Goal: Task Accomplishment & Management: Use online tool/utility

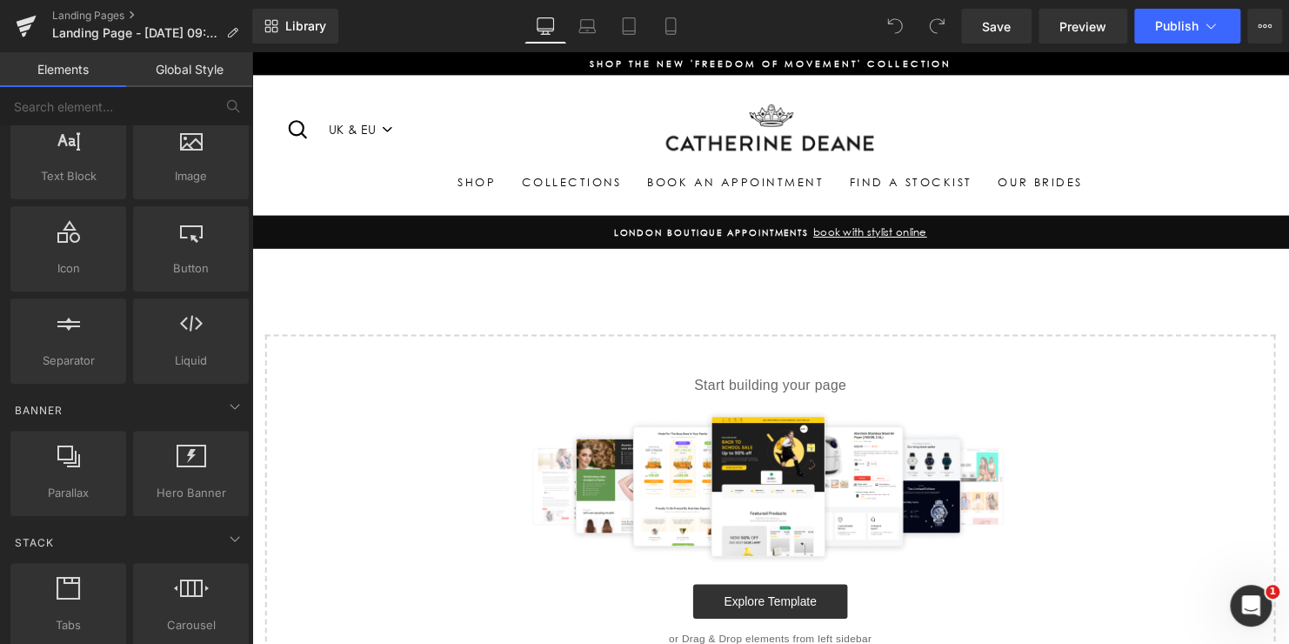
scroll to position [174, 0]
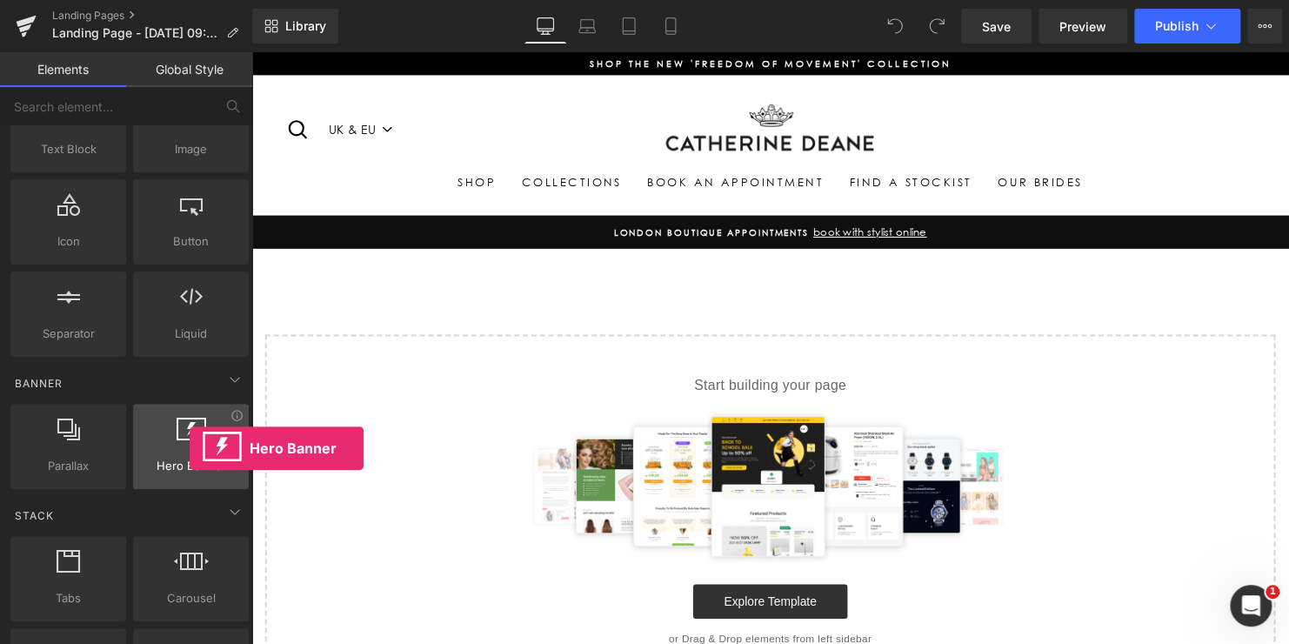
click at [190, 448] on div at bounding box center [190, 436] width 105 height 39
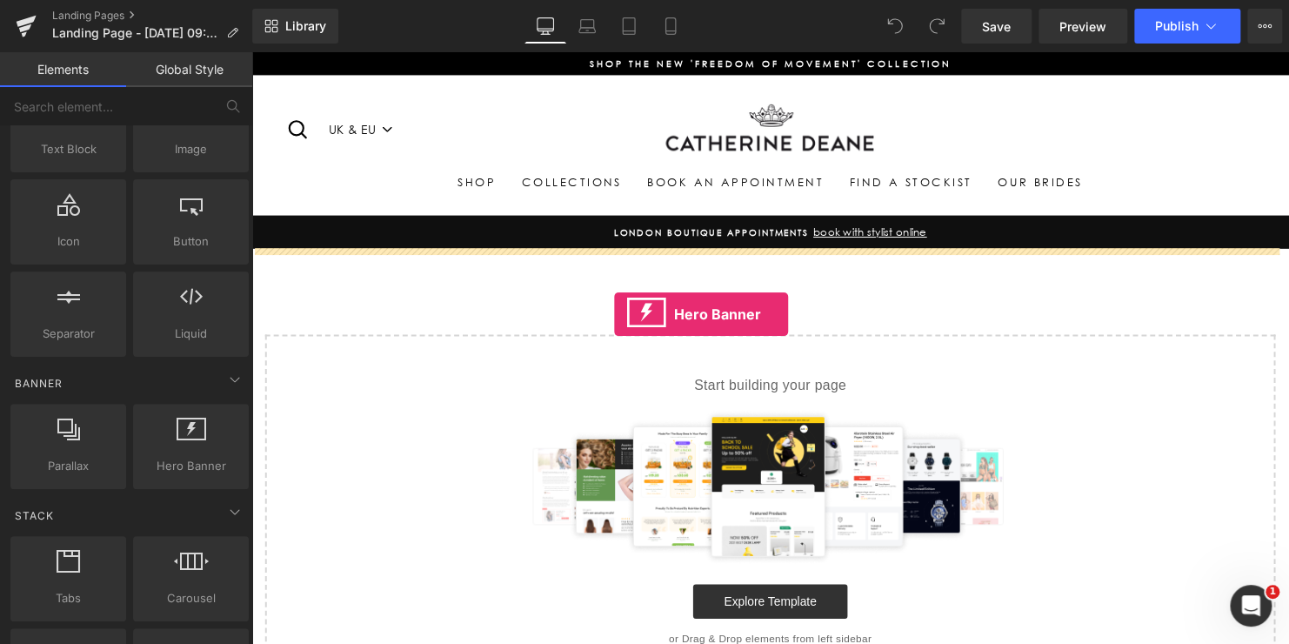
drag, startPoint x: 424, startPoint y: 498, endPoint x: 619, endPoint y: 317, distance: 265.9
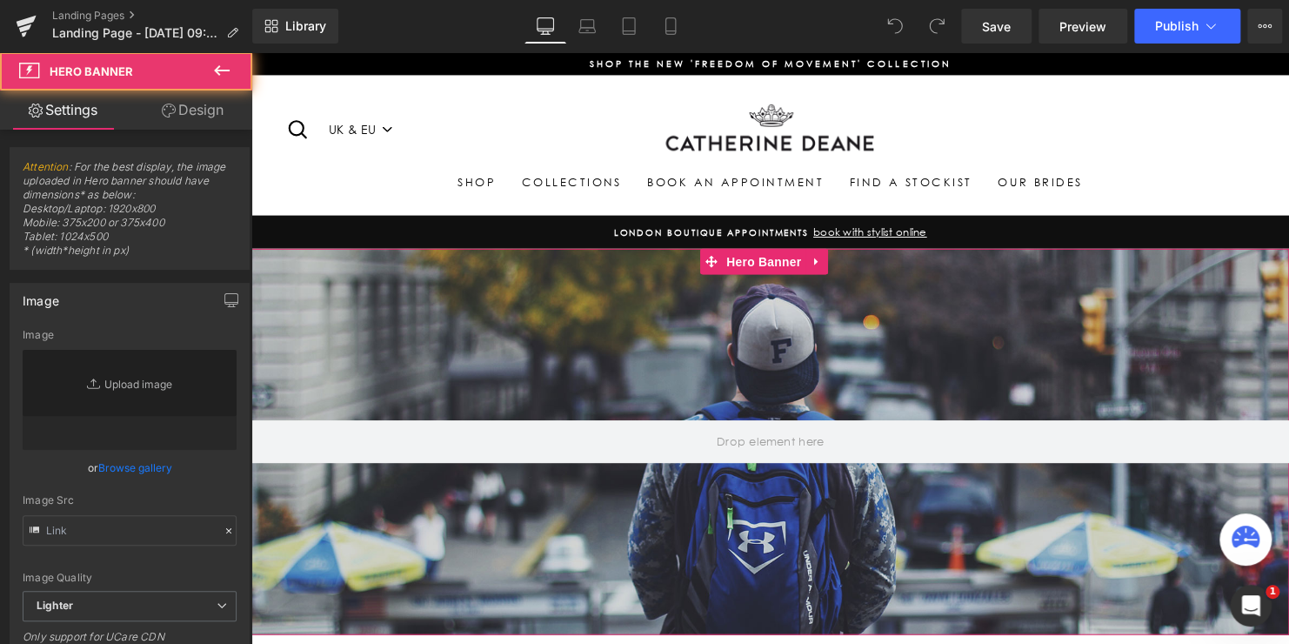
type input "[URL][DOMAIN_NAME]"
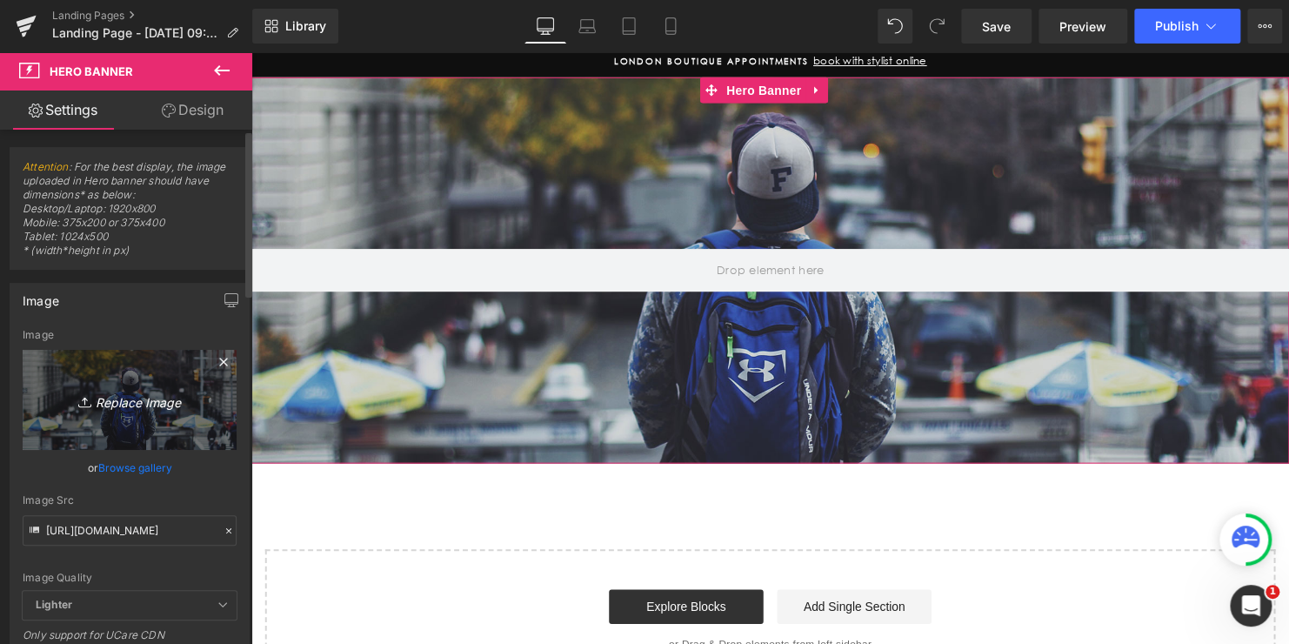
click at [119, 404] on icon "Replace Image" at bounding box center [129, 400] width 139 height 22
type input "C:\fakepath\[PERSON_NAME].jpg"
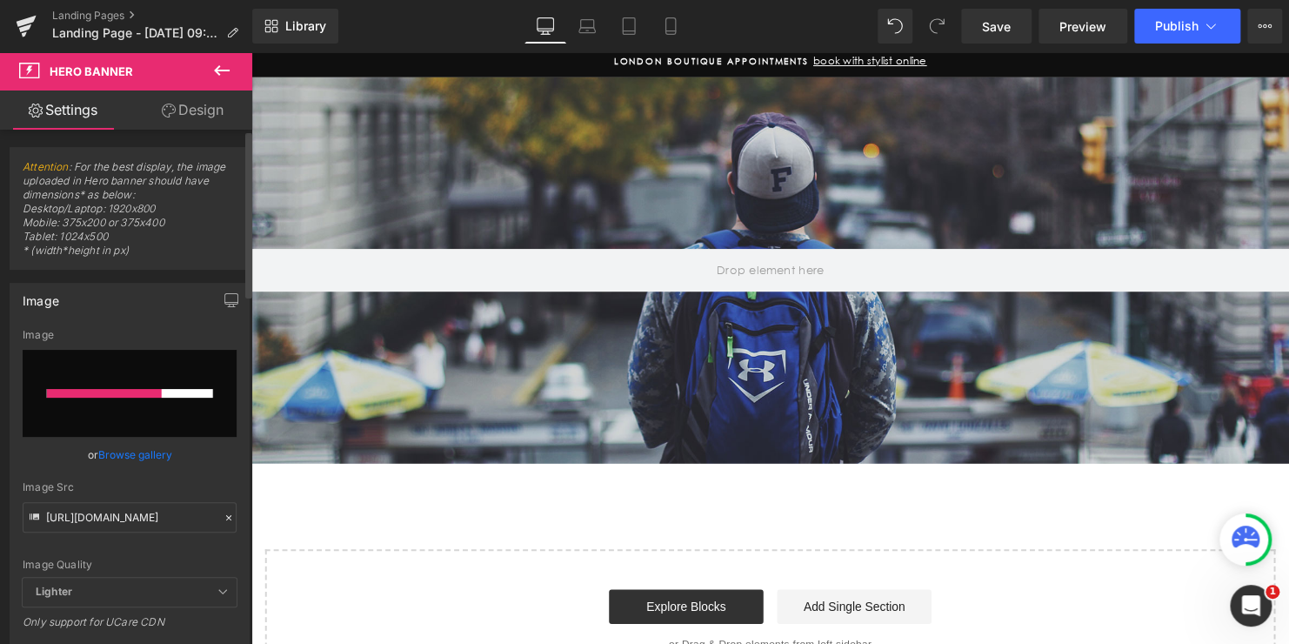
type input "[URL][DOMAIN_NAME][PERSON_NAME]"
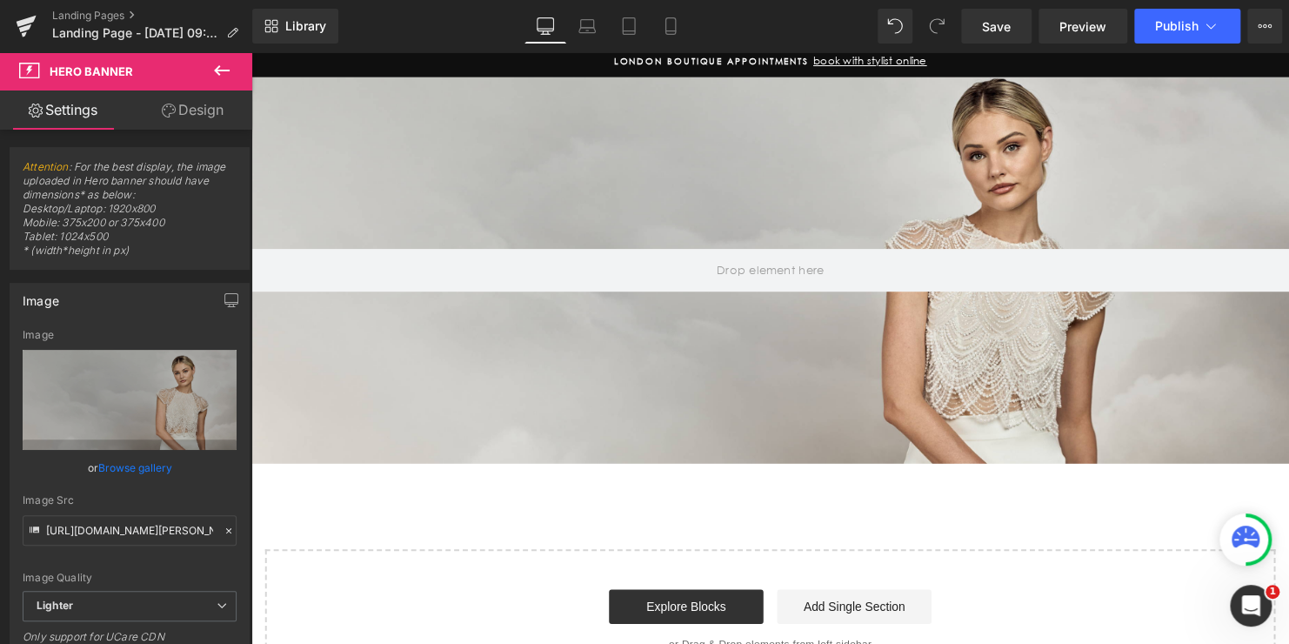
click at [460, 201] on div "Hero Banner 200px 200px" at bounding box center [777, 272] width 1052 height 391
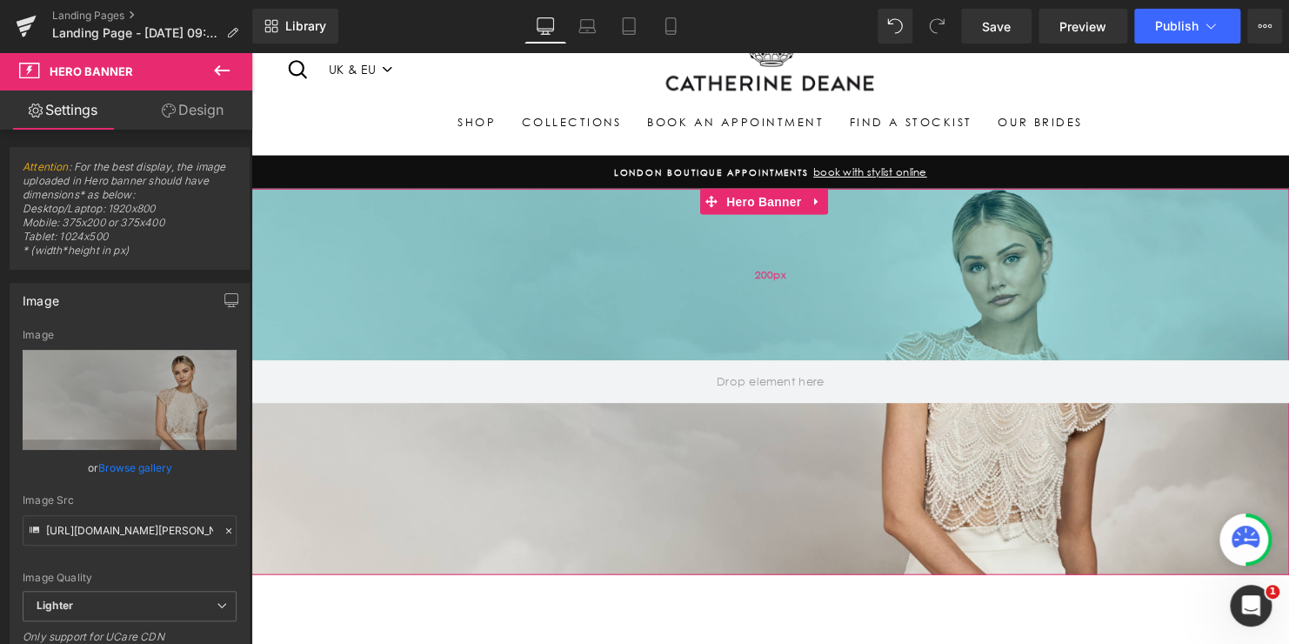
scroll to position [87, 0]
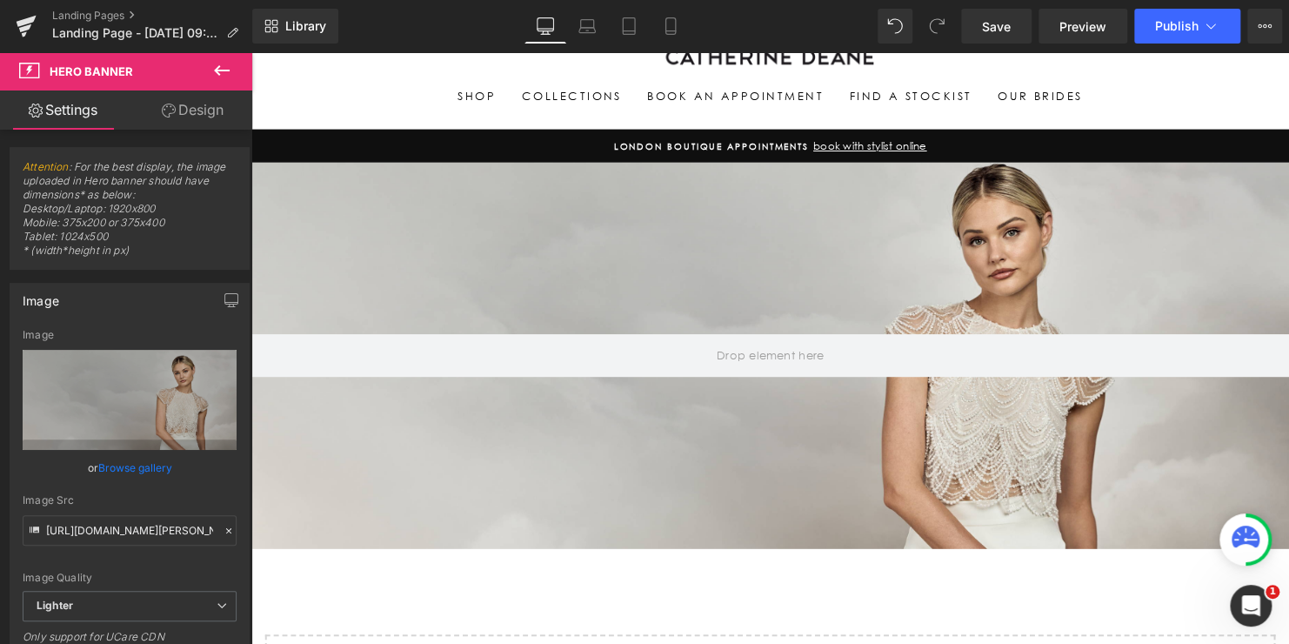
click at [219, 70] on icon at bounding box center [222, 70] width 16 height 10
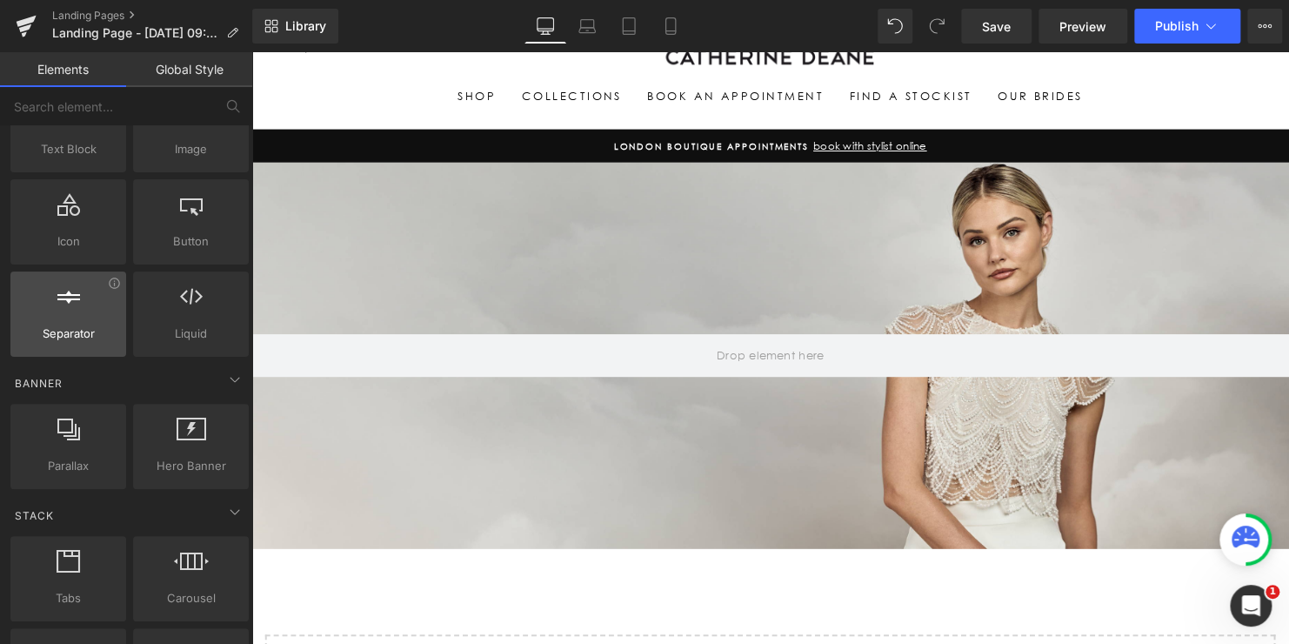
scroll to position [0, 0]
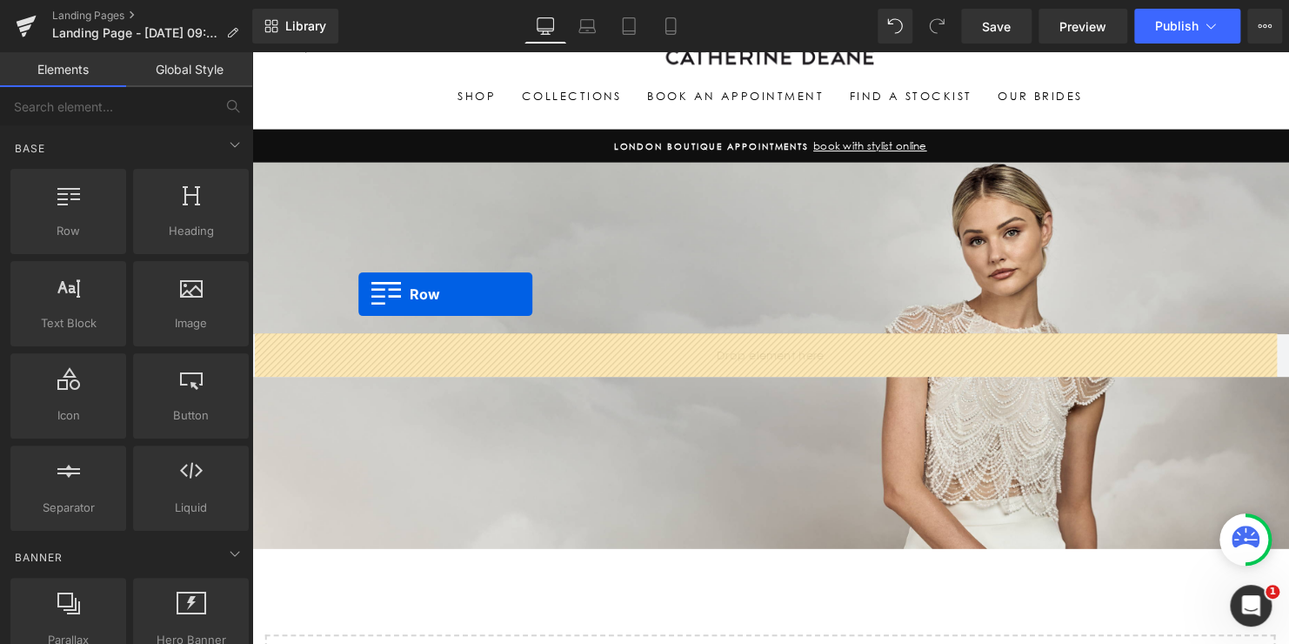
drag, startPoint x: 332, startPoint y: 287, endPoint x: 360, endPoint y: 297, distance: 29.7
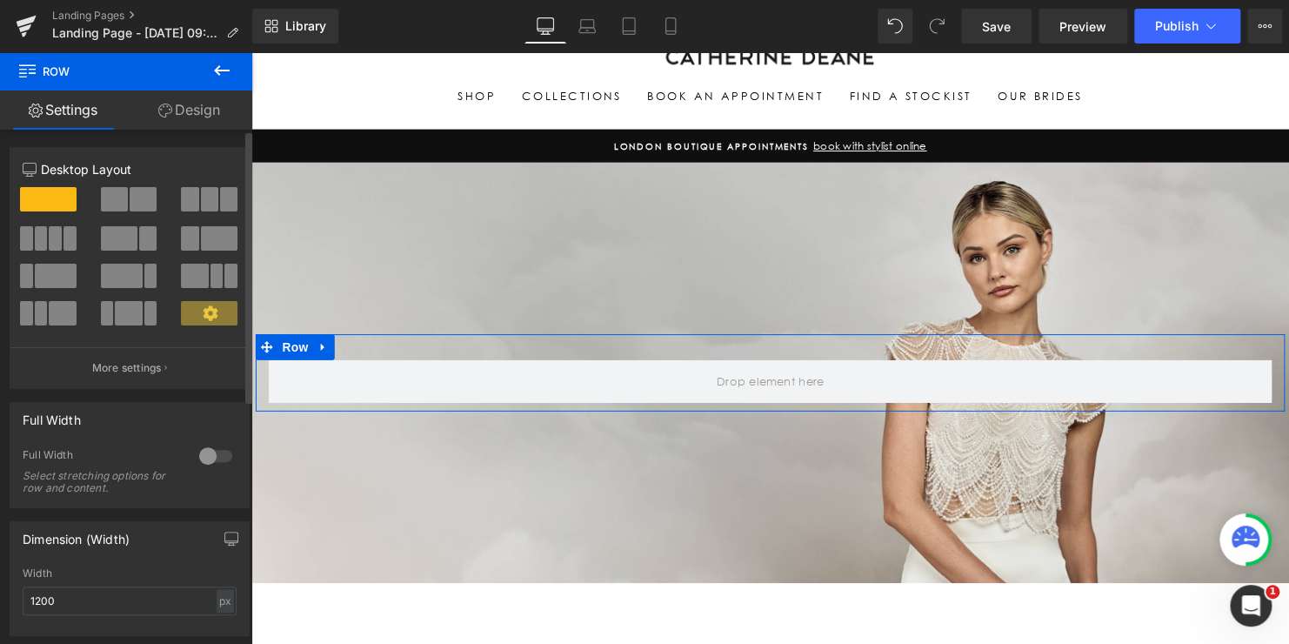
click at [118, 237] on span at bounding box center [119, 238] width 37 height 24
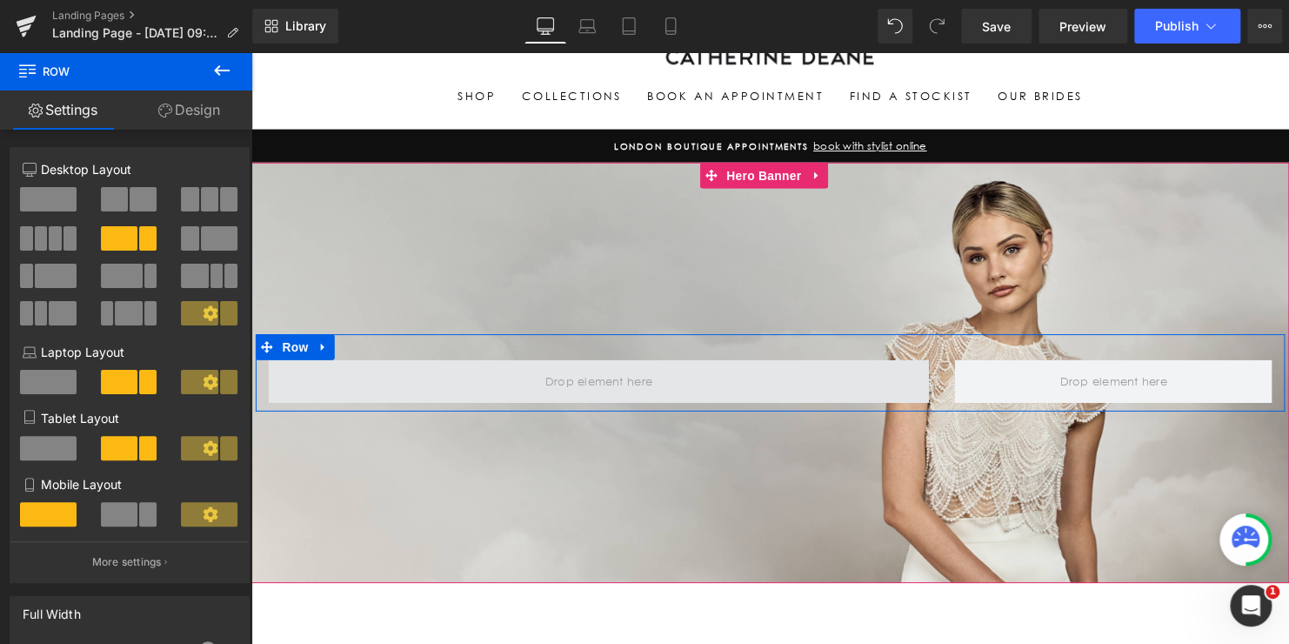
click at [544, 387] on span at bounding box center [604, 385] width 121 height 27
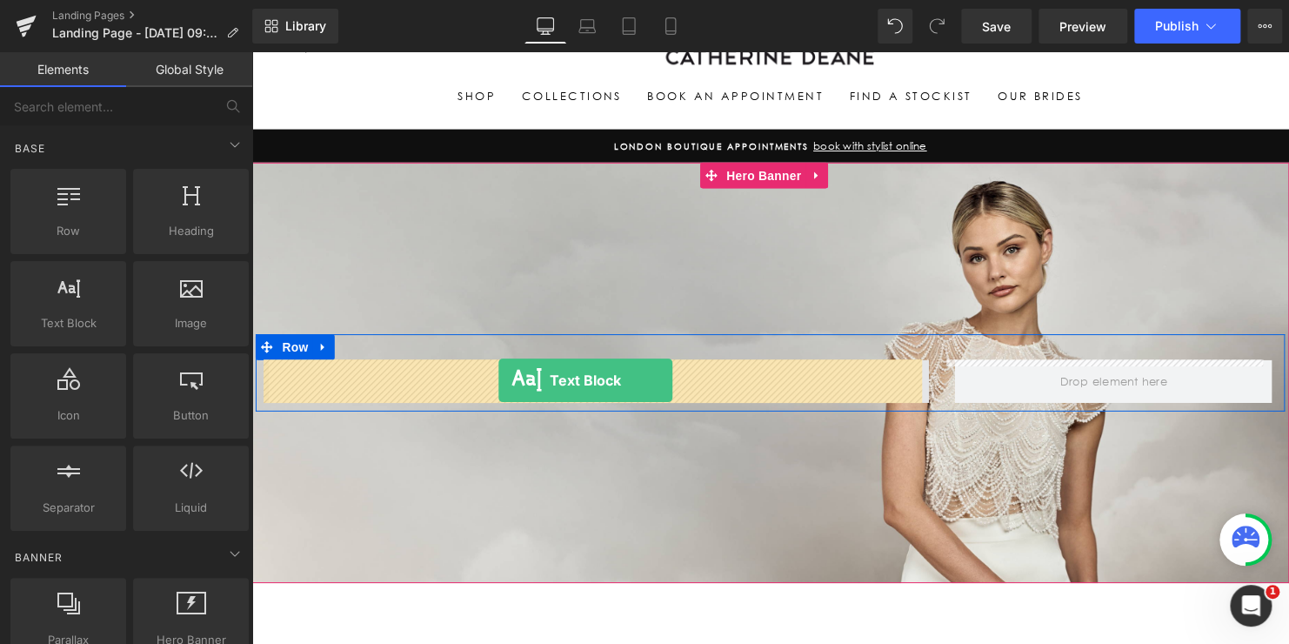
drag, startPoint x: 327, startPoint y: 351, endPoint x: 502, endPoint y: 384, distance: 177.9
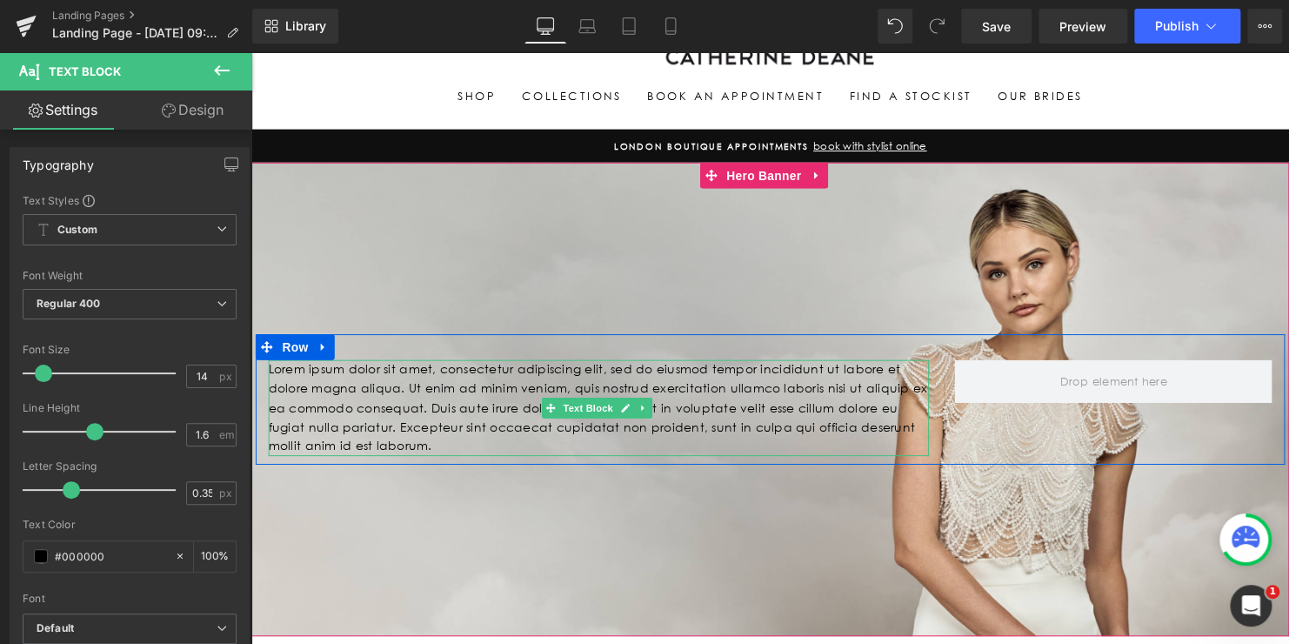
click at [449, 397] on p "Lorem ipsum dolor sit amet, consectetur adipiscing elit, sed do eiusmod tempor …" at bounding box center [604, 412] width 670 height 97
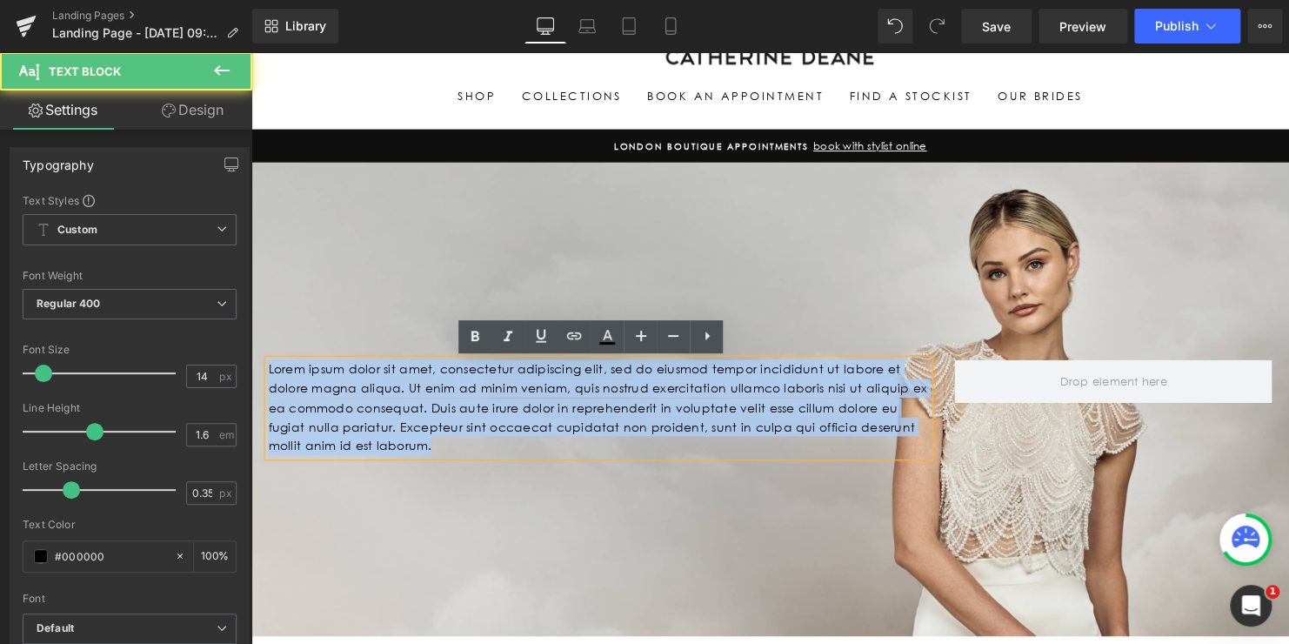
drag, startPoint x: 422, startPoint y: 442, endPoint x: 229, endPoint y: 336, distance: 220.3
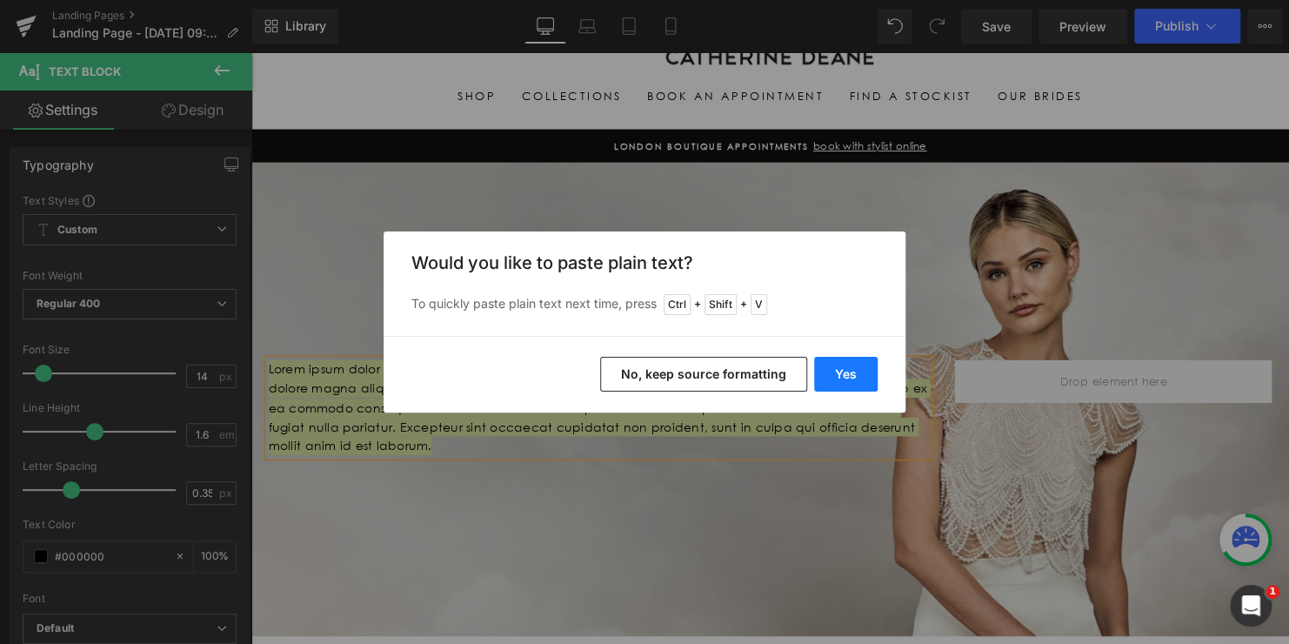
click at [825, 369] on button "Yes" at bounding box center [845, 374] width 63 height 35
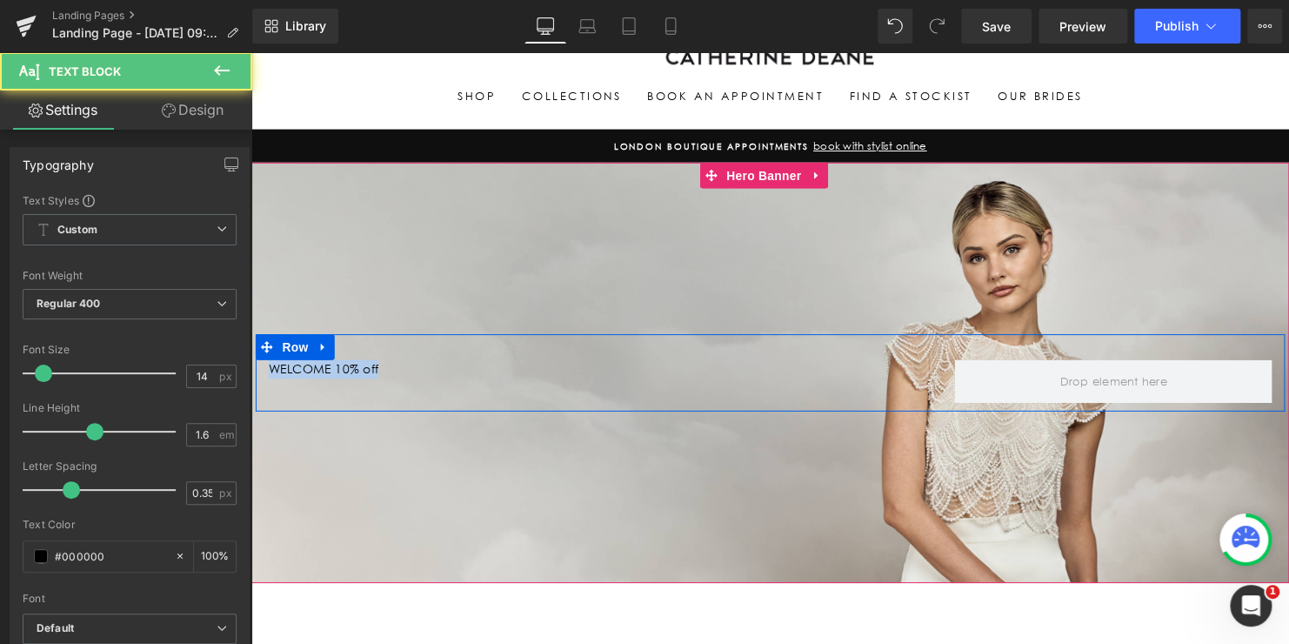
drag, startPoint x: 398, startPoint y: 375, endPoint x: 257, endPoint y: 376, distance: 141.8
click at [257, 375] on div "WELCOME 10% off Text Block" at bounding box center [604, 373] width 696 height 19
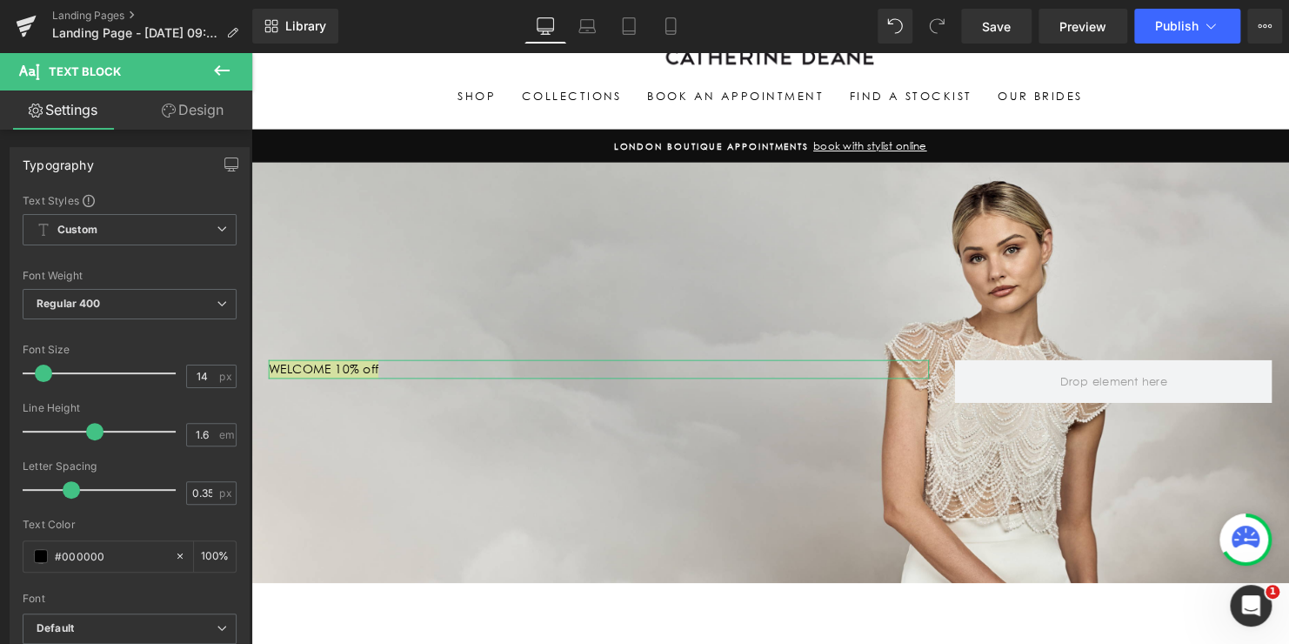
click at [199, 110] on link "Design" at bounding box center [193, 109] width 126 height 39
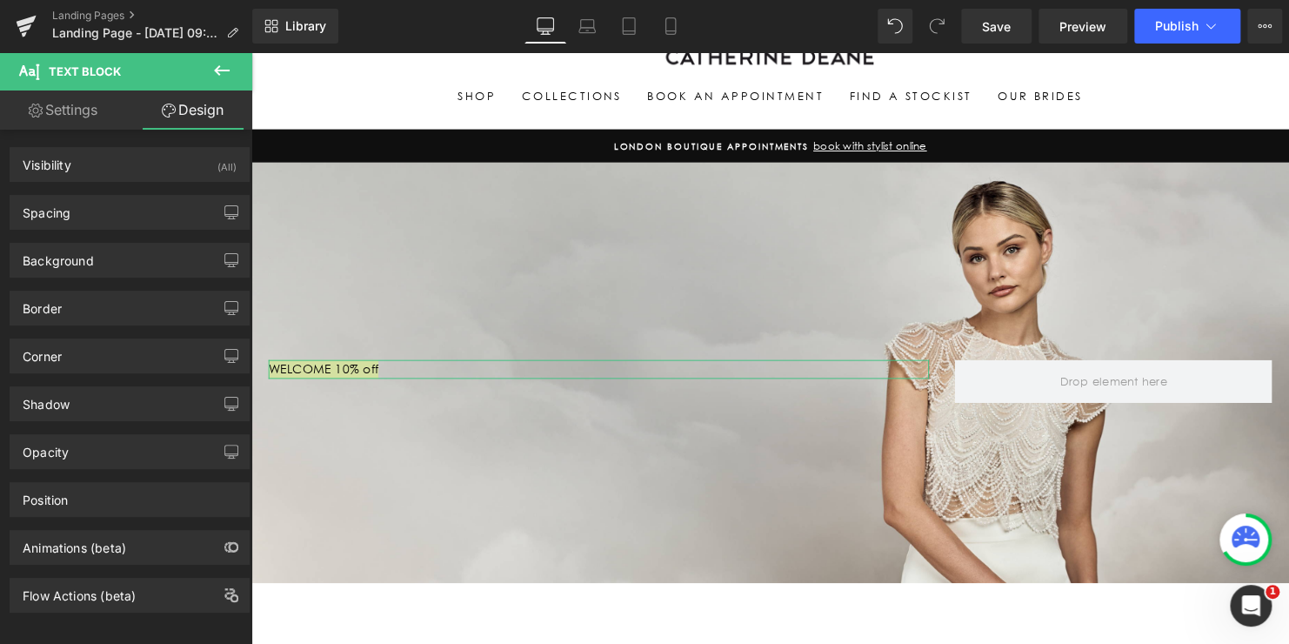
click at [87, 115] on link "Settings" at bounding box center [63, 109] width 126 height 39
type input "100"
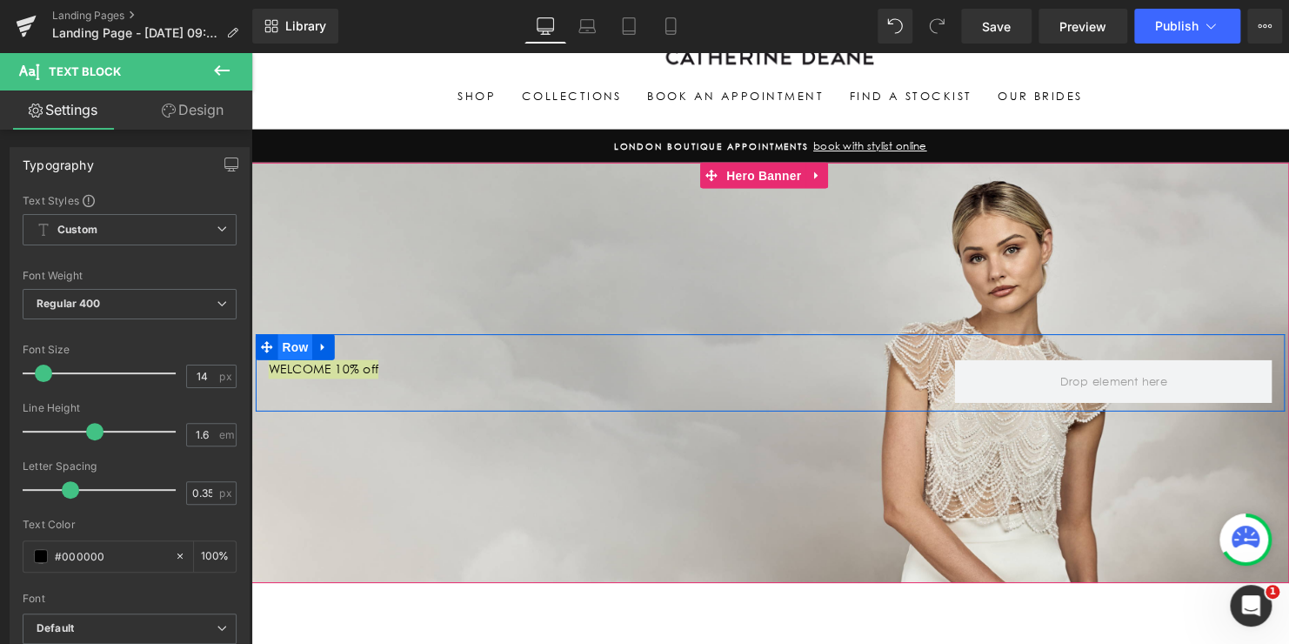
click at [289, 353] on span "Row" at bounding box center [295, 351] width 35 height 26
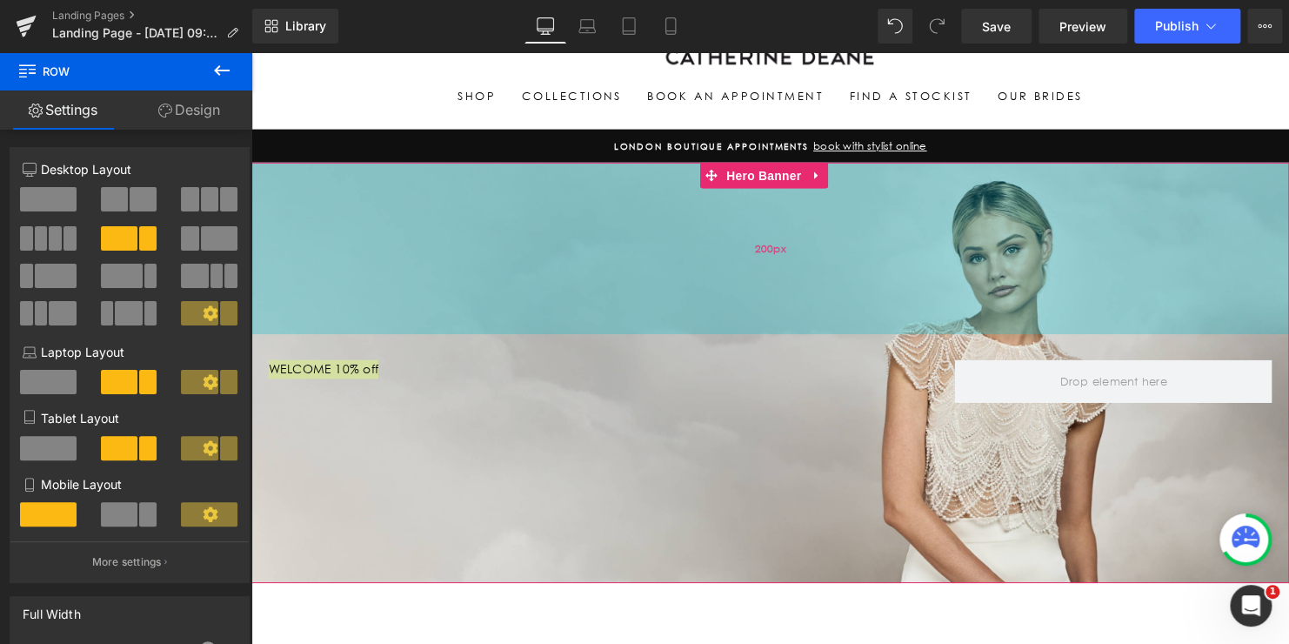
drag, startPoint x: 368, startPoint y: 285, endPoint x: 427, endPoint y: 306, distance: 62.7
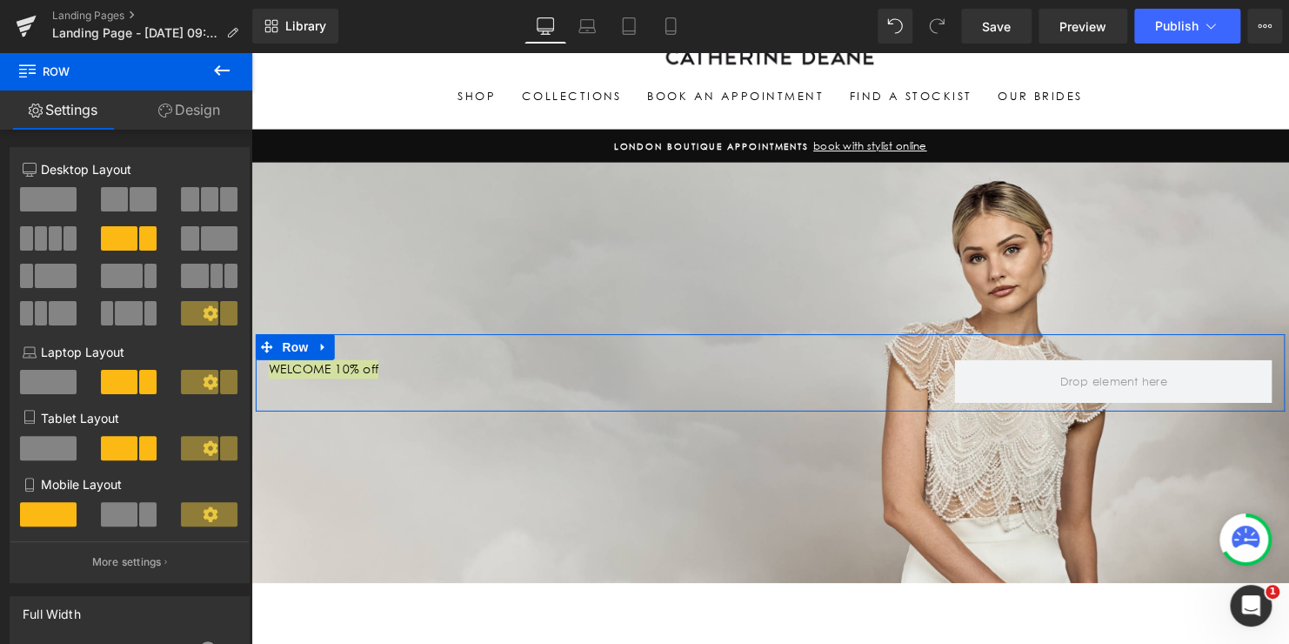
click at [118, 232] on span at bounding box center [119, 238] width 37 height 24
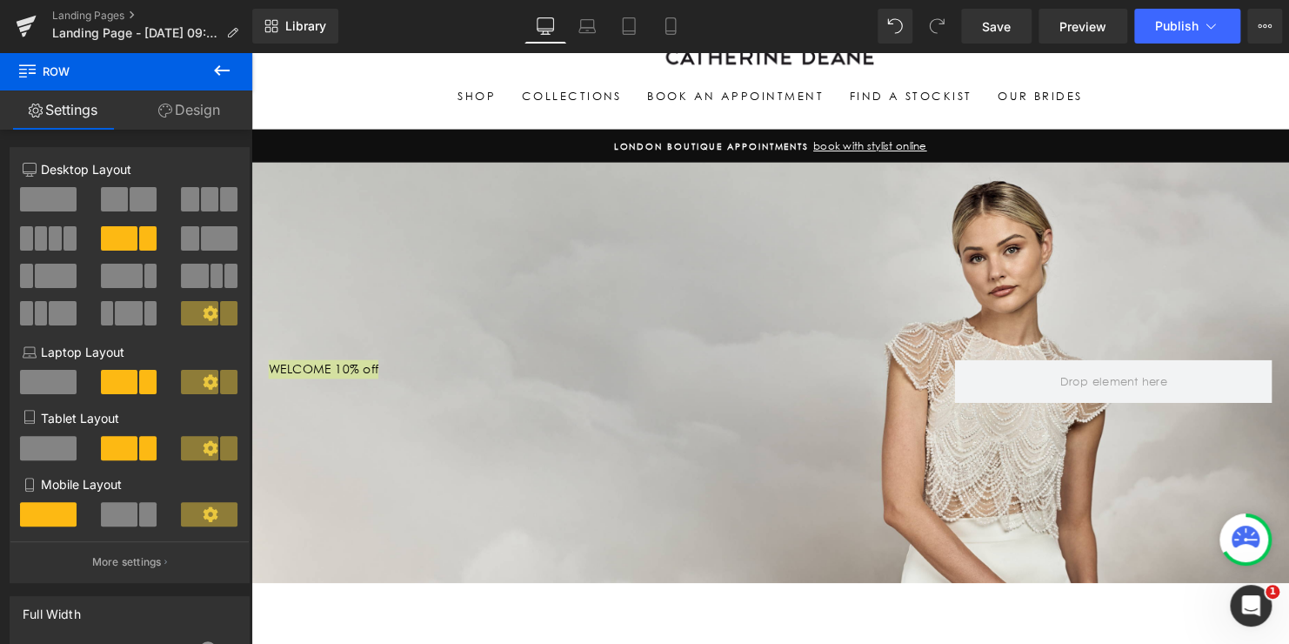
click at [214, 66] on icon at bounding box center [221, 70] width 21 height 21
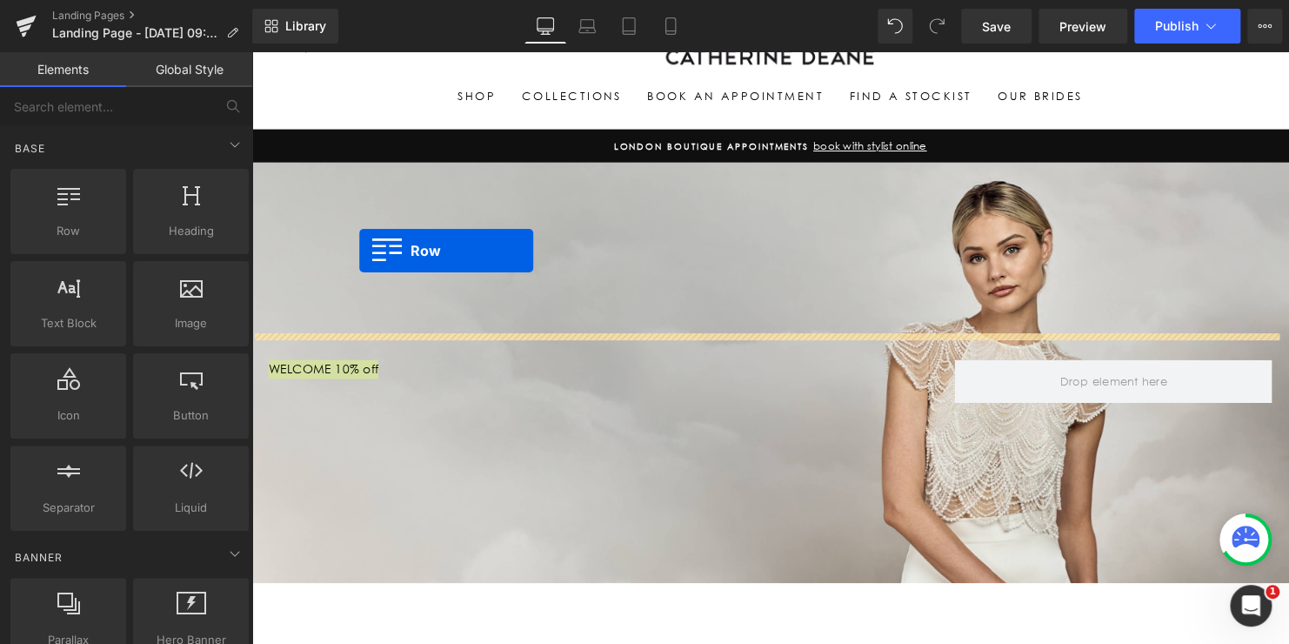
drag, startPoint x: 311, startPoint y: 269, endPoint x: 361, endPoint y: 253, distance: 52.0
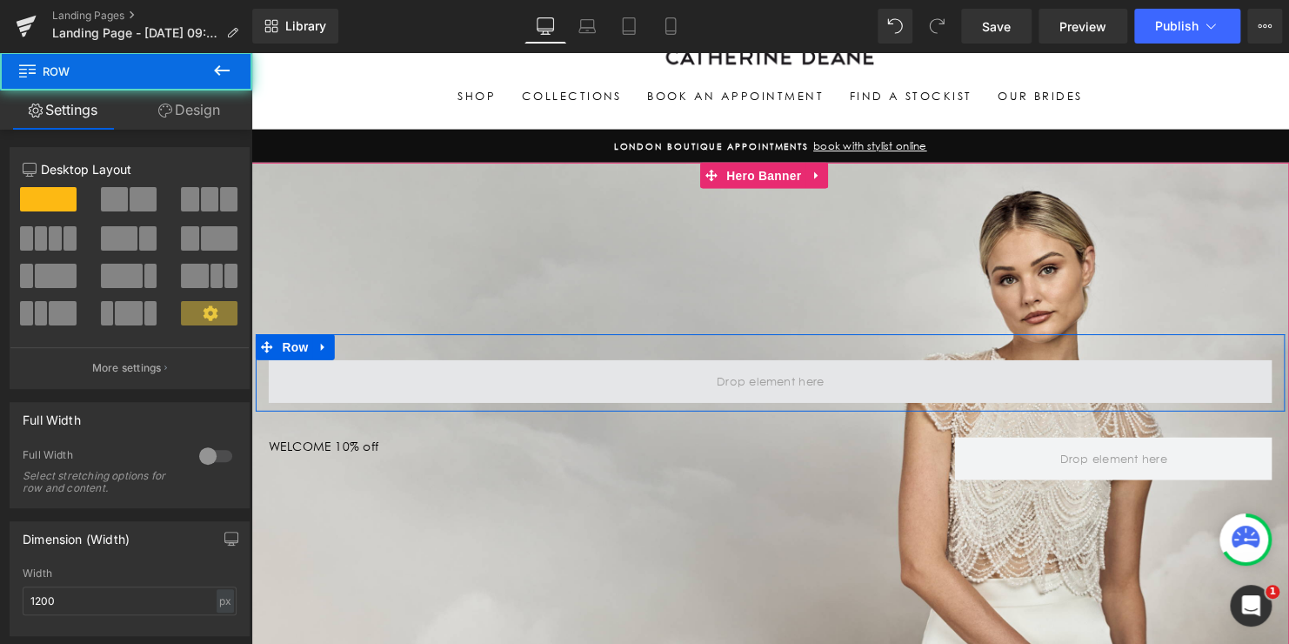
click at [463, 391] on span at bounding box center [778, 385] width 1018 height 43
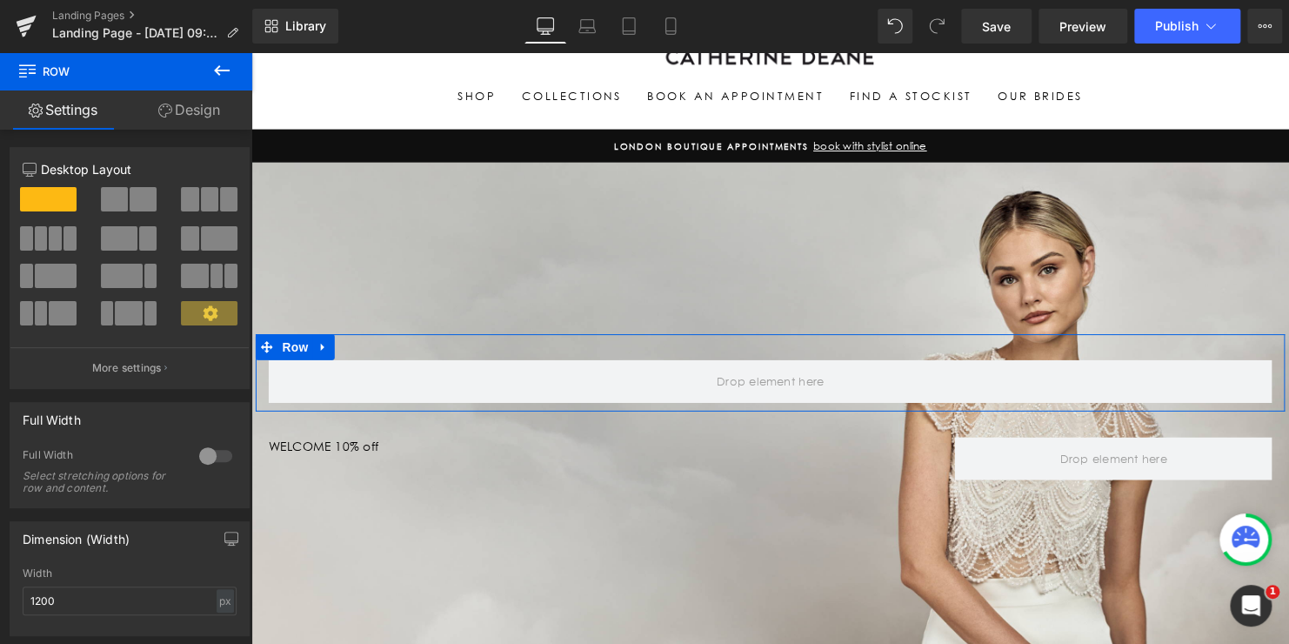
click at [139, 240] on span at bounding box center [147, 238] width 17 height 24
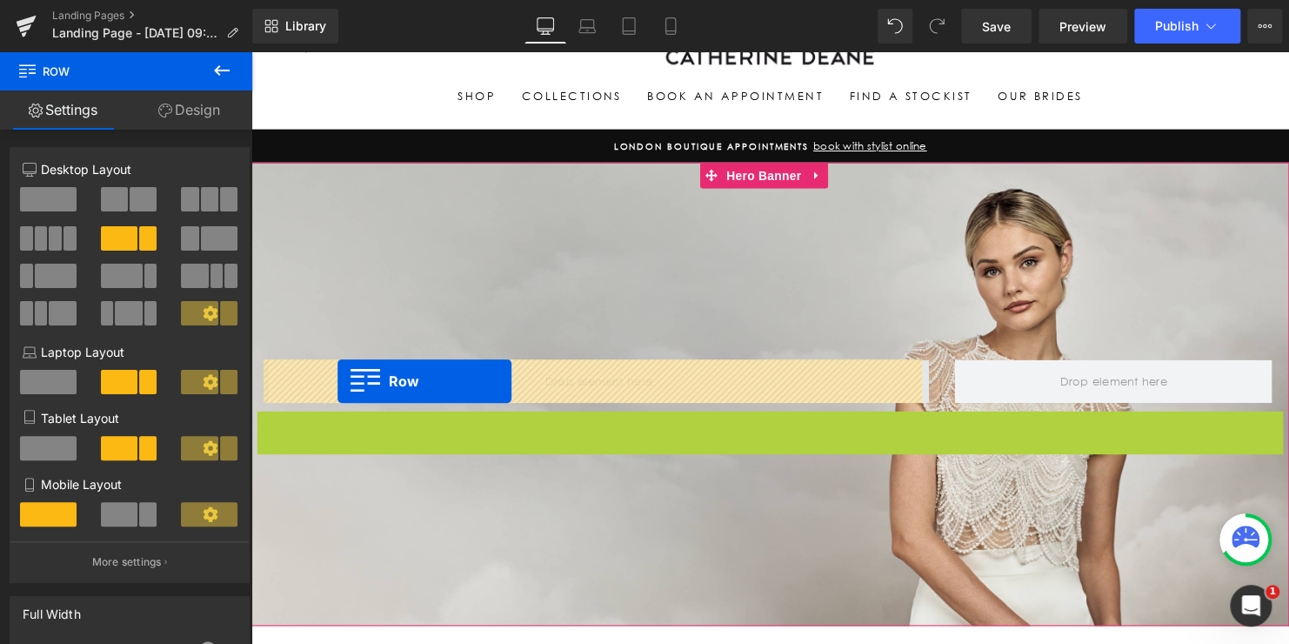
drag, startPoint x: 262, startPoint y: 426, endPoint x: 339, endPoint y: 385, distance: 87.5
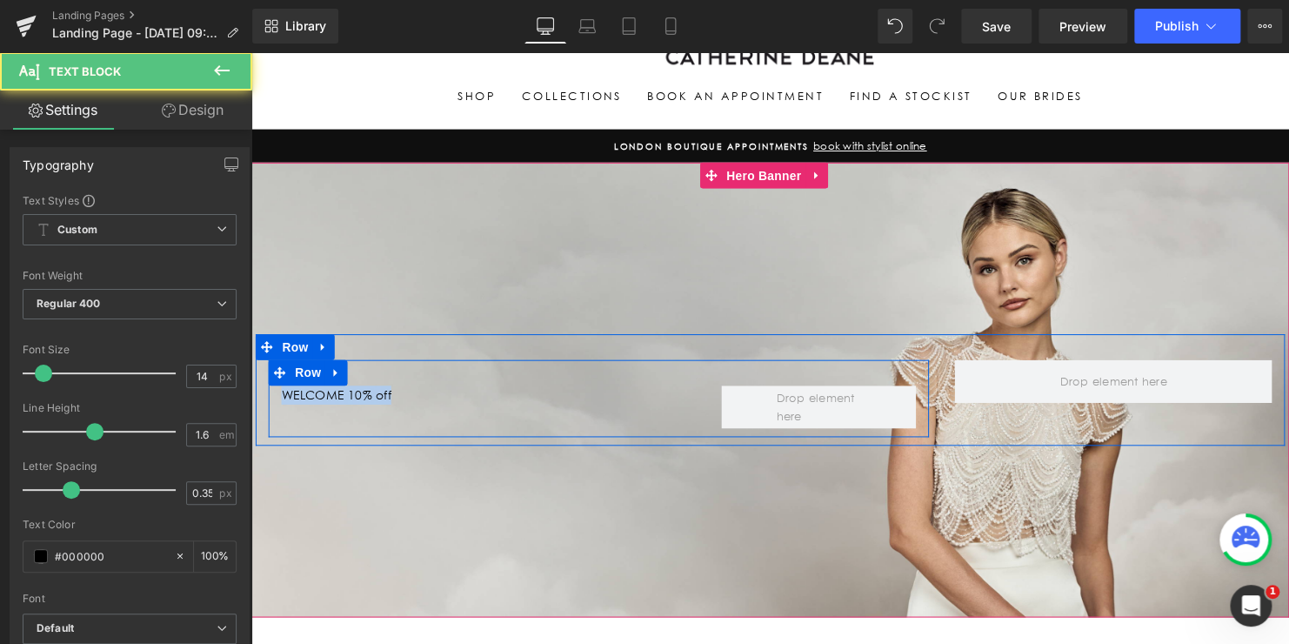
drag, startPoint x: 418, startPoint y: 396, endPoint x: 272, endPoint y: 397, distance: 146.1
click at [272, 397] on div "WELCOME 10% off Text Block" at bounding box center [492, 400] width 446 height 19
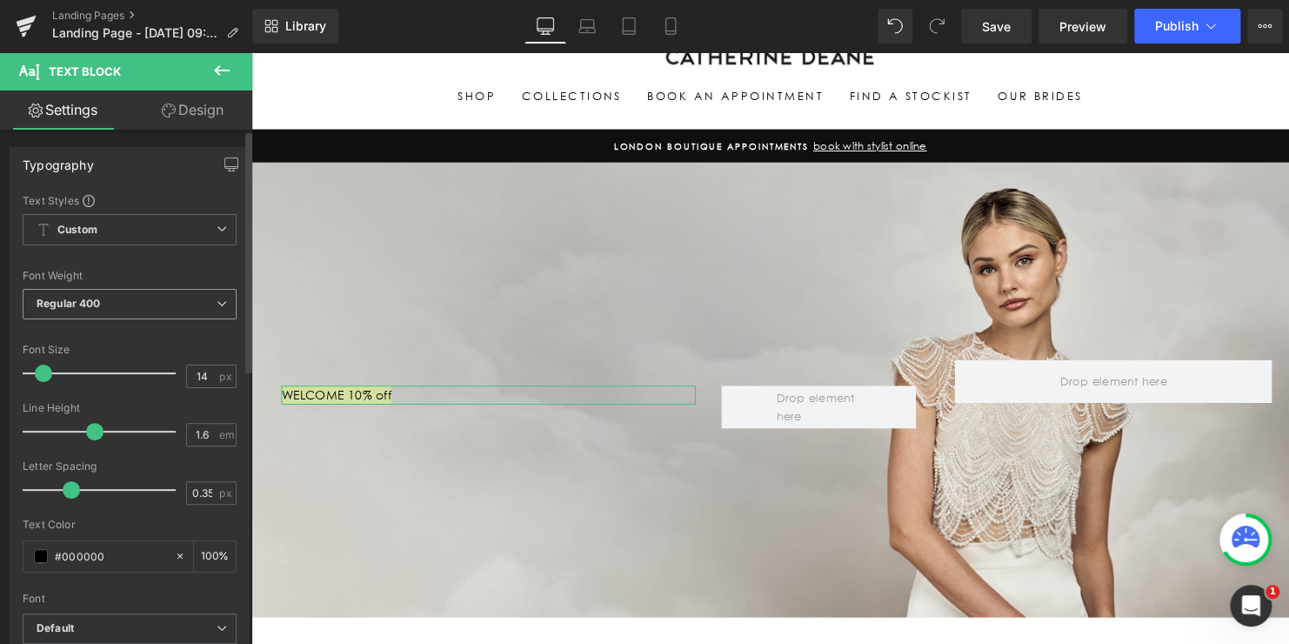
click at [146, 304] on span "Regular 400" at bounding box center [130, 304] width 214 height 30
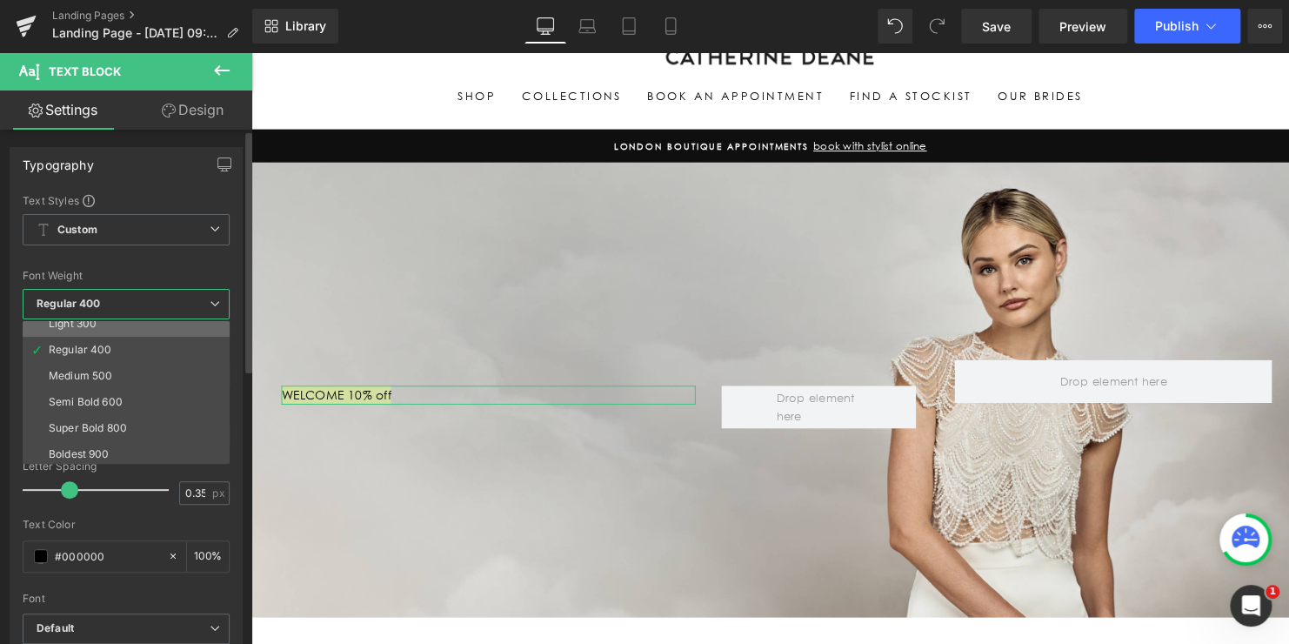
scroll to position [144, 0]
click at [119, 376] on li "Boldest 900" at bounding box center [130, 373] width 215 height 26
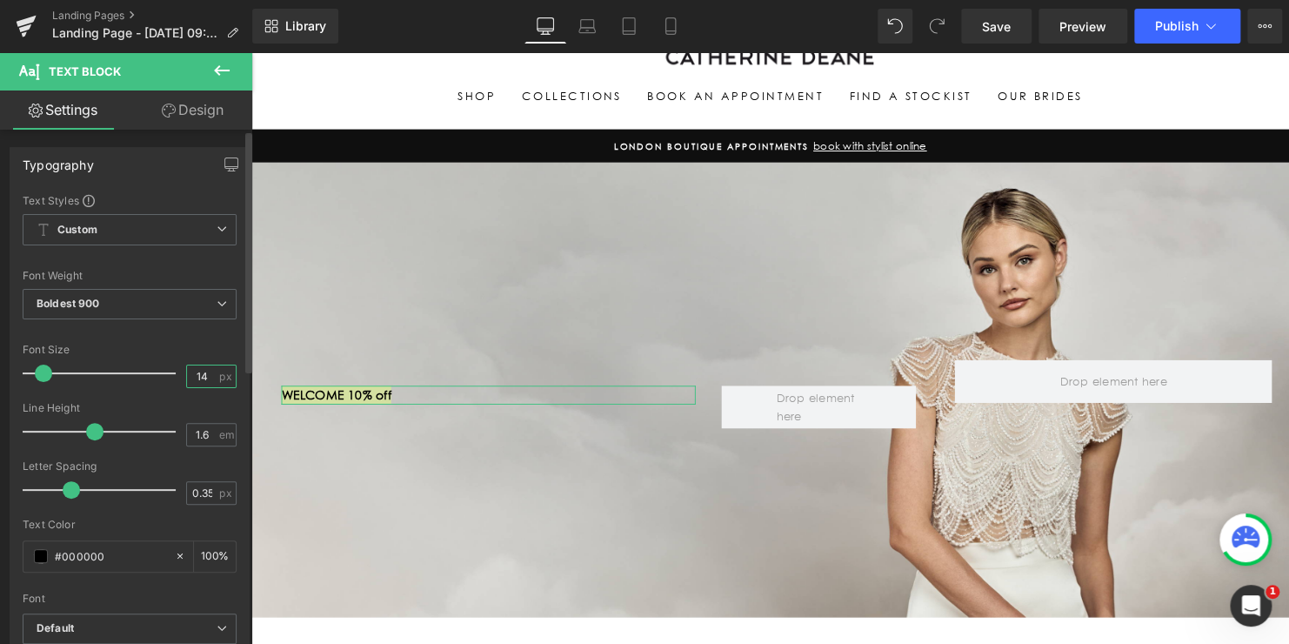
drag, startPoint x: 200, startPoint y: 376, endPoint x: 79, endPoint y: 358, distance: 122.1
click at [79, 360] on div "Font Size 14 px" at bounding box center [130, 373] width 214 height 58
type input "50"
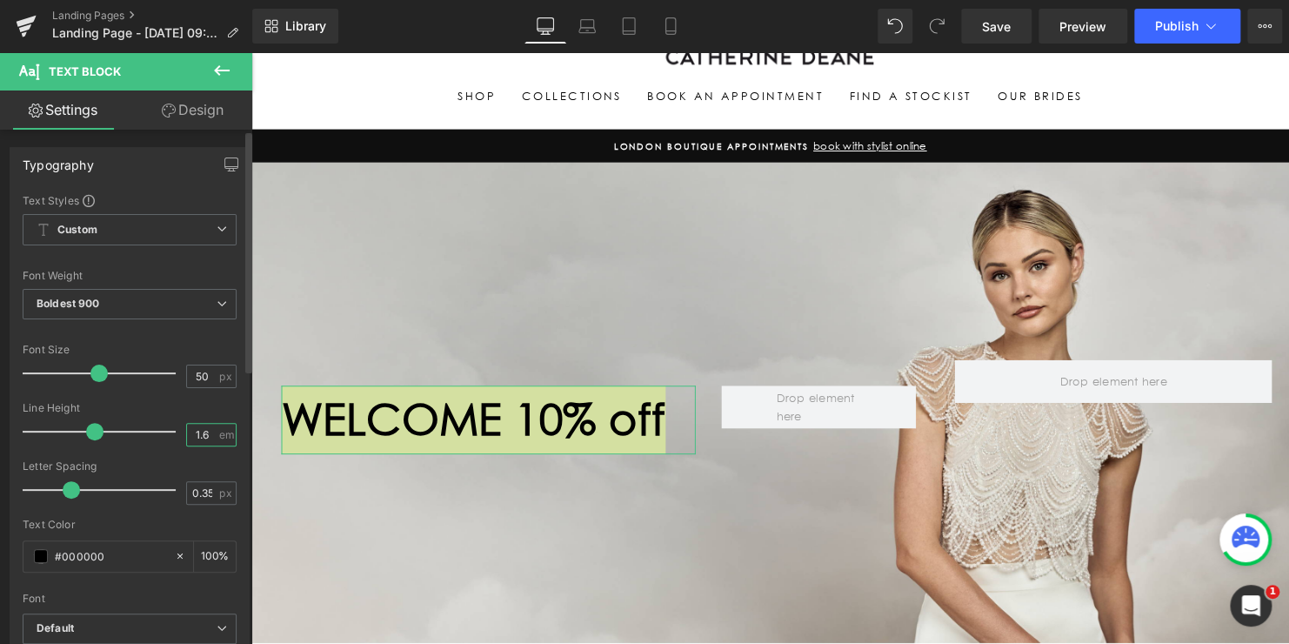
drag, startPoint x: 204, startPoint y: 441, endPoint x: 154, endPoint y: 431, distance: 50.7
click at [157, 431] on div "Line Height 1.6 em" at bounding box center [130, 431] width 214 height 58
type input "0.5"
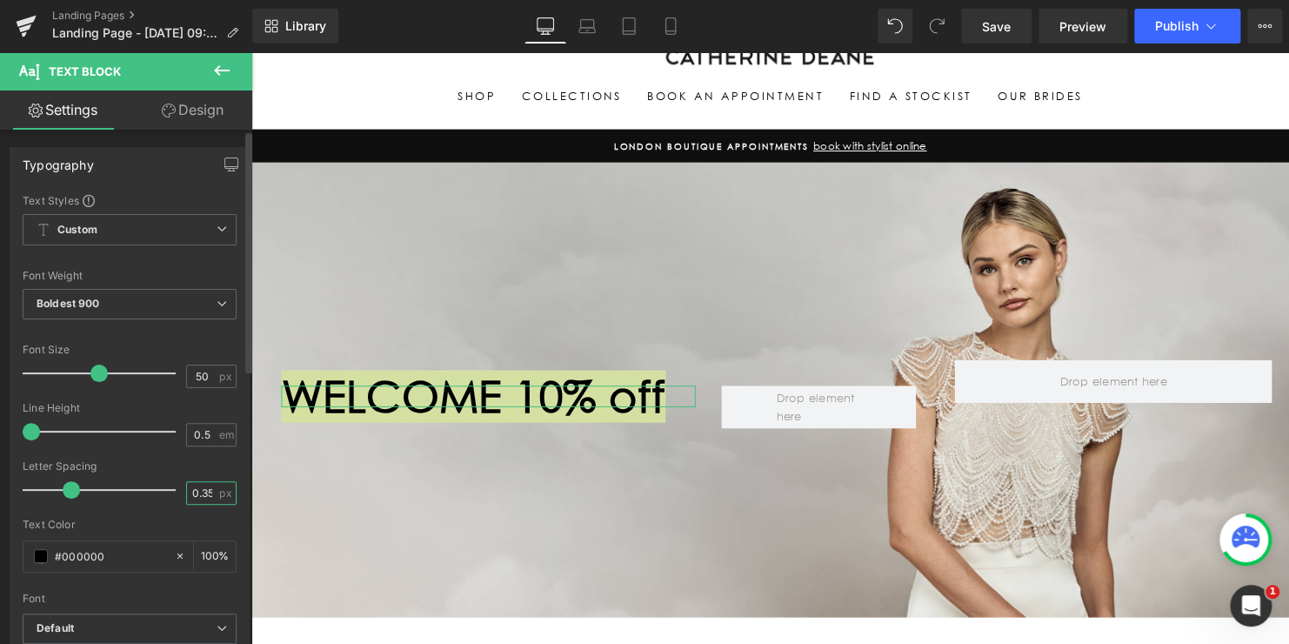
drag, startPoint x: 210, startPoint y: 494, endPoint x: 150, endPoint y: 484, distance: 59.9
click at [150, 484] on div "Letter Spacing 0.35 px" at bounding box center [130, 489] width 214 height 58
type input "0"
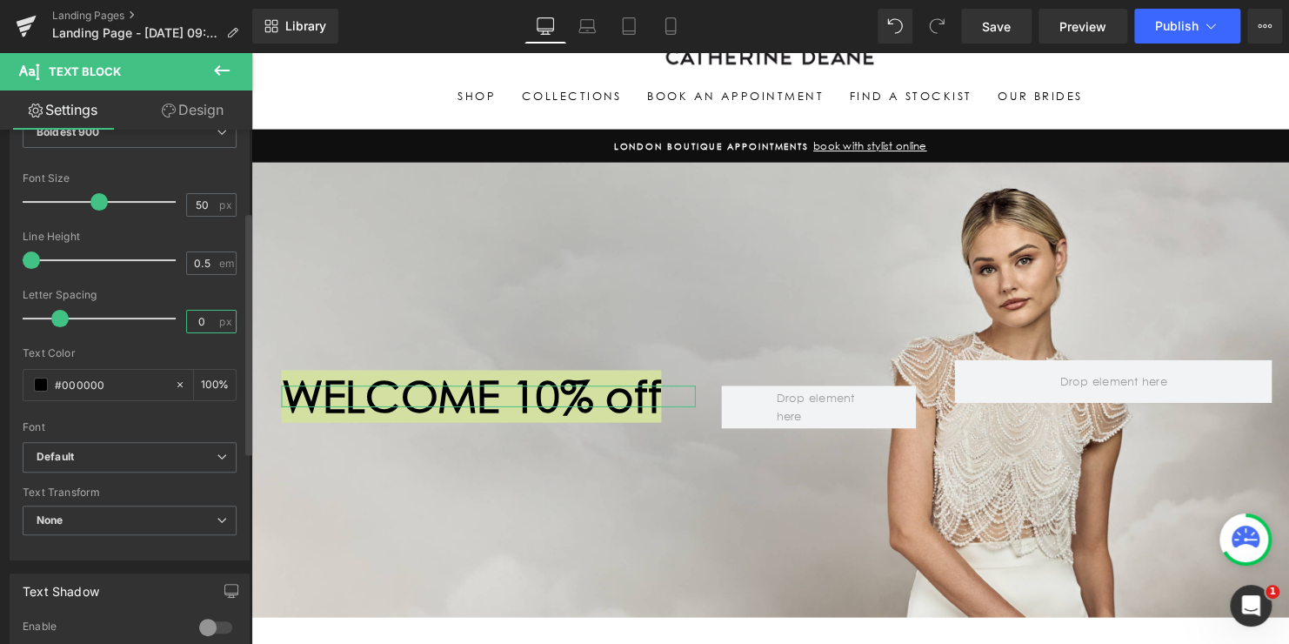
scroll to position [174, 0]
click at [116, 381] on input "#000000" at bounding box center [110, 381] width 111 height 19
click at [40, 379] on span at bounding box center [41, 382] width 14 height 14
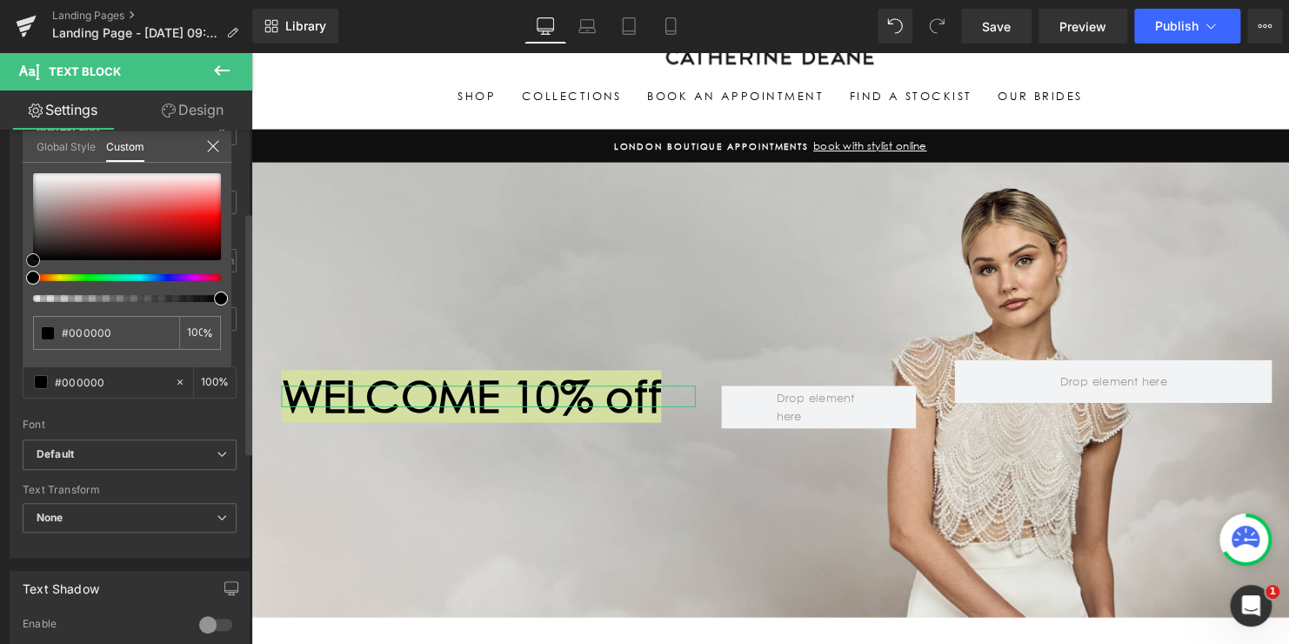
type input "#0a0a0a"
type input "#999999"
type input "#bababa"
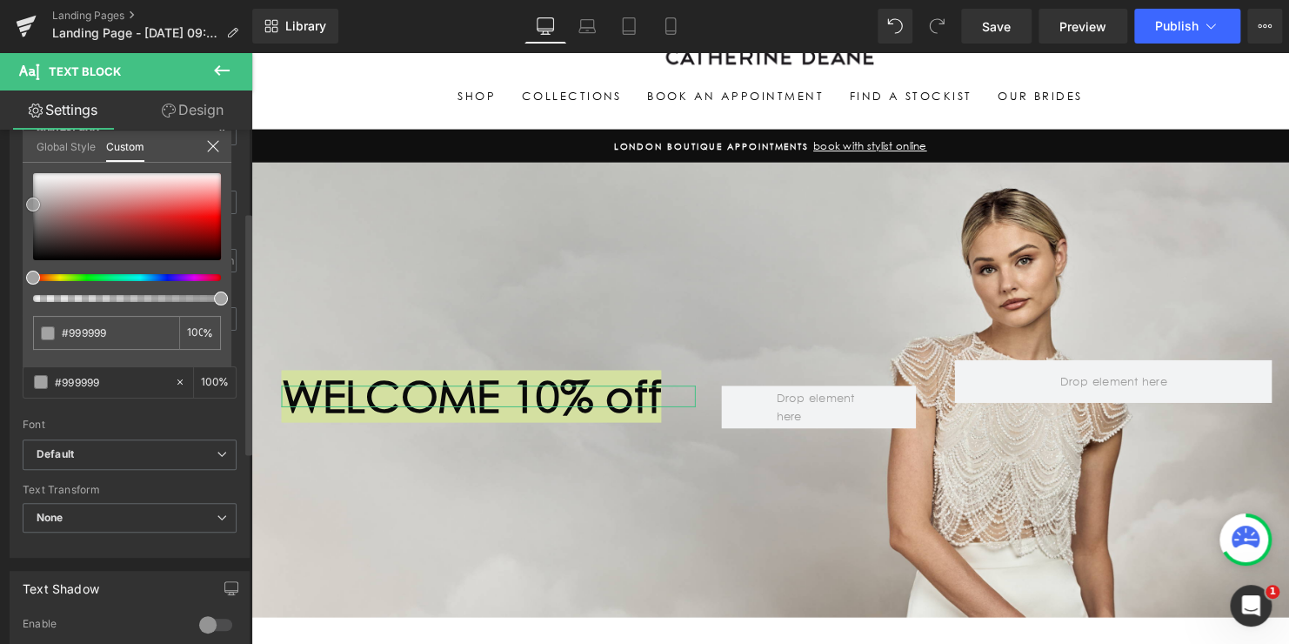
type input "#bababa"
type input "#c1c1c1"
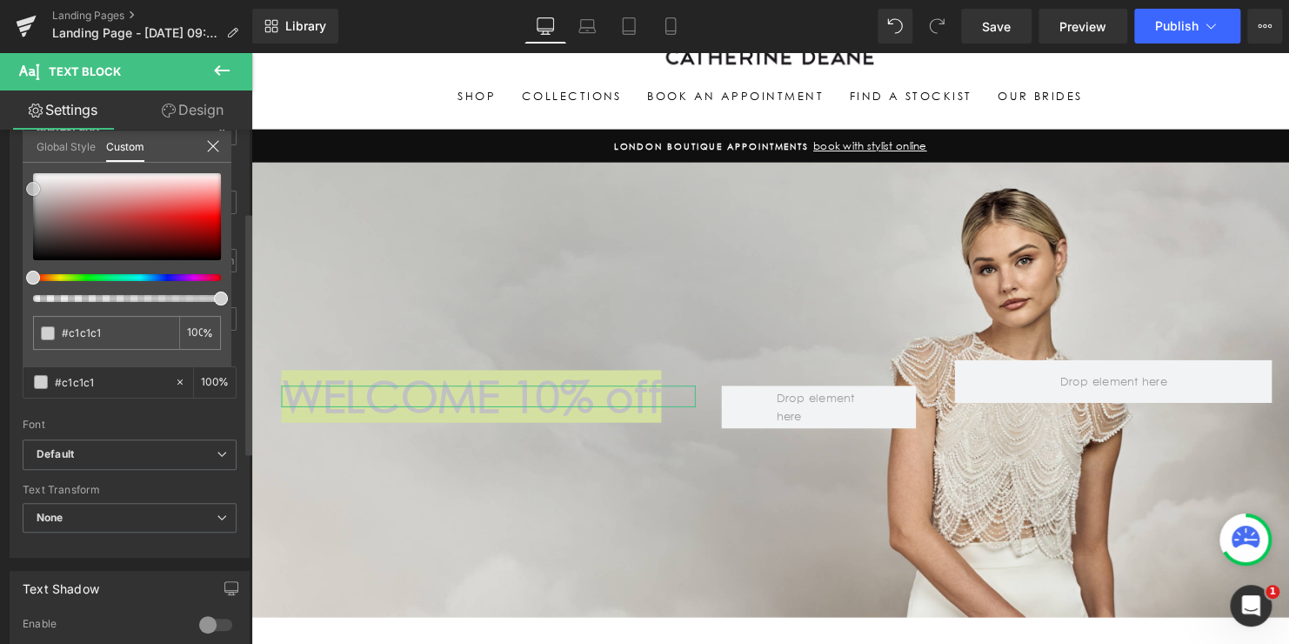
type input "#d1d1d1"
type input "#e5e5e5"
type input "#f4f4f4"
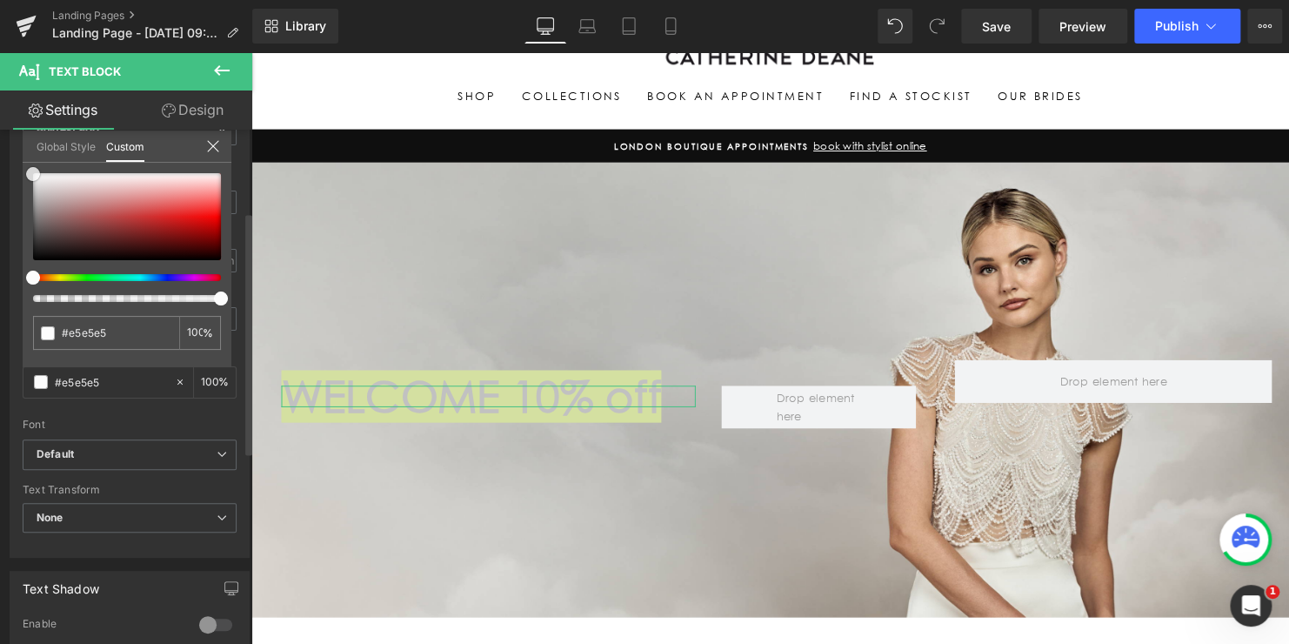
type input "#f4f4f4"
type input "#fcfcfc"
type input "#ffffff"
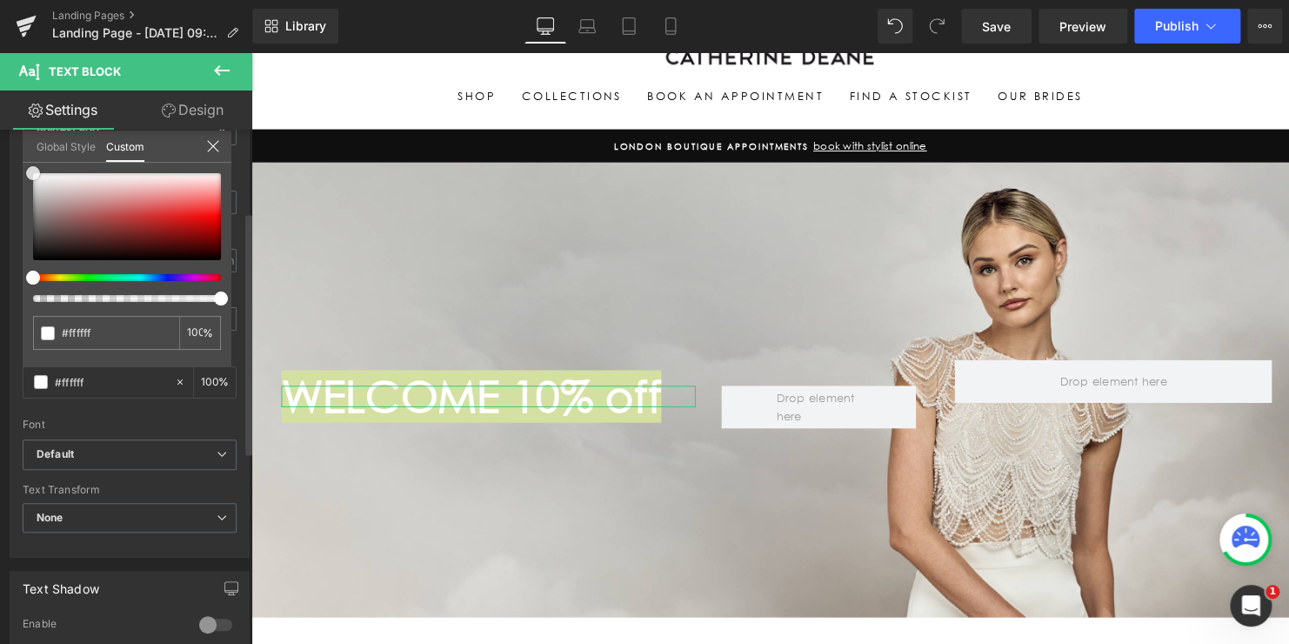
drag, startPoint x: 36, startPoint y: 257, endPoint x: 30, endPoint y: 167, distance: 90.7
click at [30, 167] on span at bounding box center [33, 173] width 14 height 14
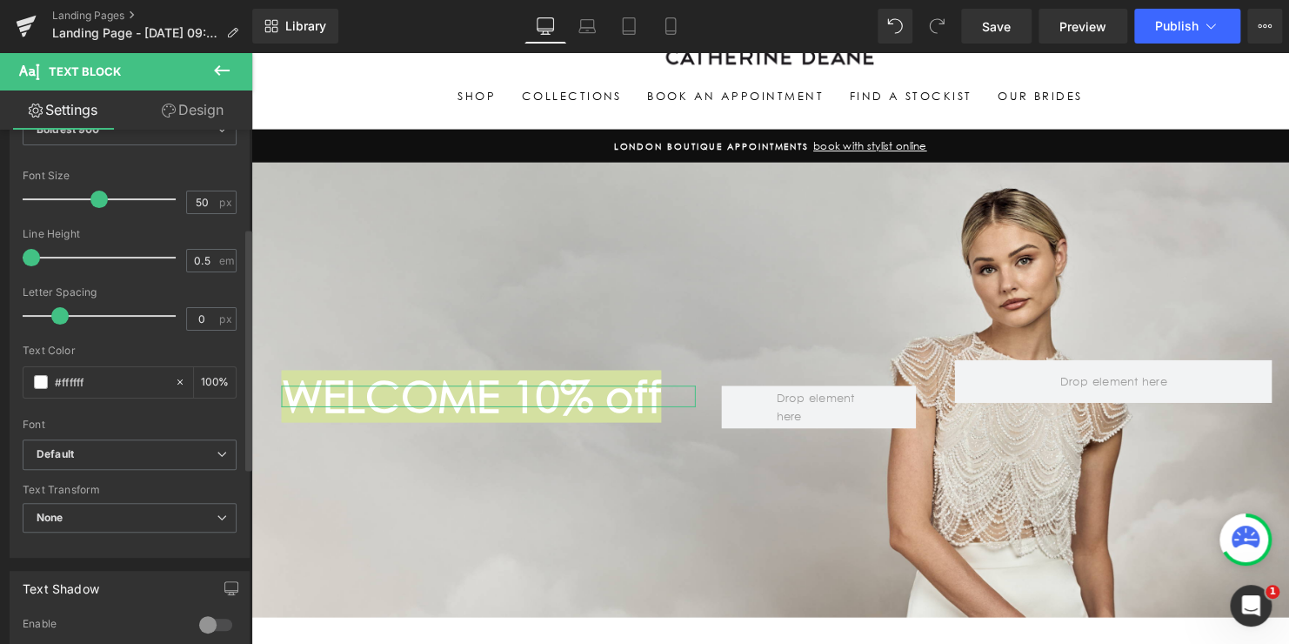
scroll to position [261, 0]
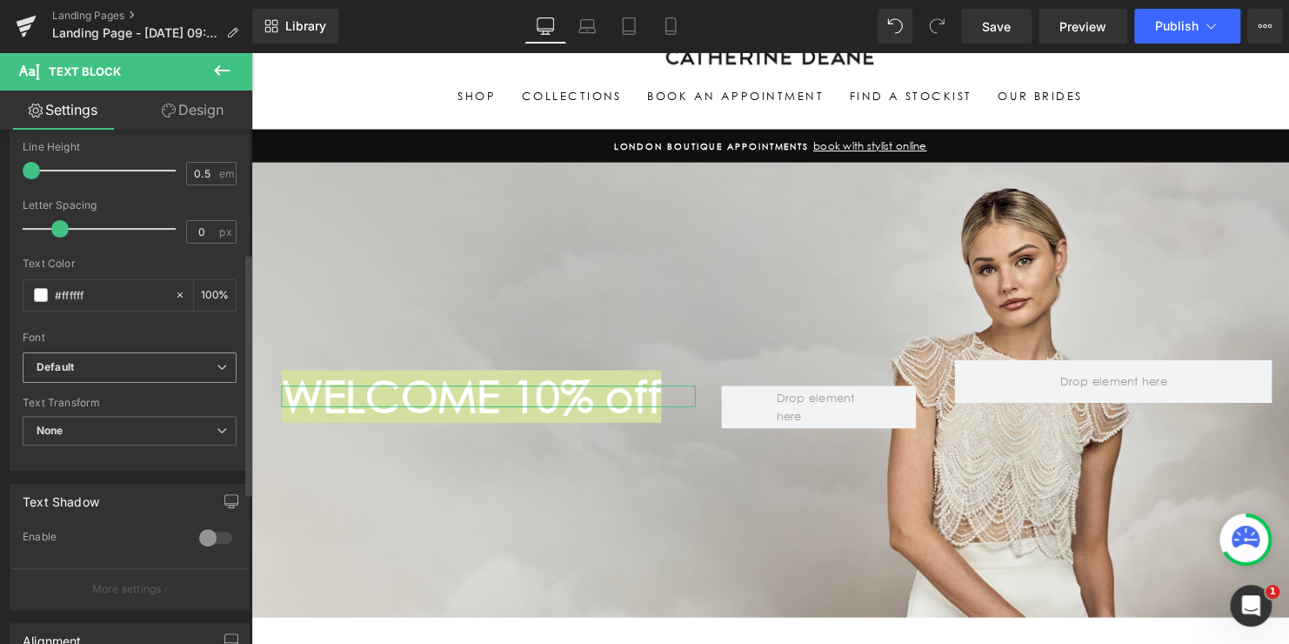
click at [133, 361] on b "Default" at bounding box center [127, 367] width 180 height 15
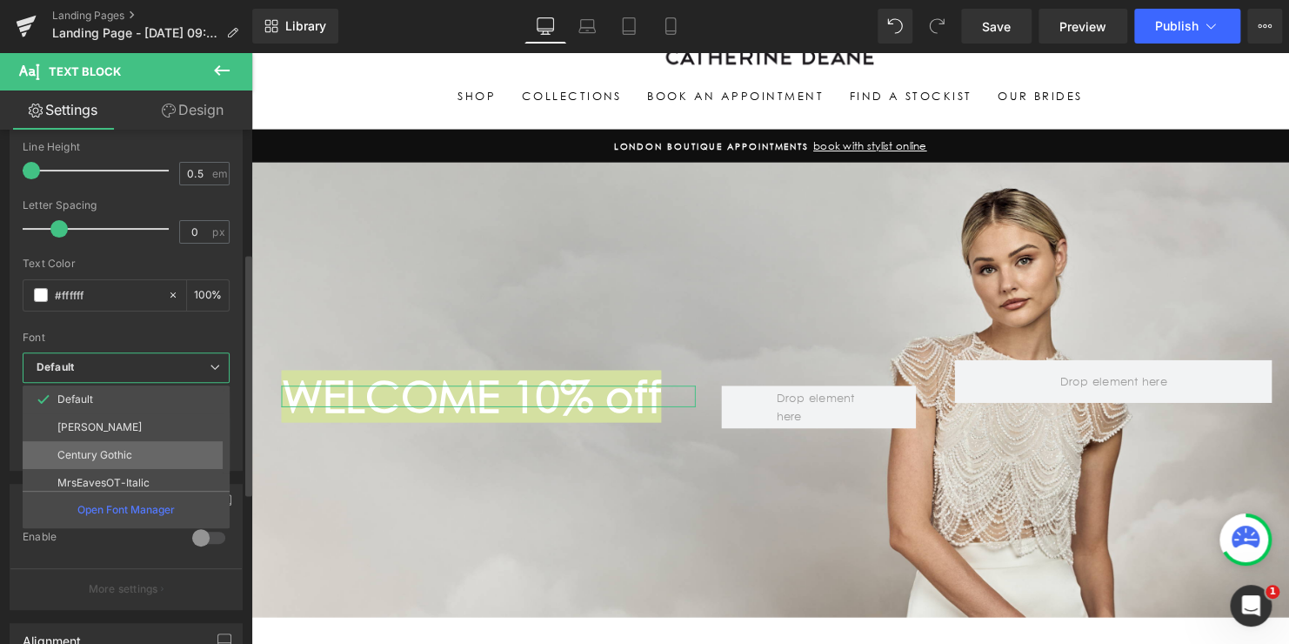
click at [123, 449] on p "Century Gothic" at bounding box center [94, 455] width 75 height 12
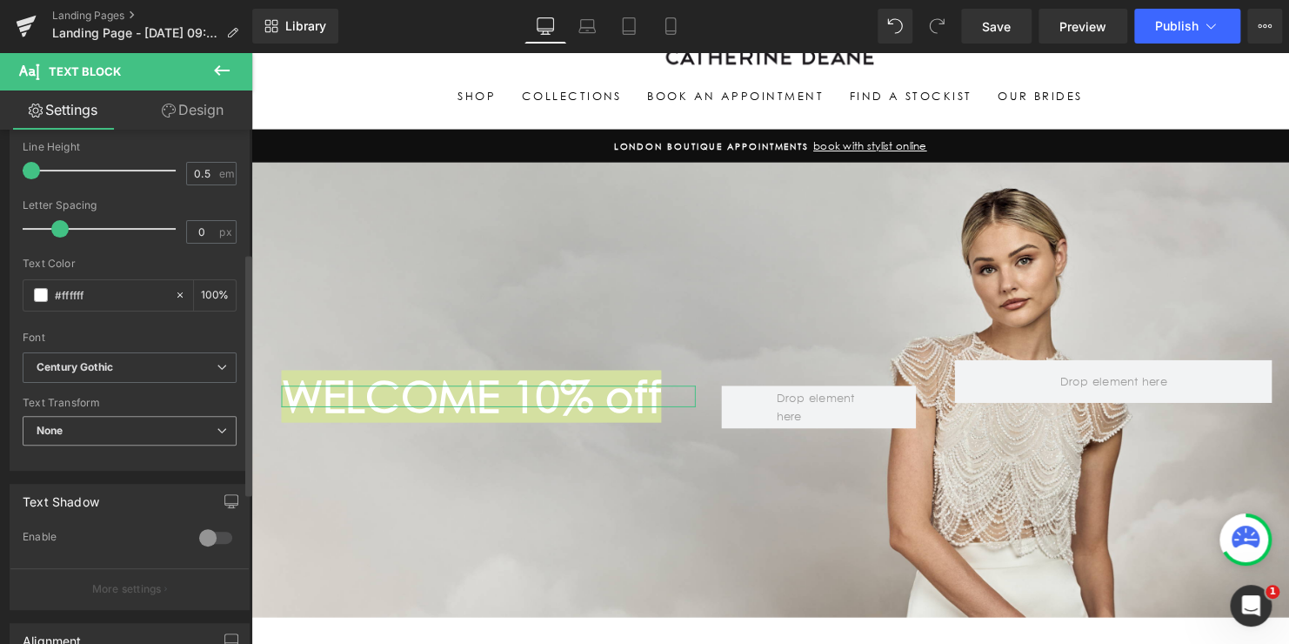
click at [95, 424] on span "None" at bounding box center [130, 431] width 214 height 30
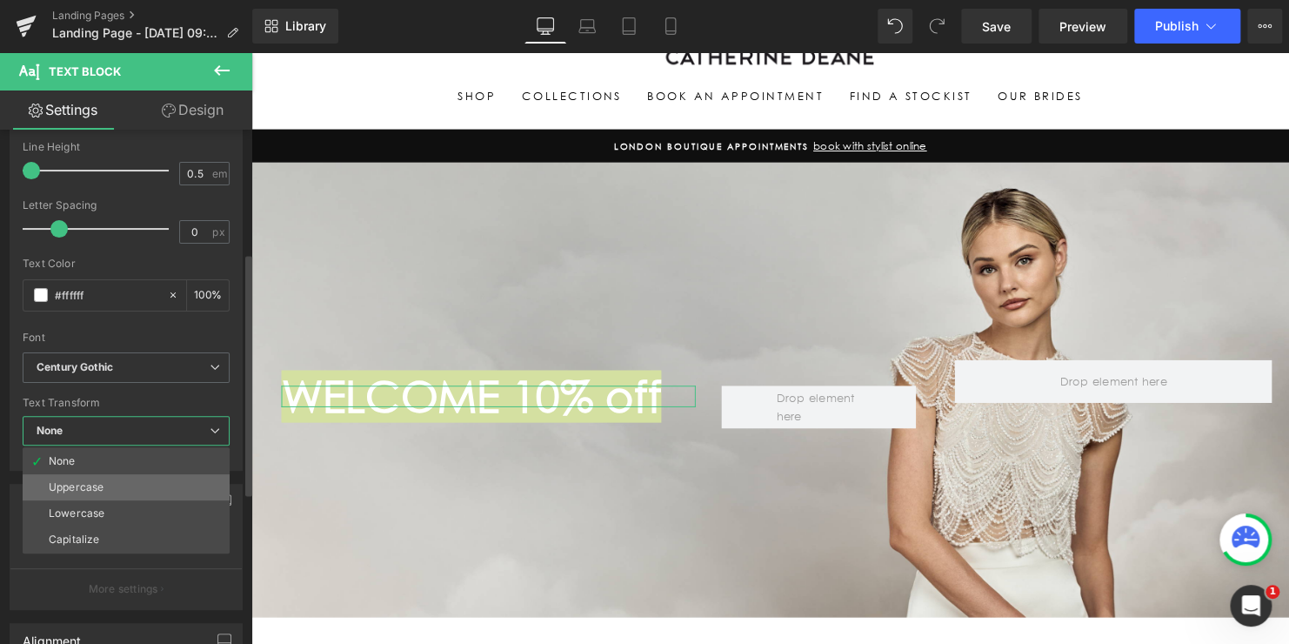
click at [83, 486] on div "Uppercase" at bounding box center [76, 487] width 55 height 12
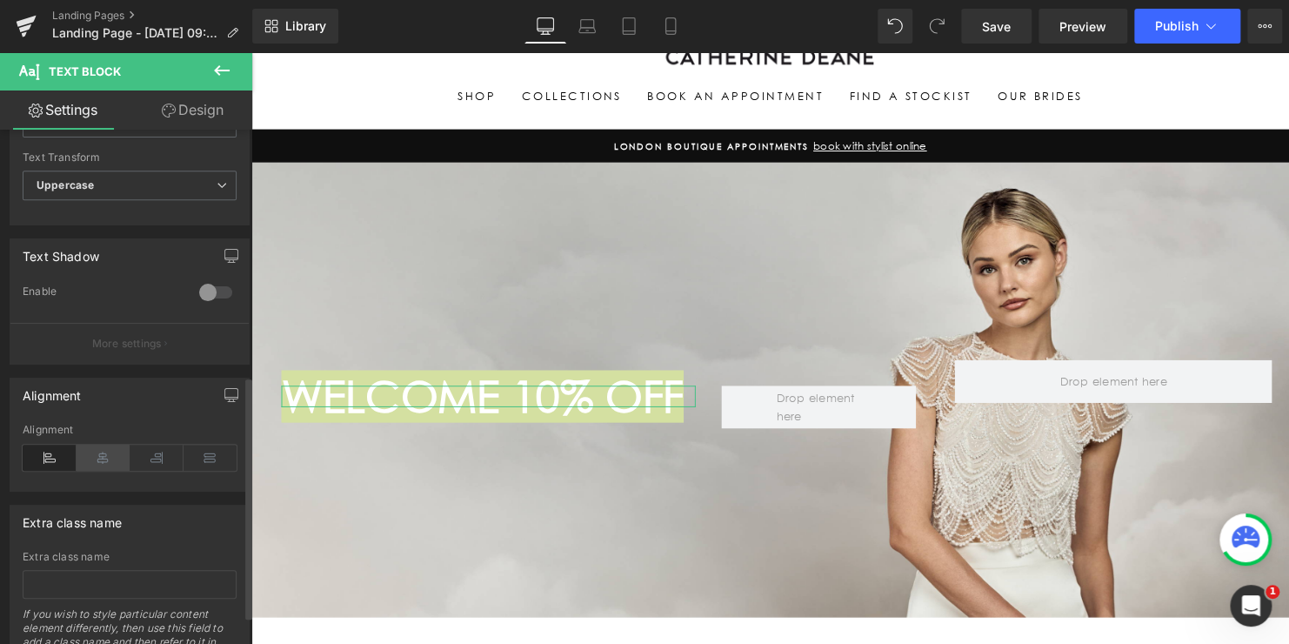
scroll to position [522, 0]
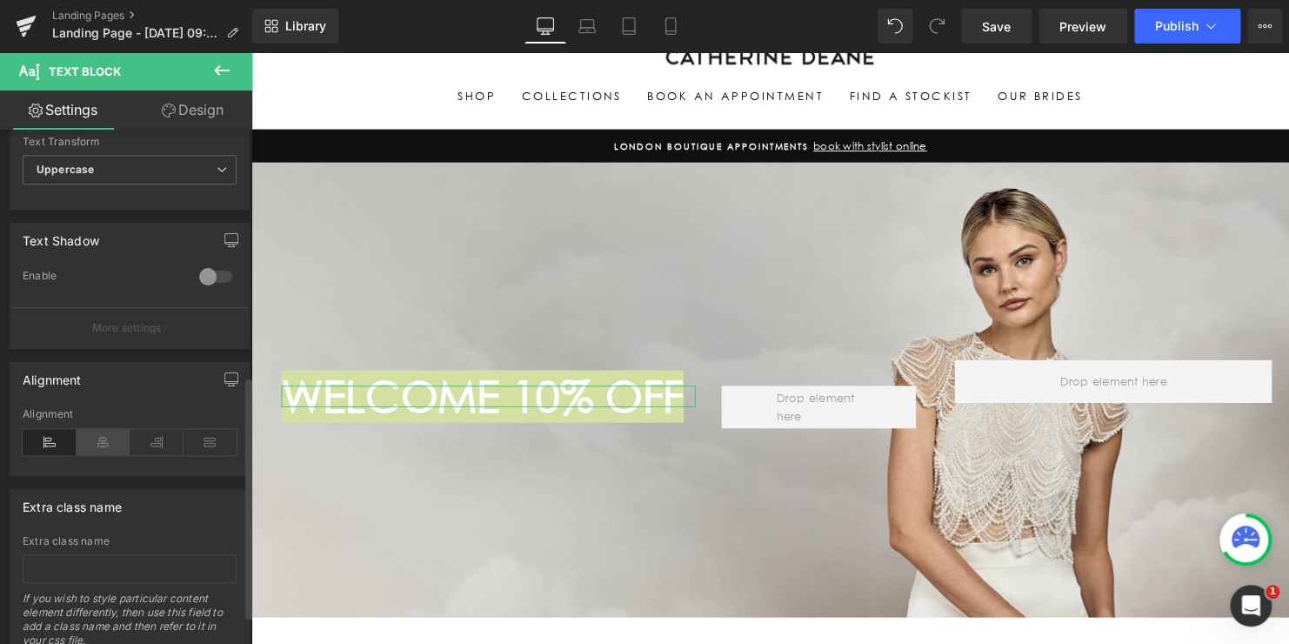
click at [107, 443] on icon at bounding box center [104, 442] width 54 height 26
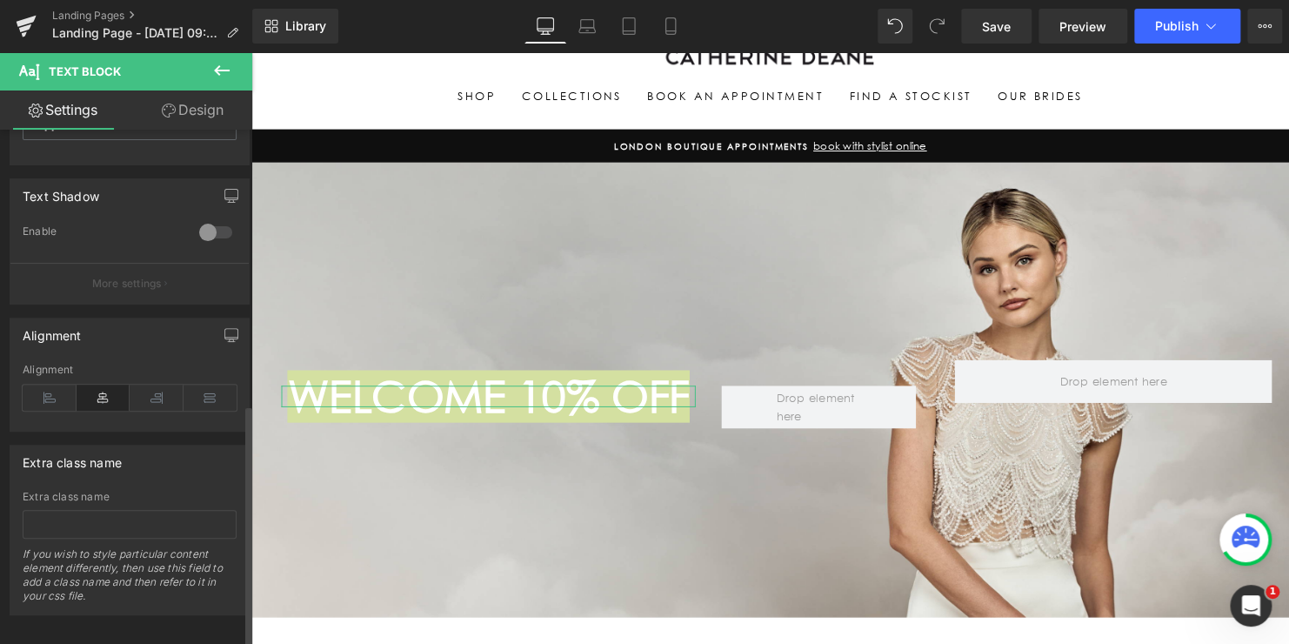
scroll to position [583, 0]
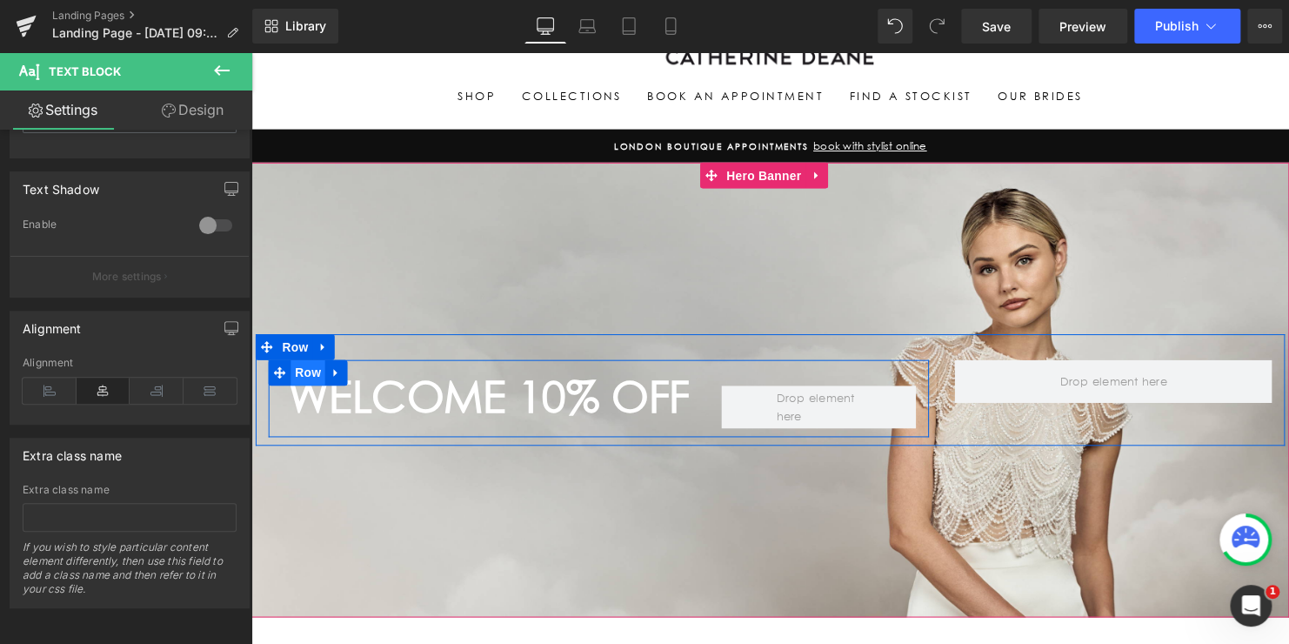
click at [297, 379] on span "Row" at bounding box center [308, 377] width 35 height 26
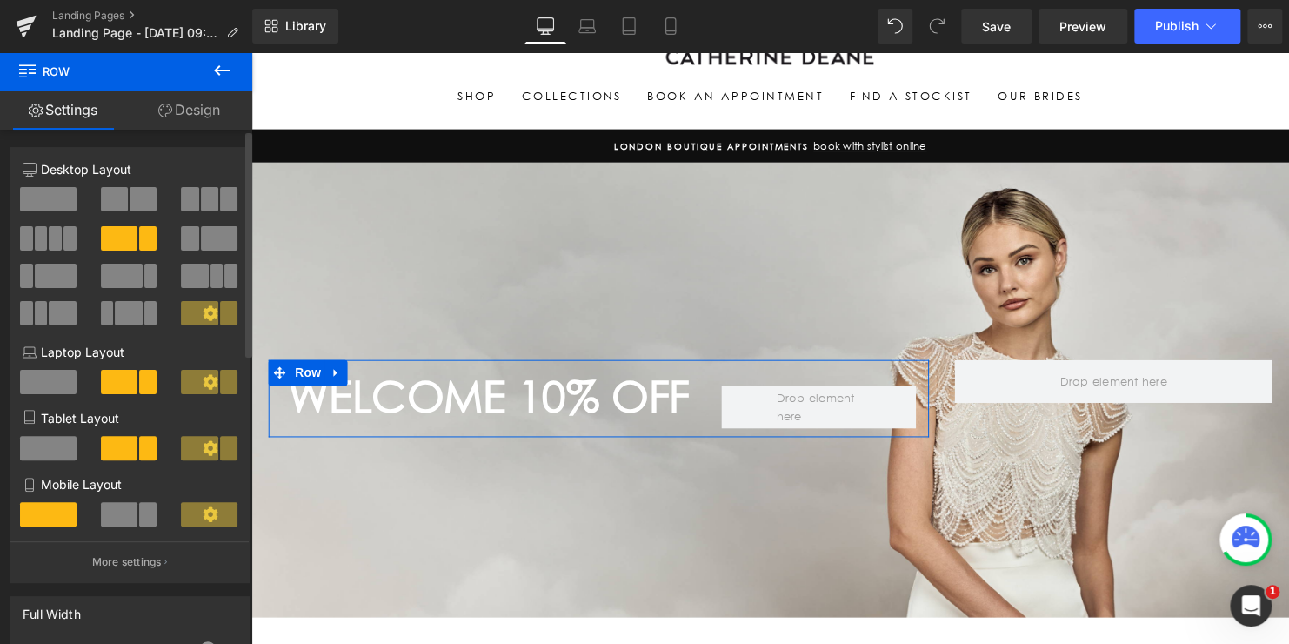
click at [122, 278] on span at bounding box center [122, 276] width 42 height 24
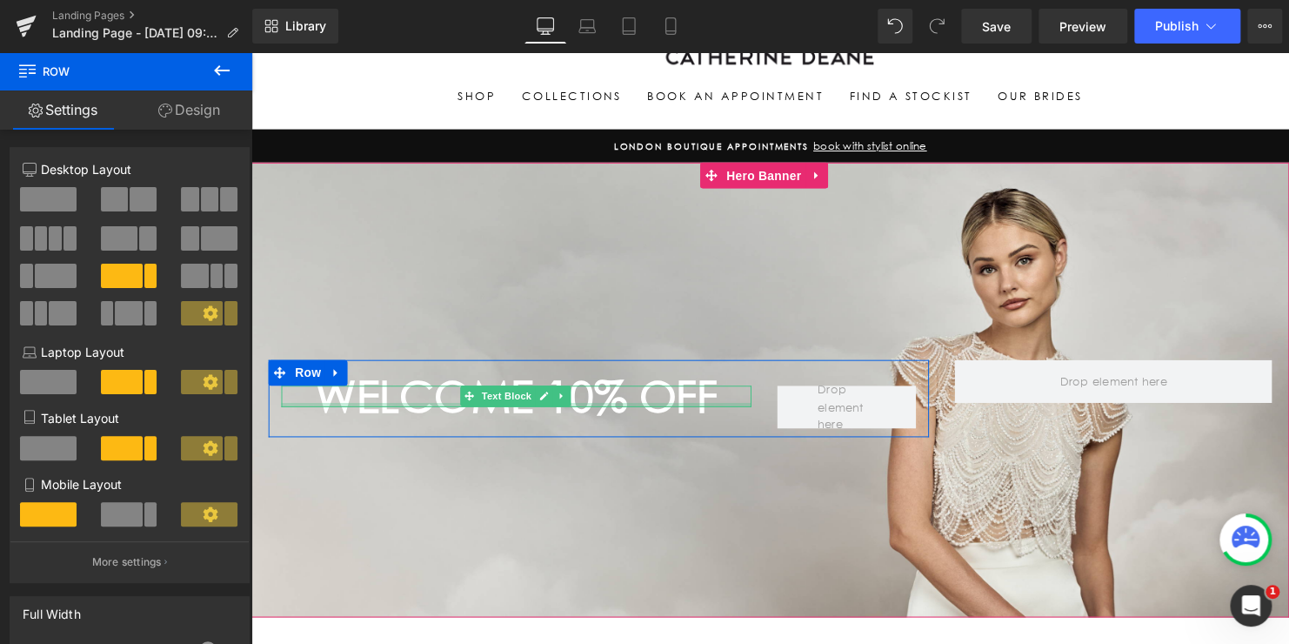
click at [696, 411] on div at bounding box center [520, 410] width 477 height 4
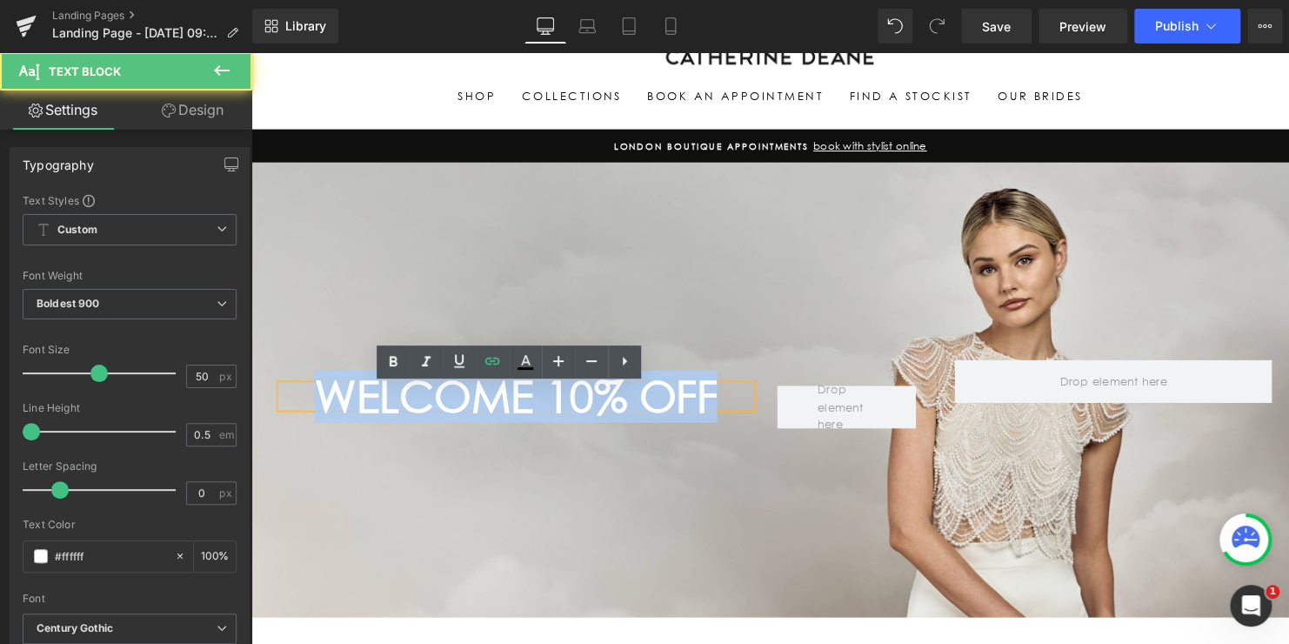
drag, startPoint x: 718, startPoint y: 397, endPoint x: 223, endPoint y: 375, distance: 495.4
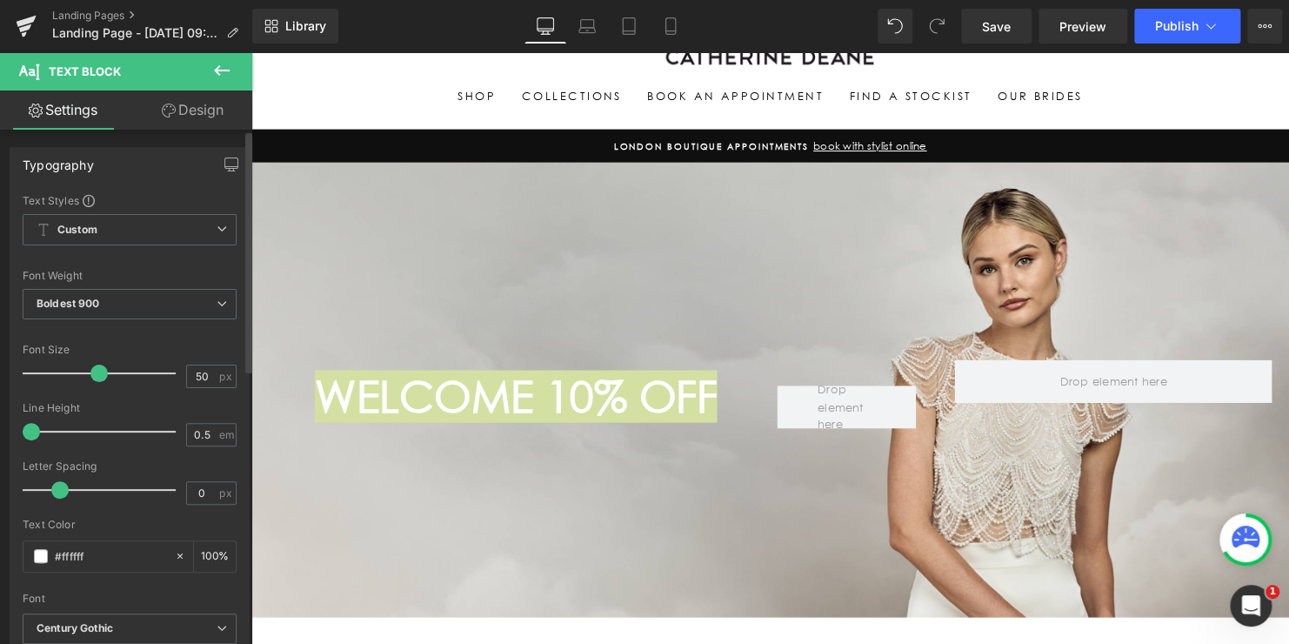
click at [185, 337] on div "Font Default [PERSON_NAME] Century Gothic MrsEavesOT-Italic [GEOGRAPHIC_DATA] M…" at bounding box center [130, 403] width 214 height 420
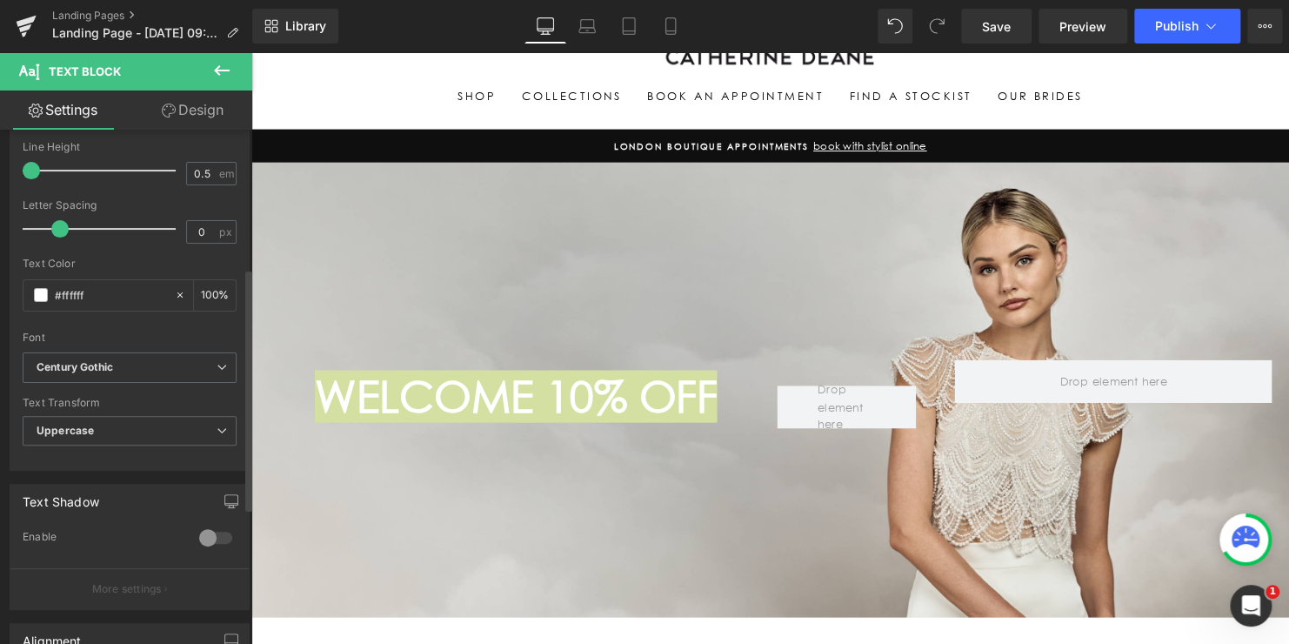
scroll to position [348, 0]
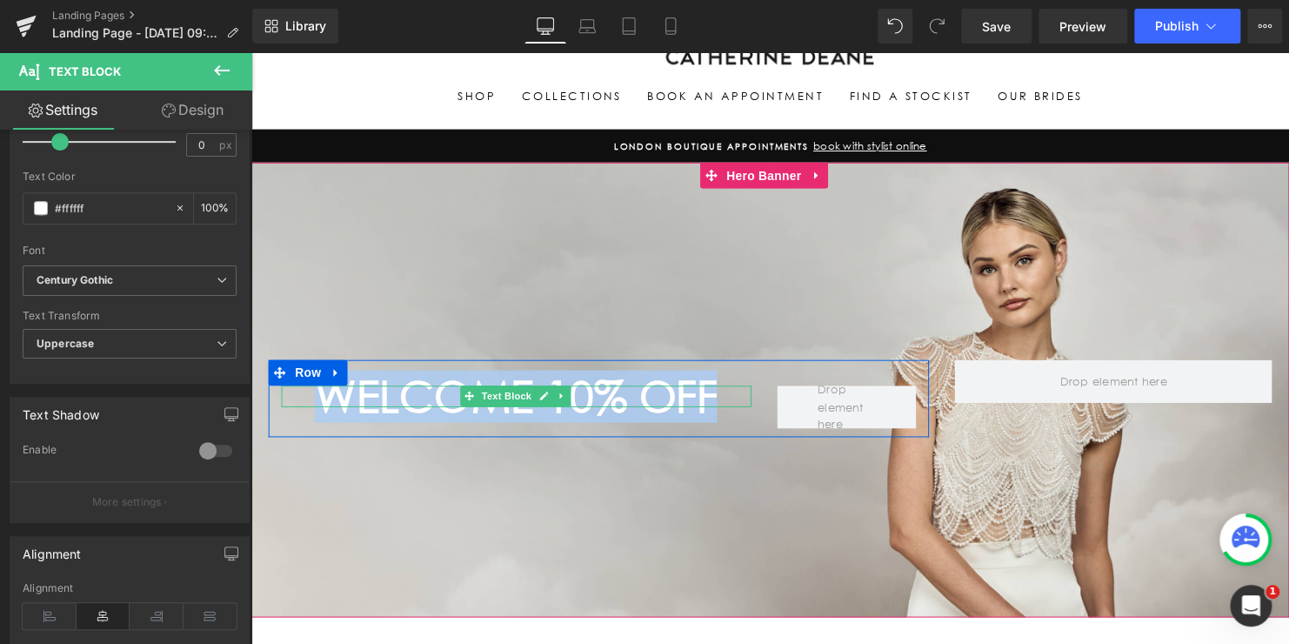
click at [651, 395] on p "WELCOME 10% off" at bounding box center [520, 402] width 477 height 22
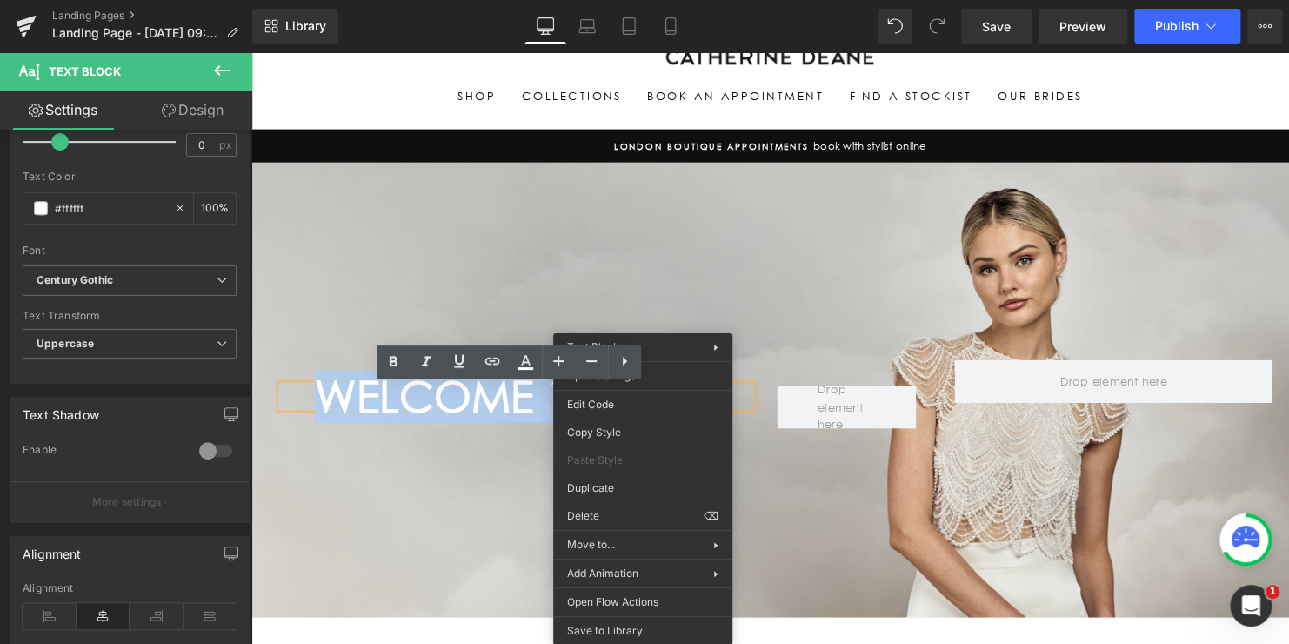
click at [672, 303] on div at bounding box center [777, 394] width 1052 height 461
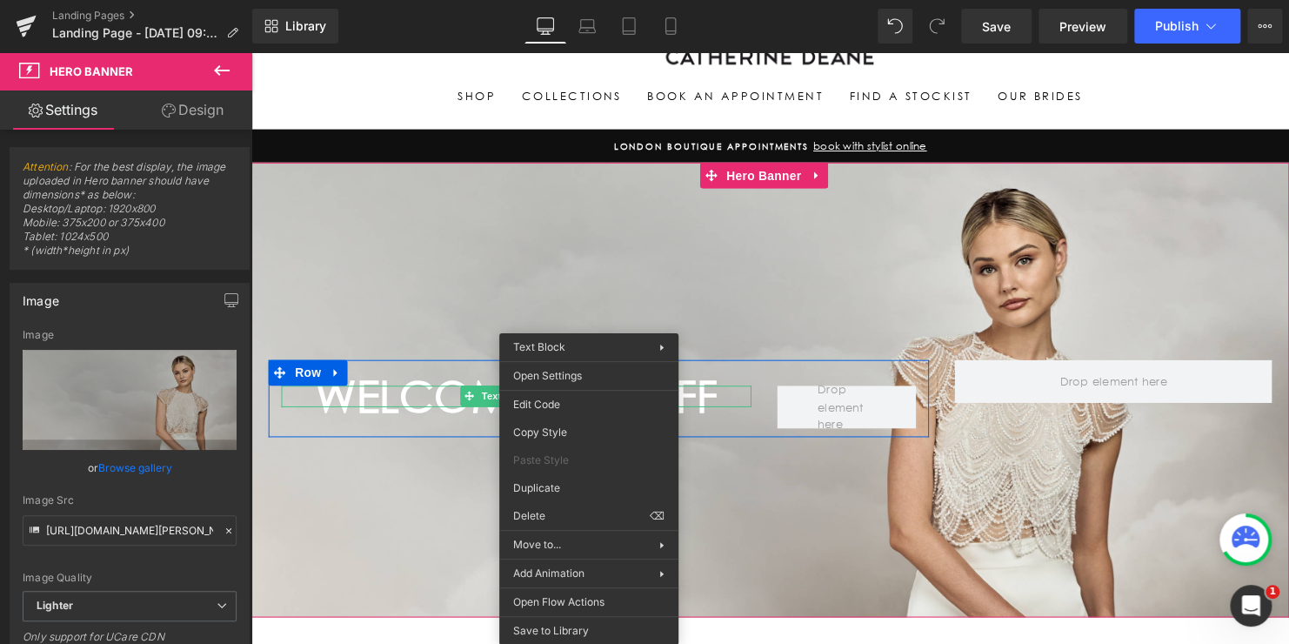
click at [365, 401] on p "WELCOME 10% off" at bounding box center [520, 402] width 477 height 22
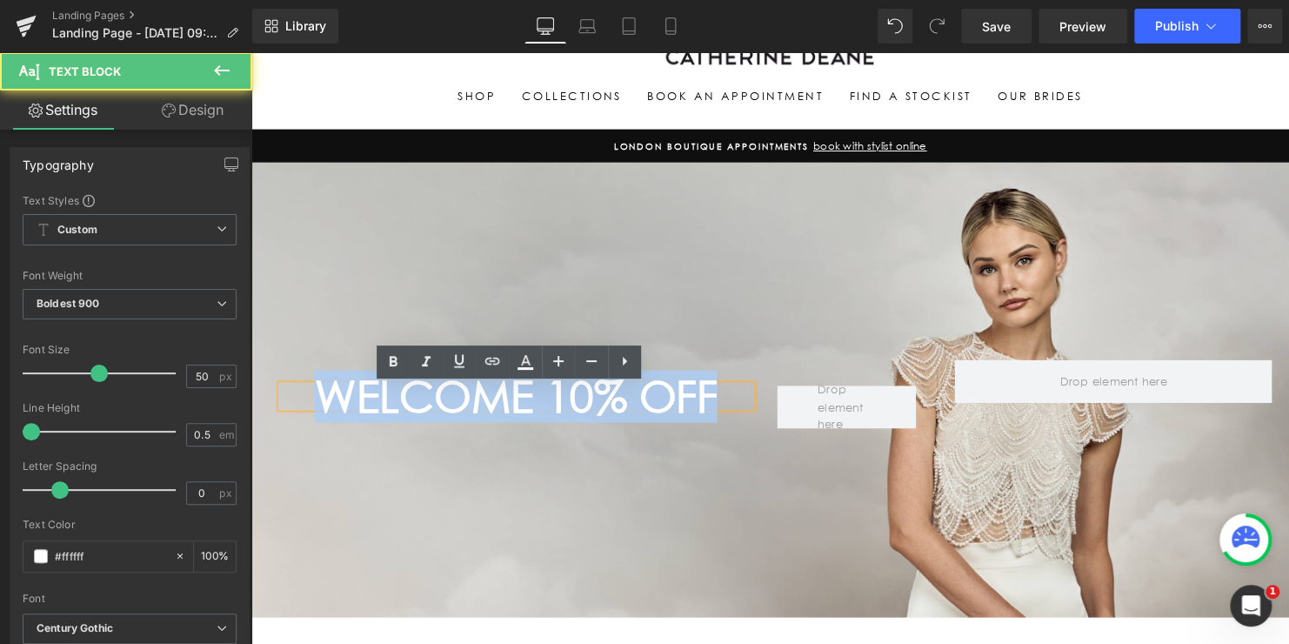
drag, startPoint x: 720, startPoint y: 398, endPoint x: 267, endPoint y: 396, distance: 453.2
click at [282, 396] on div "WELCOME 10% off" at bounding box center [520, 402] width 477 height 22
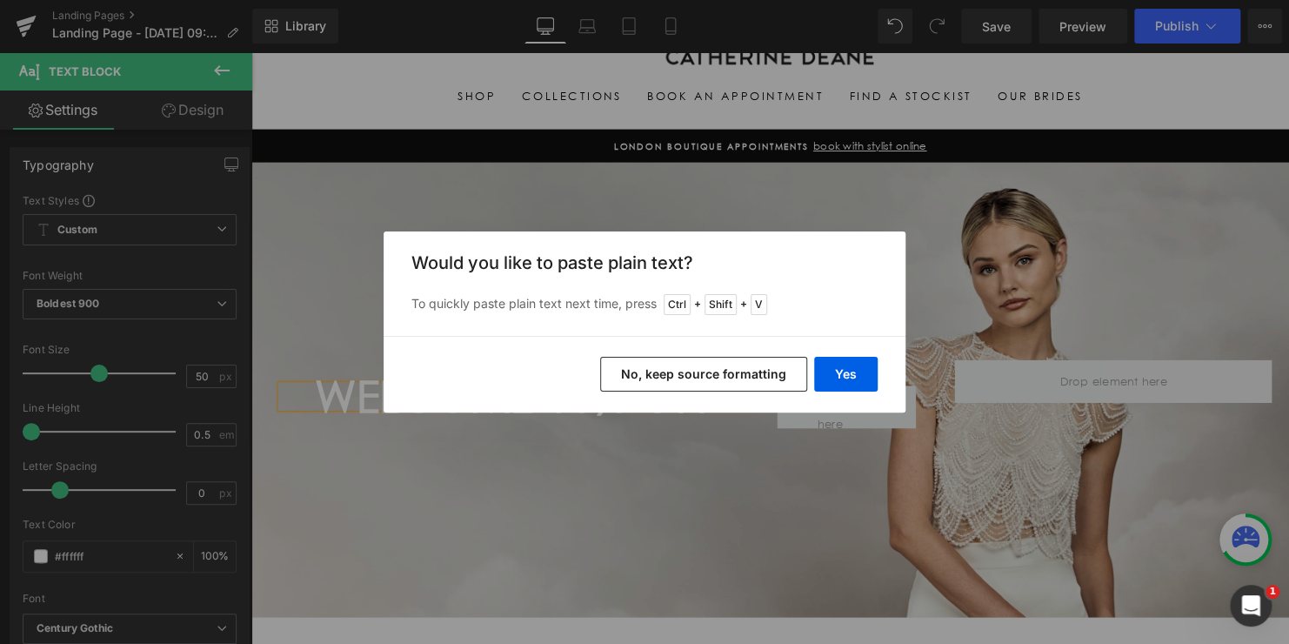
click at [708, 365] on button "No, keep source formatting" at bounding box center [703, 374] width 207 height 35
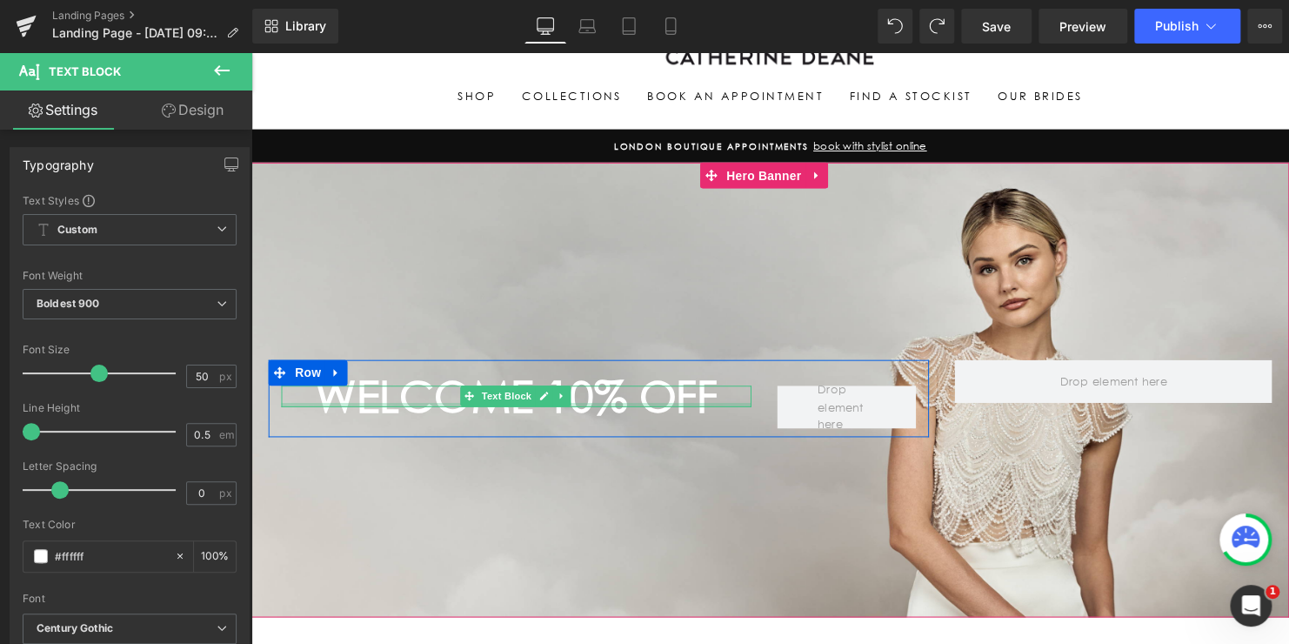
click at [707, 406] on p "WELCOME 10% off" at bounding box center [520, 402] width 477 height 22
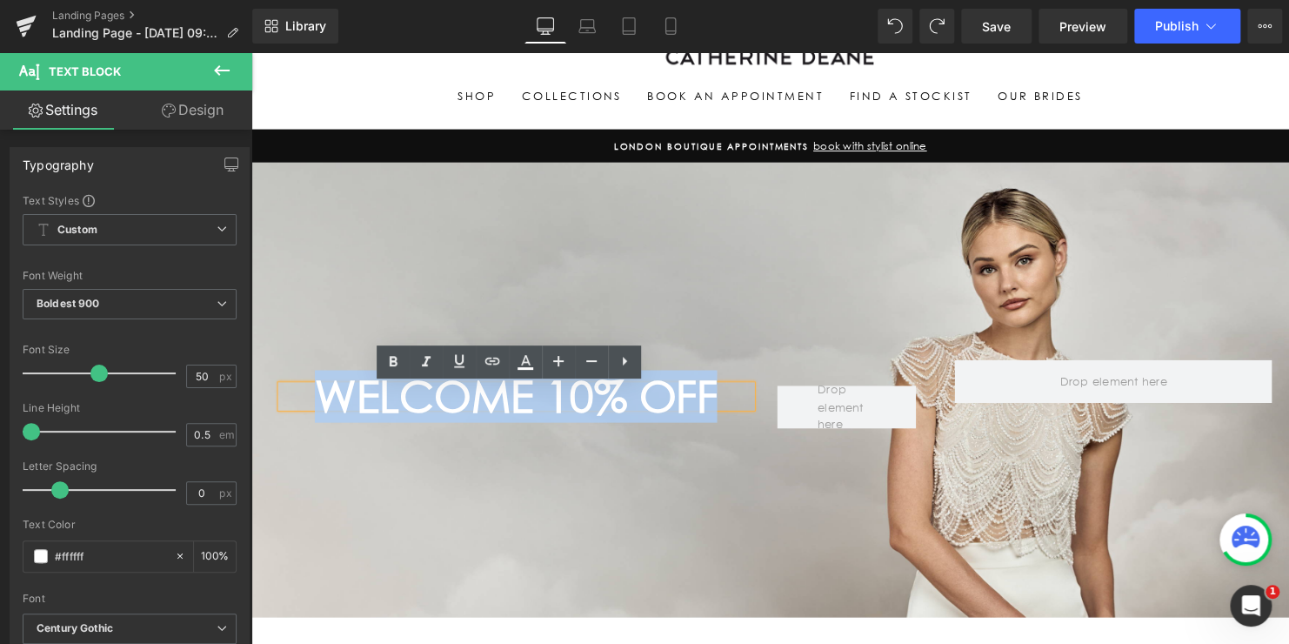
drag, startPoint x: 707, startPoint y: 406, endPoint x: 297, endPoint y: 406, distance: 410.5
click at [297, 406] on p "WELCOME 10% off" at bounding box center [520, 402] width 477 height 22
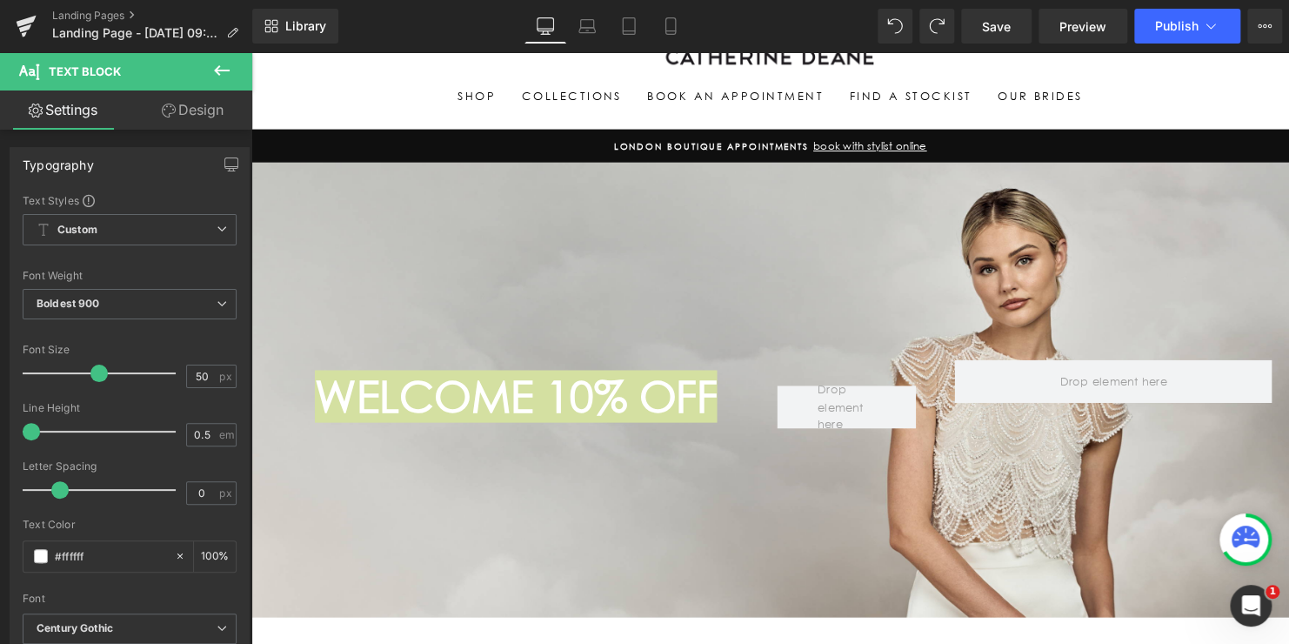
click at [224, 69] on icon at bounding box center [221, 70] width 21 height 21
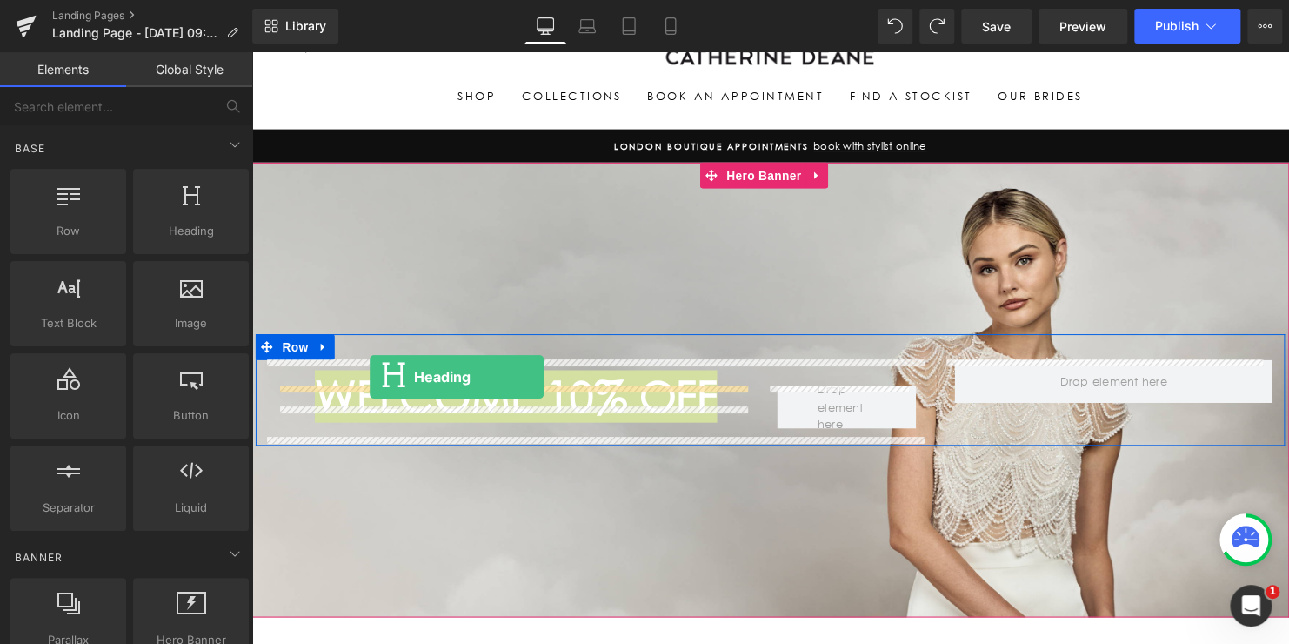
drag, startPoint x: 431, startPoint y: 261, endPoint x: 371, endPoint y: 381, distance: 134.2
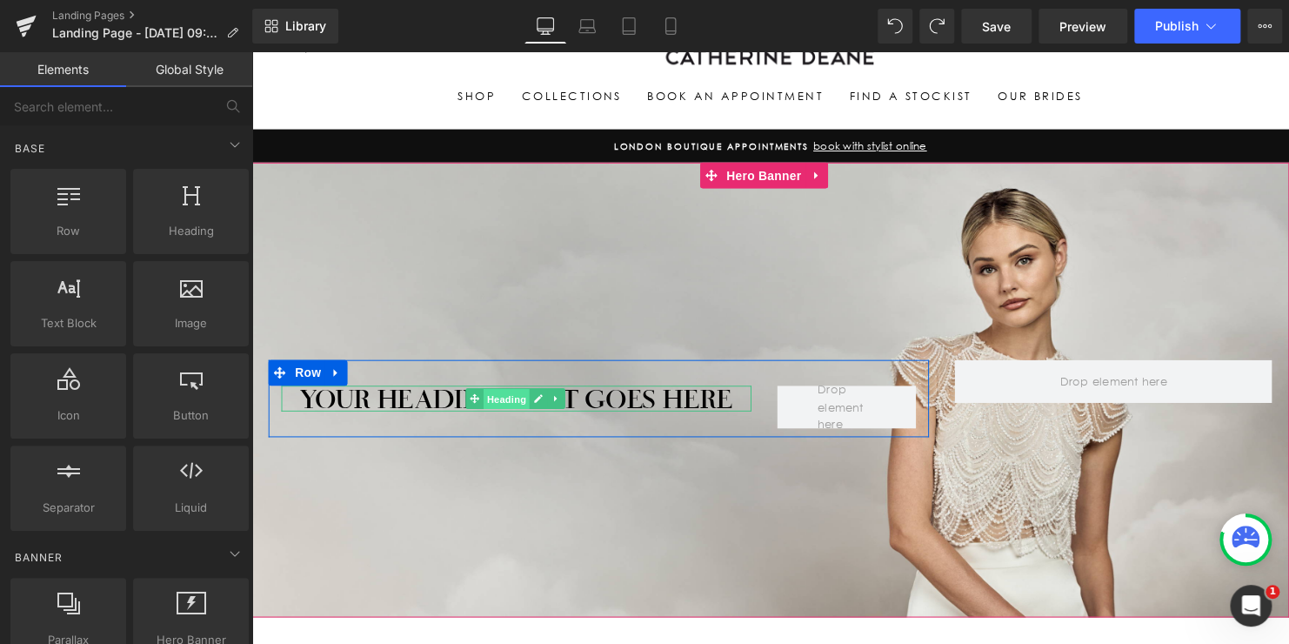
click at [500, 403] on span "Heading" at bounding box center [509, 404] width 47 height 21
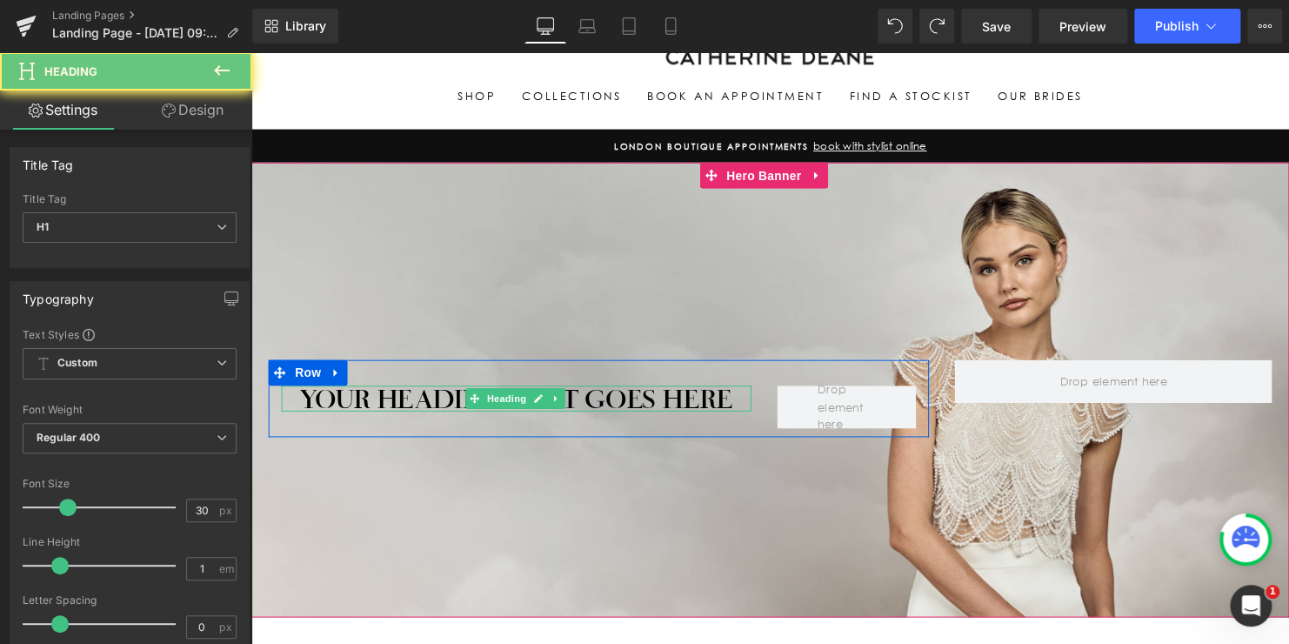
click at [703, 397] on h1 "Your heading text goes here" at bounding box center [520, 404] width 477 height 26
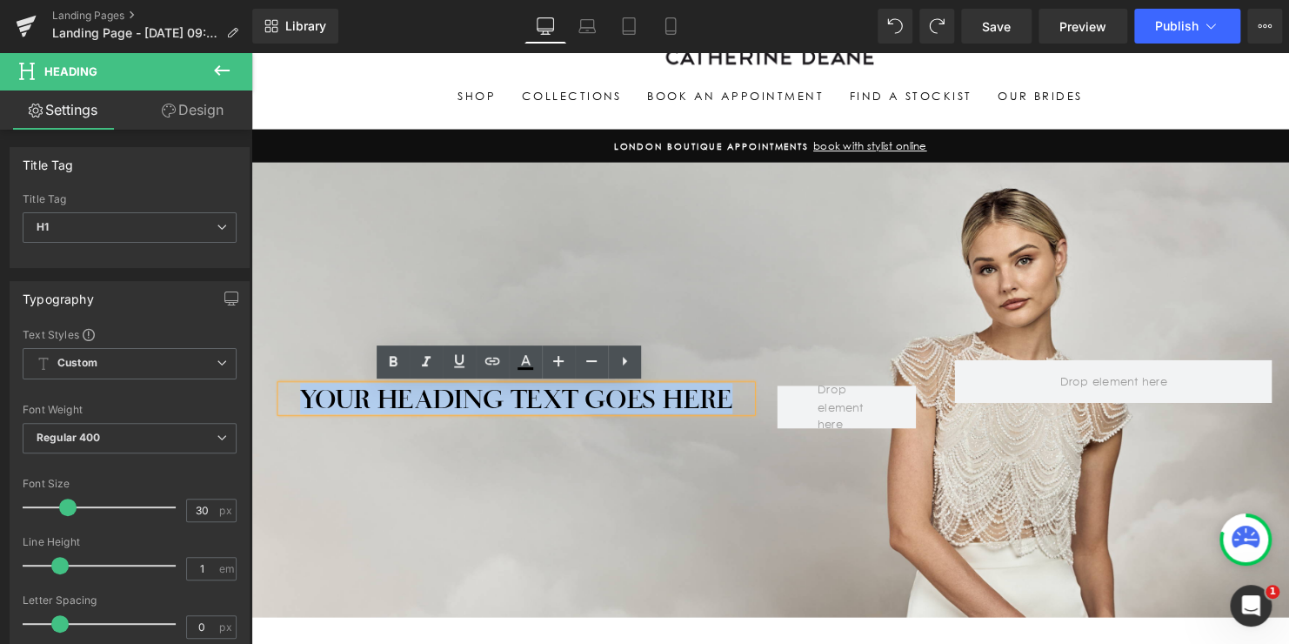
drag, startPoint x: 702, startPoint y: 402, endPoint x: 271, endPoint y: 402, distance: 430.5
click at [271, 402] on div "Your heading text goes here Heading" at bounding box center [520, 404] width 503 height 26
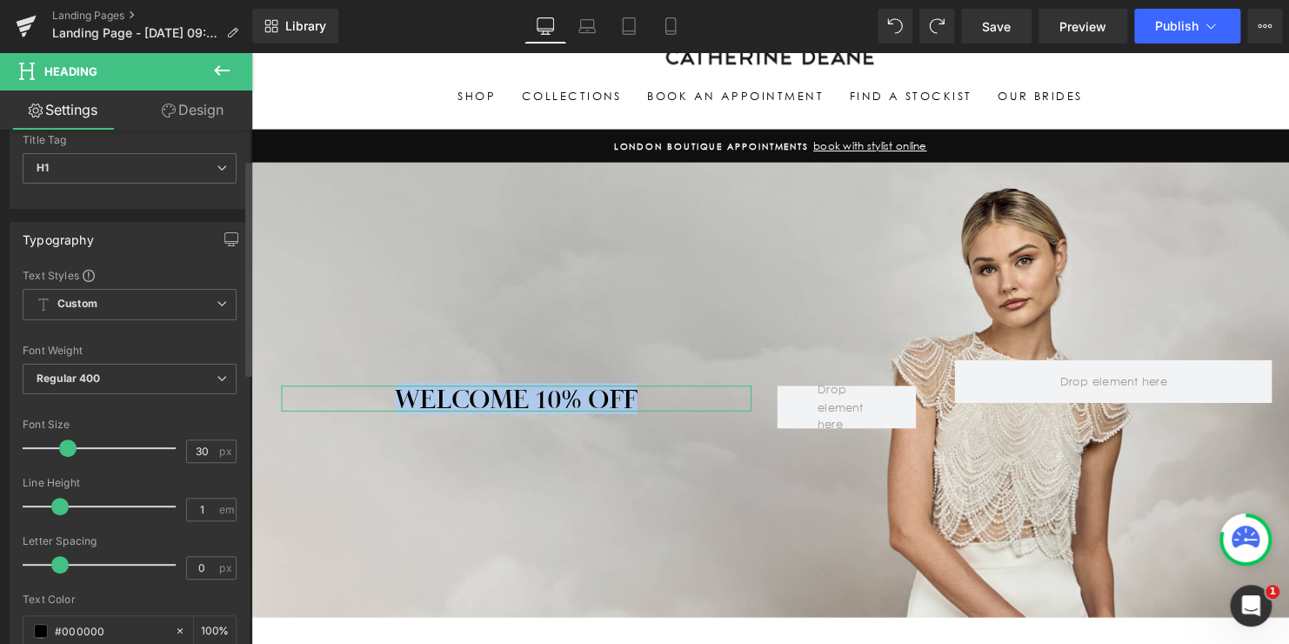
scroll to position [87, 0]
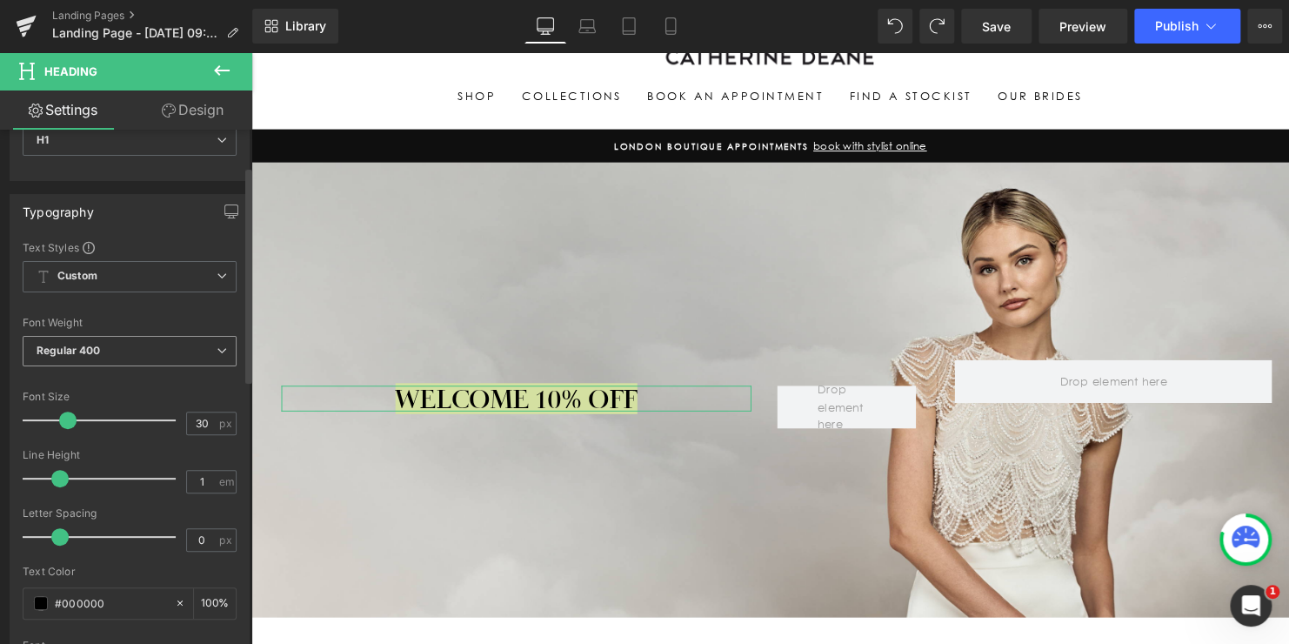
click at [181, 367] on div "Regular 400 Thin 100 Semi Thin 200 Light 300 Regular 400 Medium 500 Semi Bold 6…" at bounding box center [130, 355] width 214 height 39
click at [179, 349] on span "Regular 400" at bounding box center [130, 351] width 214 height 30
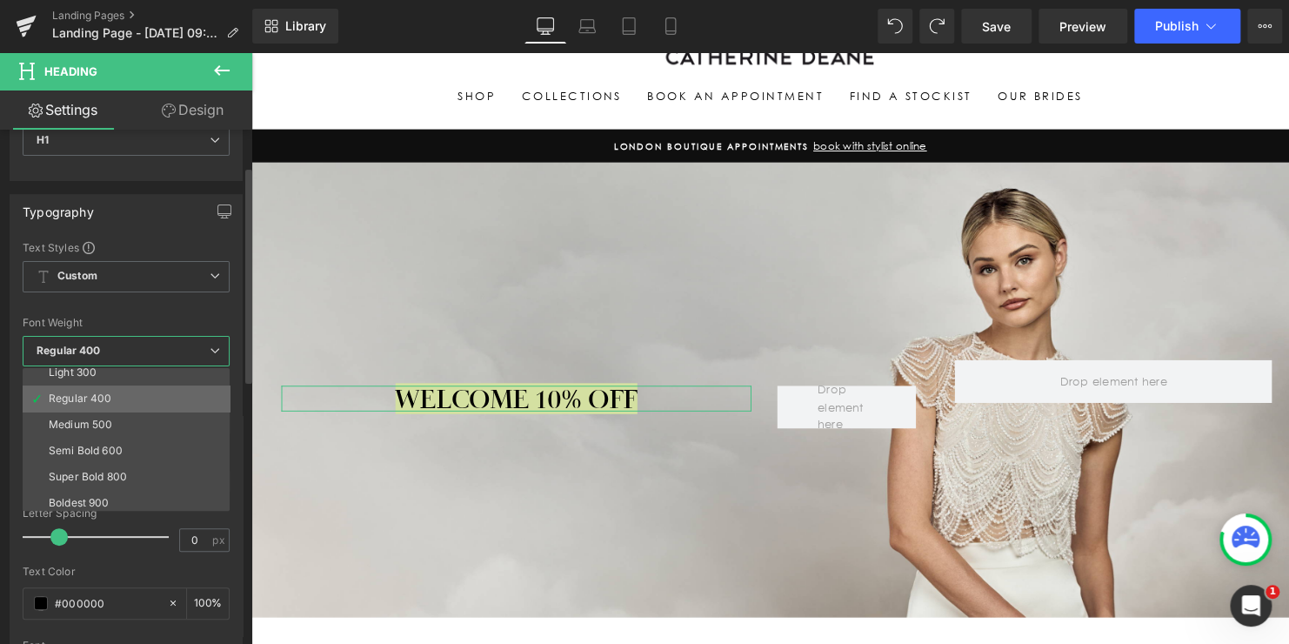
scroll to position [144, 0]
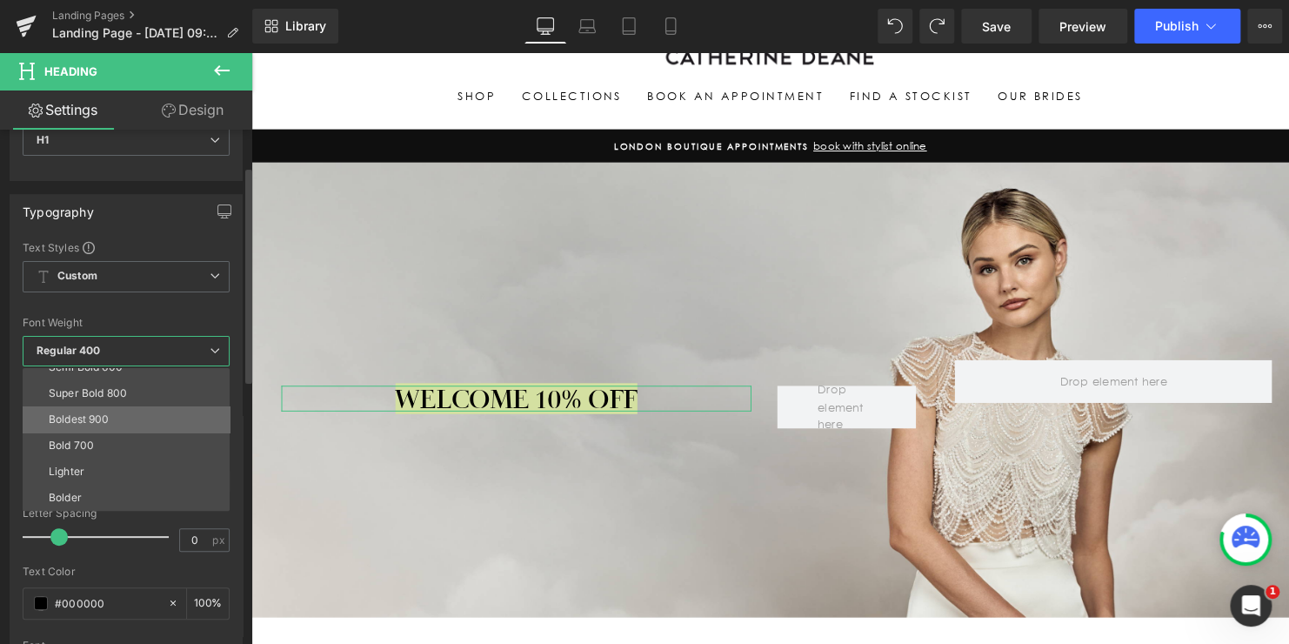
click at [120, 417] on li "Boldest 900" at bounding box center [130, 419] width 215 height 26
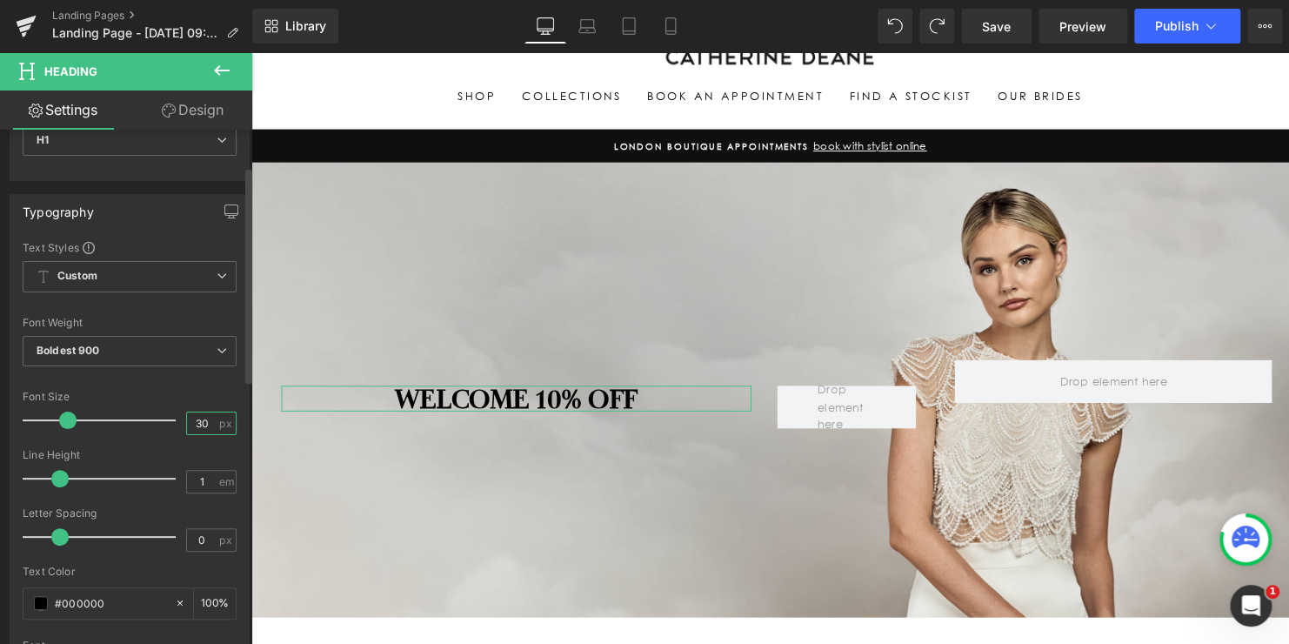
drag, startPoint x: 207, startPoint y: 422, endPoint x: 107, endPoint y: 414, distance: 100.3
click at [115, 416] on div "Font Size 30 px" at bounding box center [130, 420] width 214 height 58
type input "50"
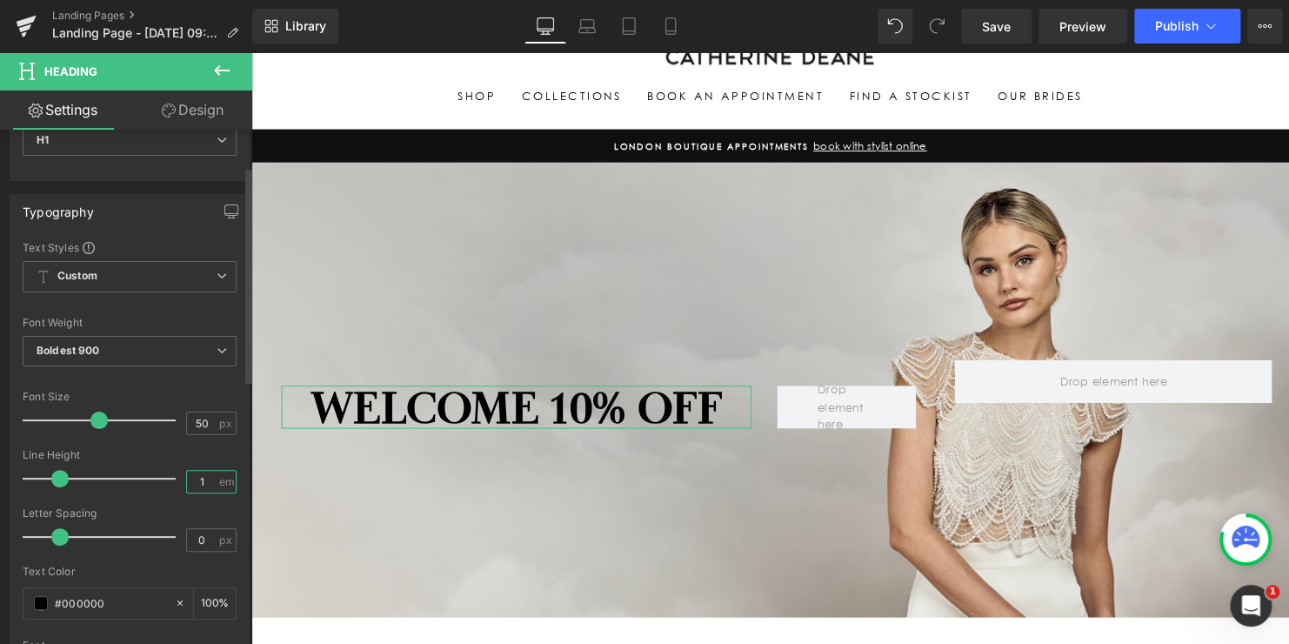
drag, startPoint x: 198, startPoint y: 477, endPoint x: 91, endPoint y: 471, distance: 107.2
click at [91, 471] on div "Line Height 1 em" at bounding box center [130, 478] width 214 height 58
type input "0.5"
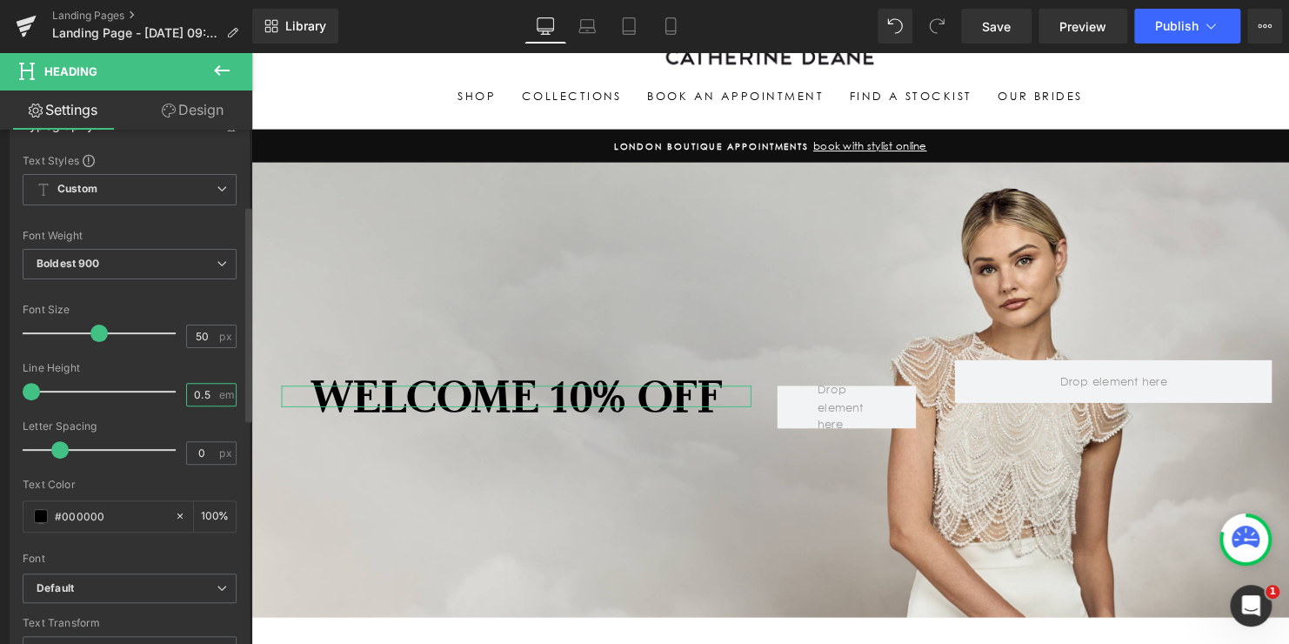
scroll to position [261, 0]
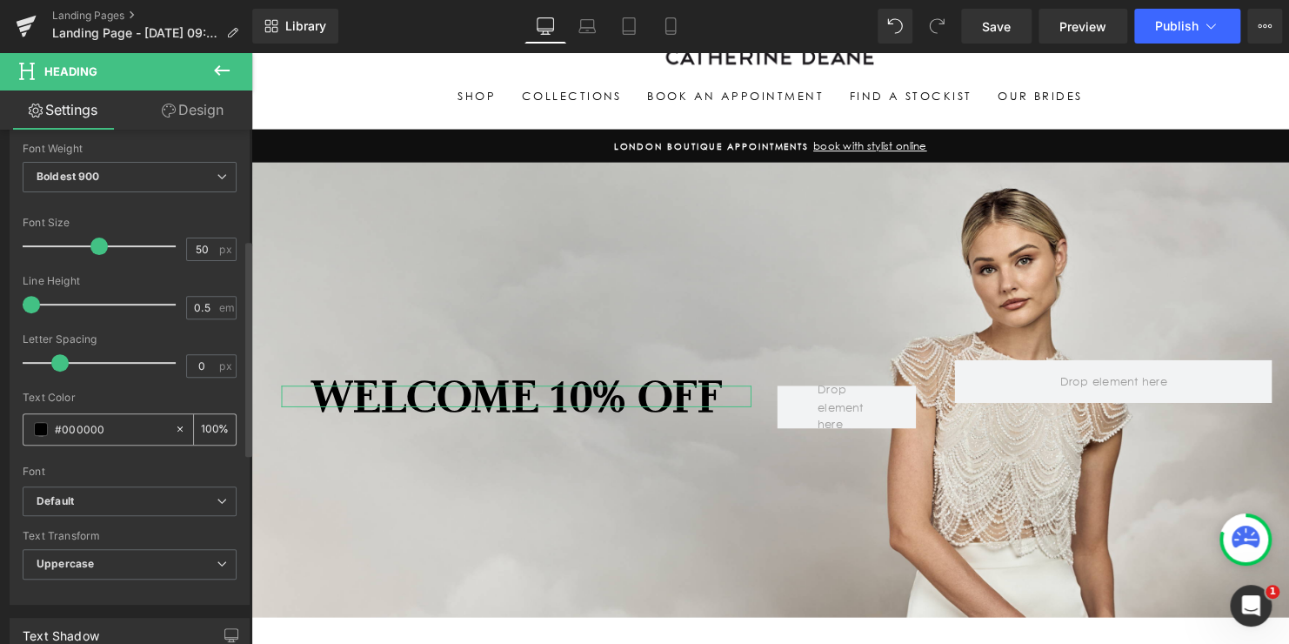
click at [43, 425] on span at bounding box center [41, 429] width 14 height 14
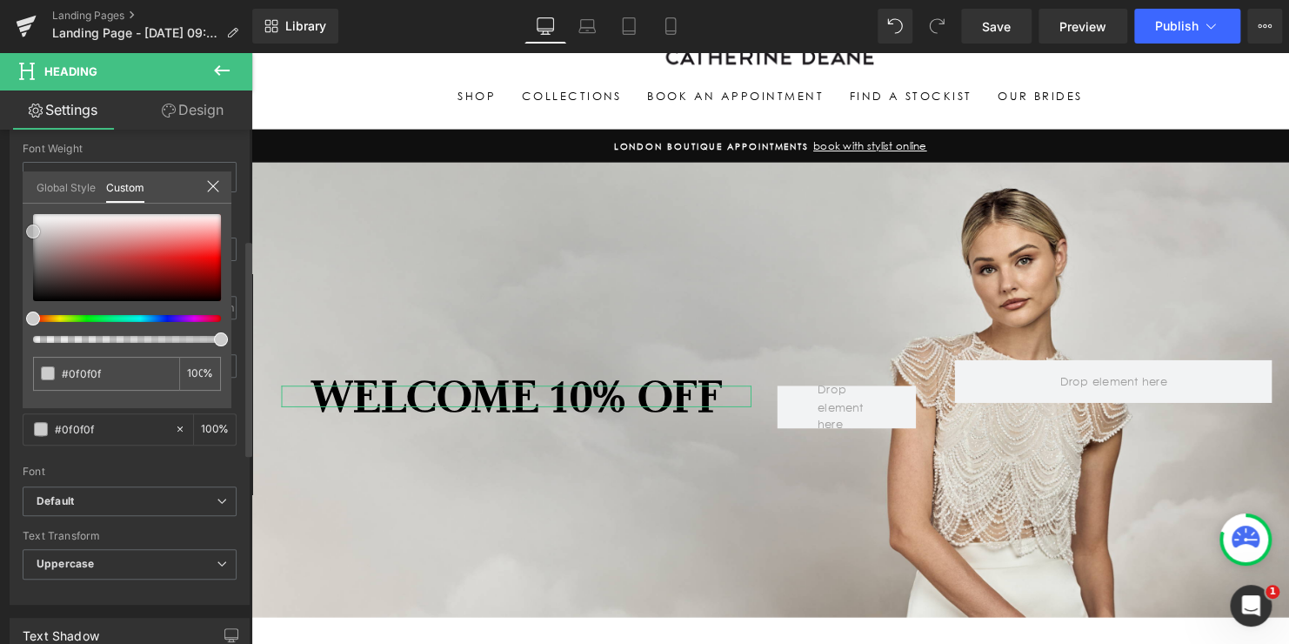
type input "#0f0f0f"
type input "#c1c1c1"
type input "#e8e8e8"
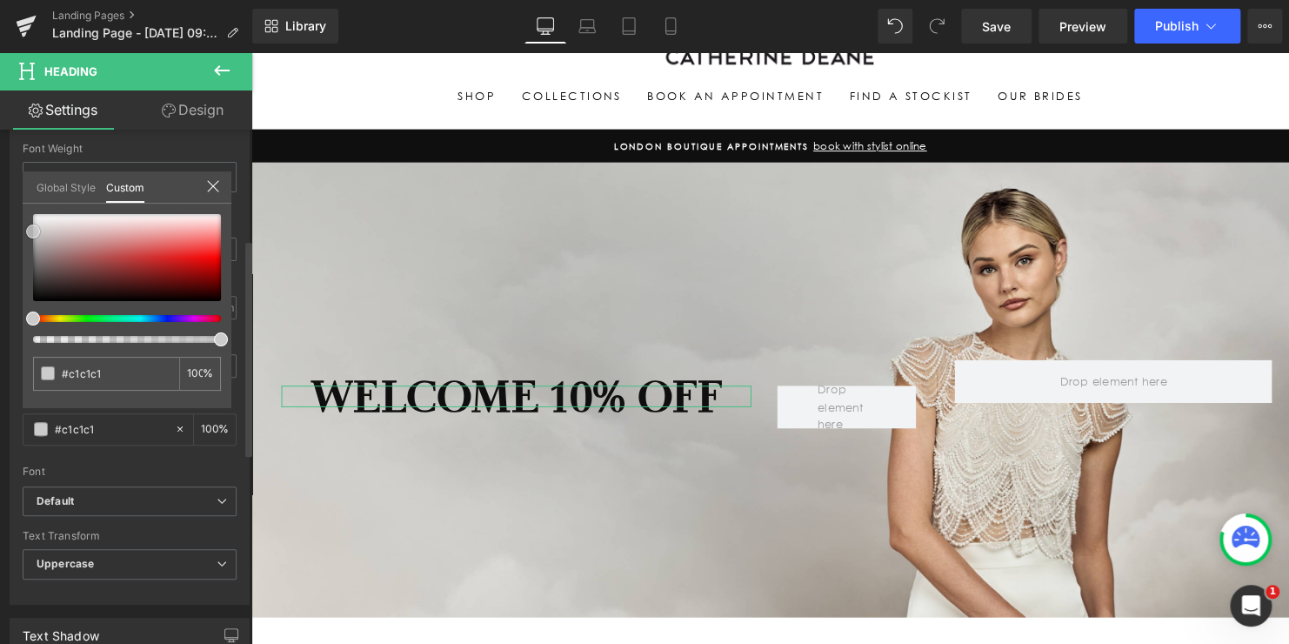
type input "#e8e8e8"
type input "#eaeaea"
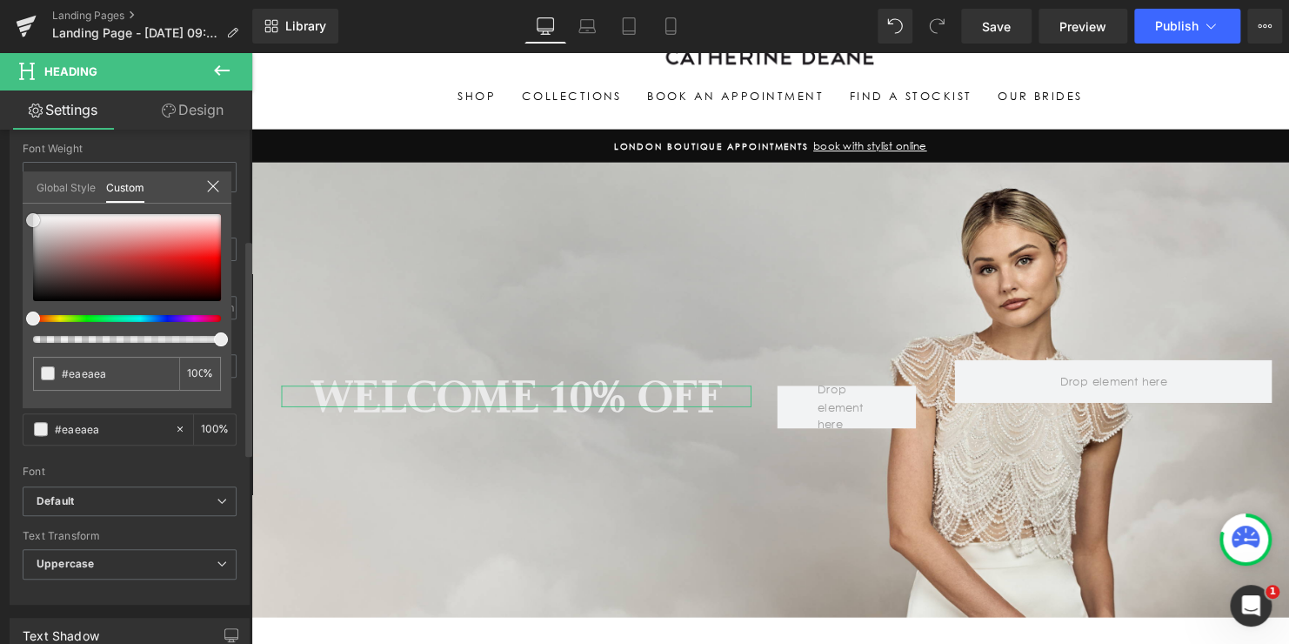
type input "#ededed"
type input "#f7f7f7"
drag, startPoint x: 32, startPoint y: 296, endPoint x: 18, endPoint y: 209, distance: 88.1
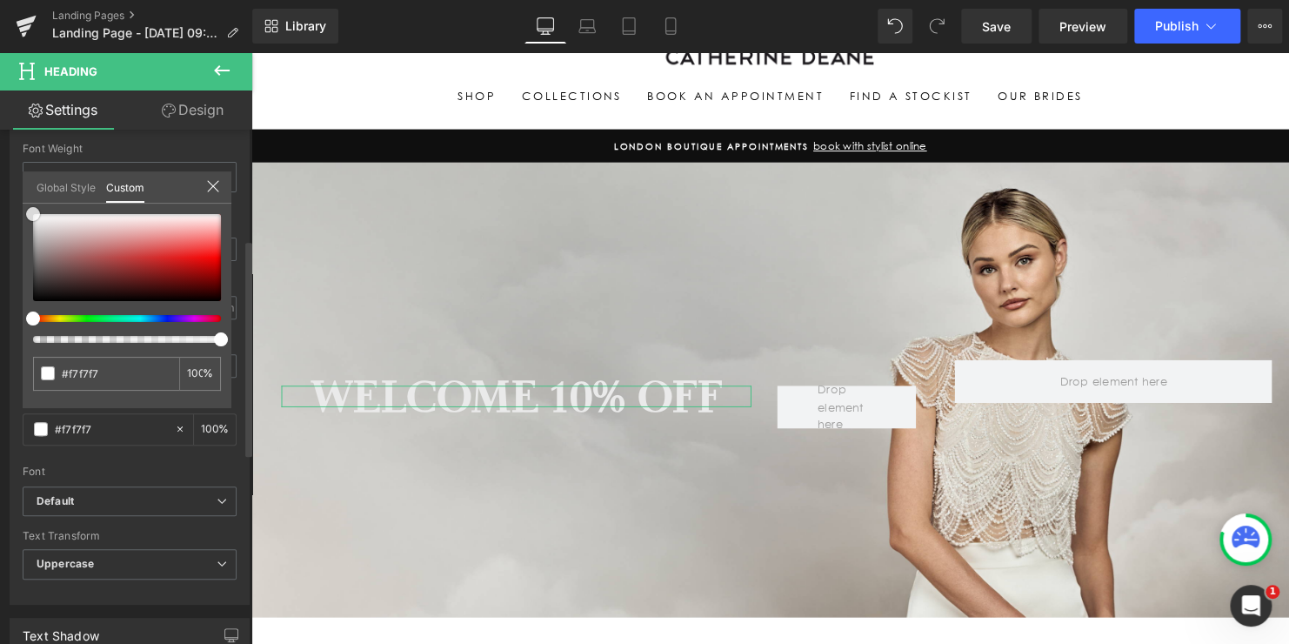
click at [18, 209] on div "Typography Text Styles Custom Custom Setup Global Style Custom Setup Global Sty…" at bounding box center [130, 306] width 260 height 598
type input "#ffffff"
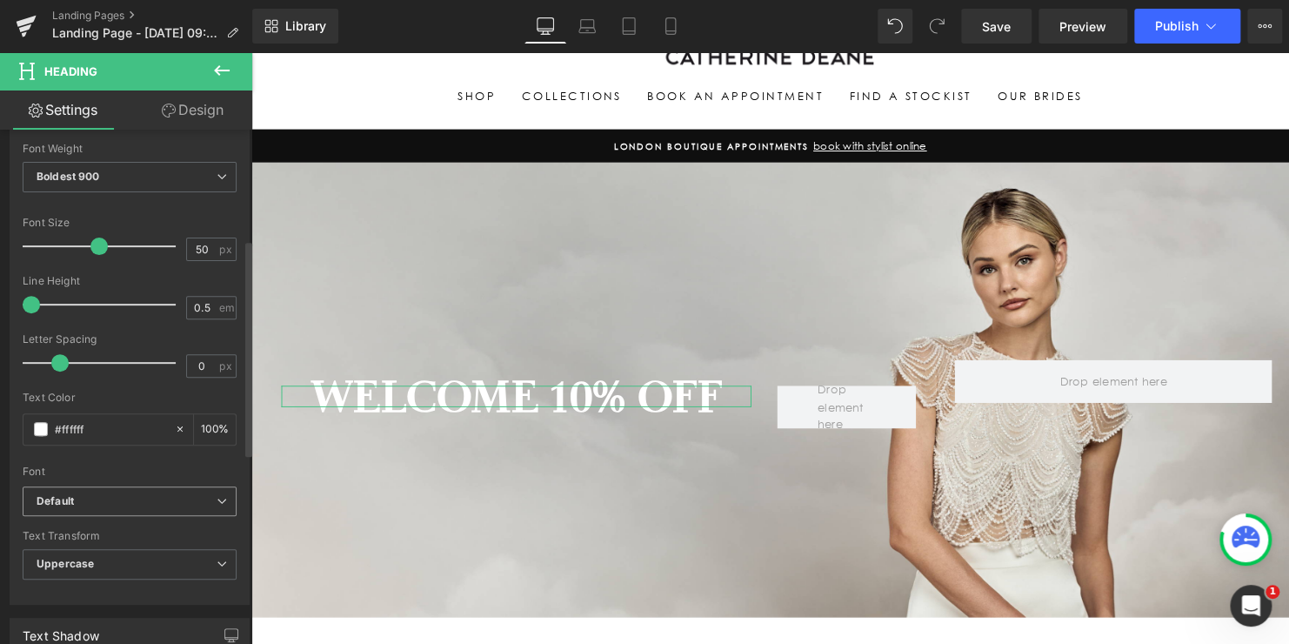
click at [164, 500] on b "Default" at bounding box center [127, 501] width 180 height 15
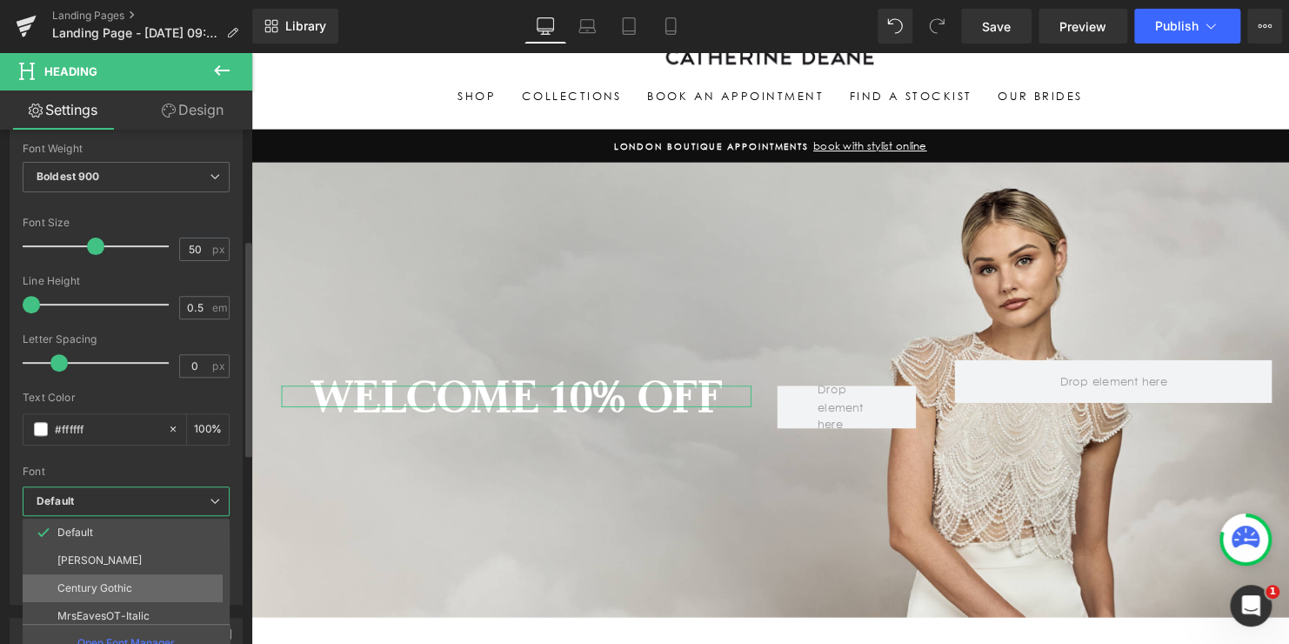
click at [81, 591] on p "Century Gothic" at bounding box center [94, 588] width 75 height 12
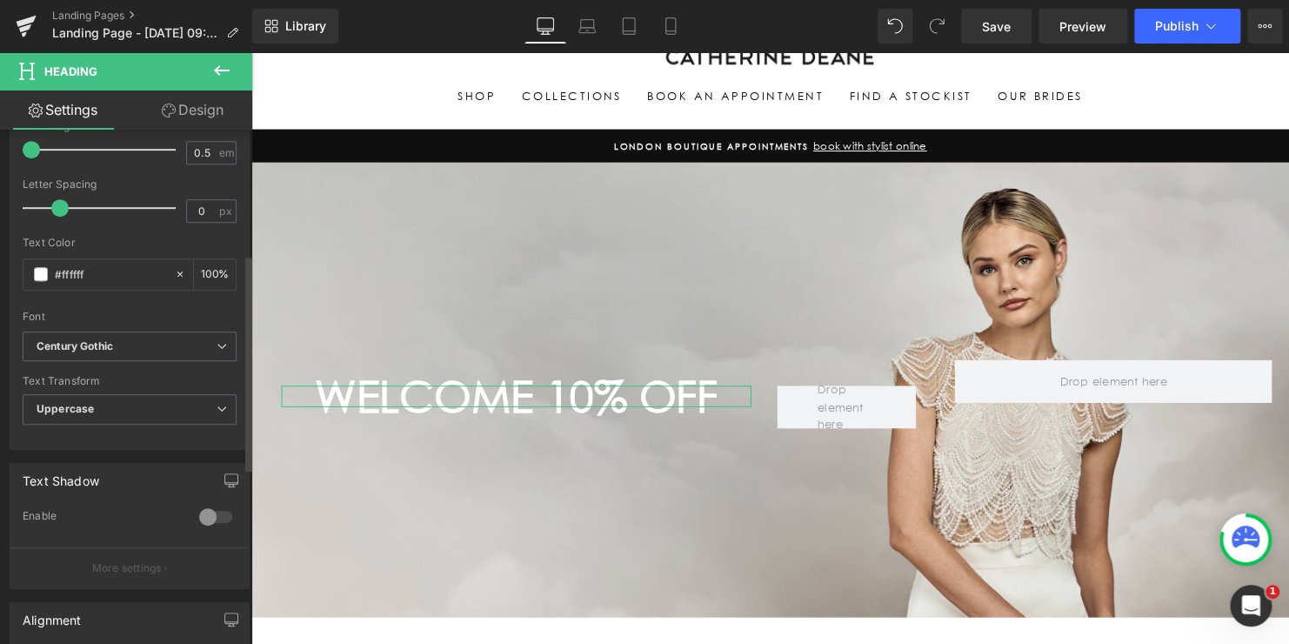
scroll to position [435, 0]
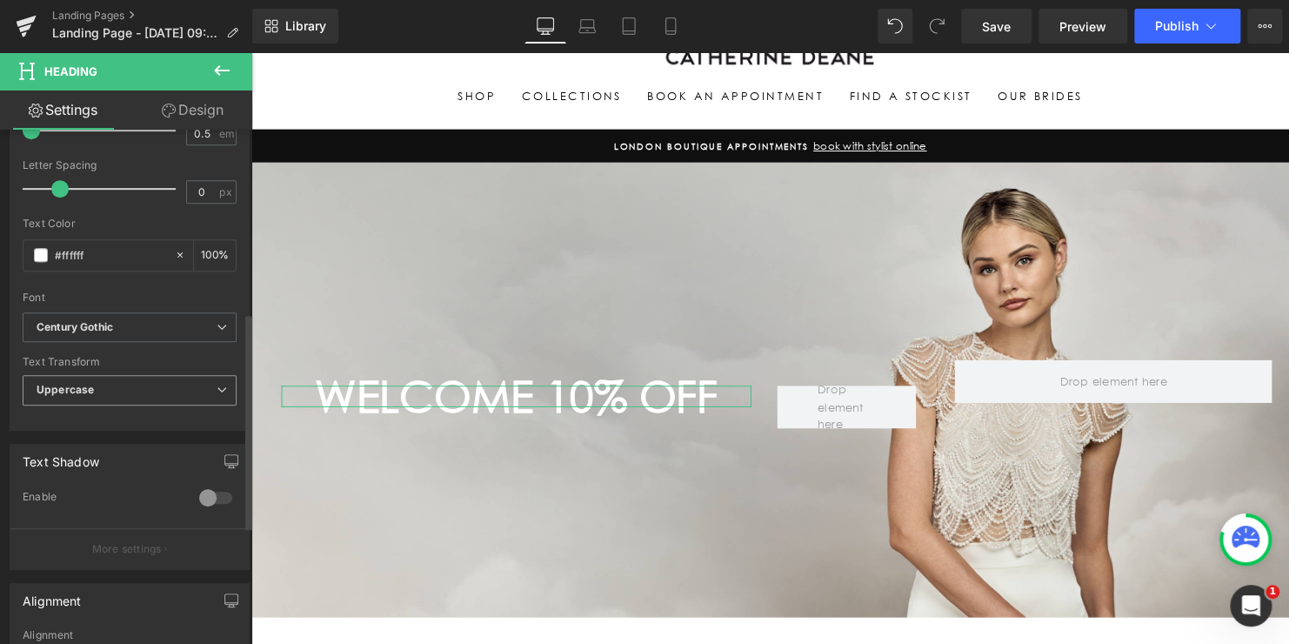
click at [104, 387] on span "Uppercase" at bounding box center [130, 390] width 214 height 30
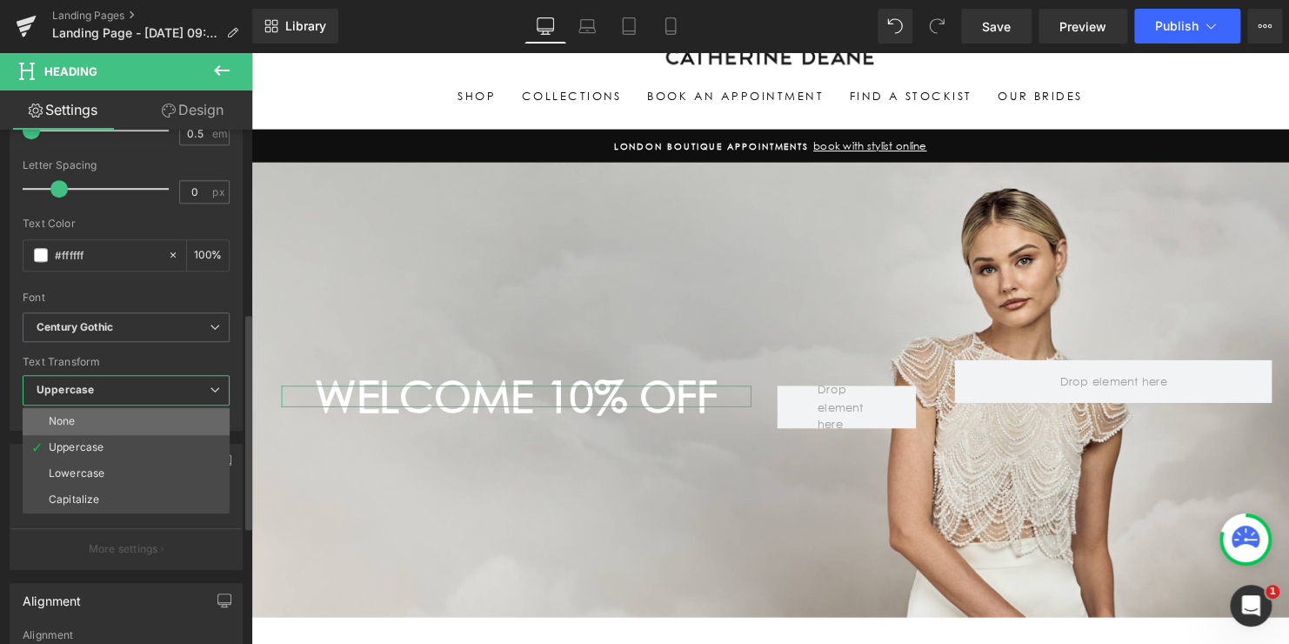
click at [80, 418] on li "None" at bounding box center [126, 421] width 207 height 26
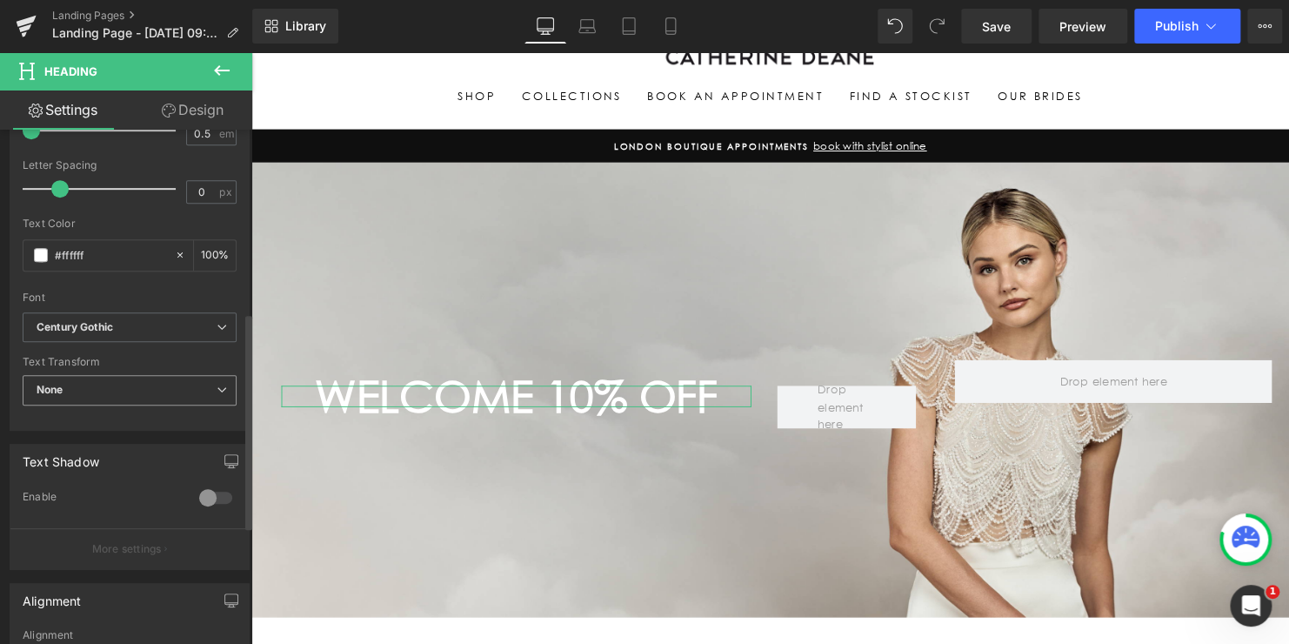
click at [95, 383] on span "None" at bounding box center [130, 390] width 214 height 30
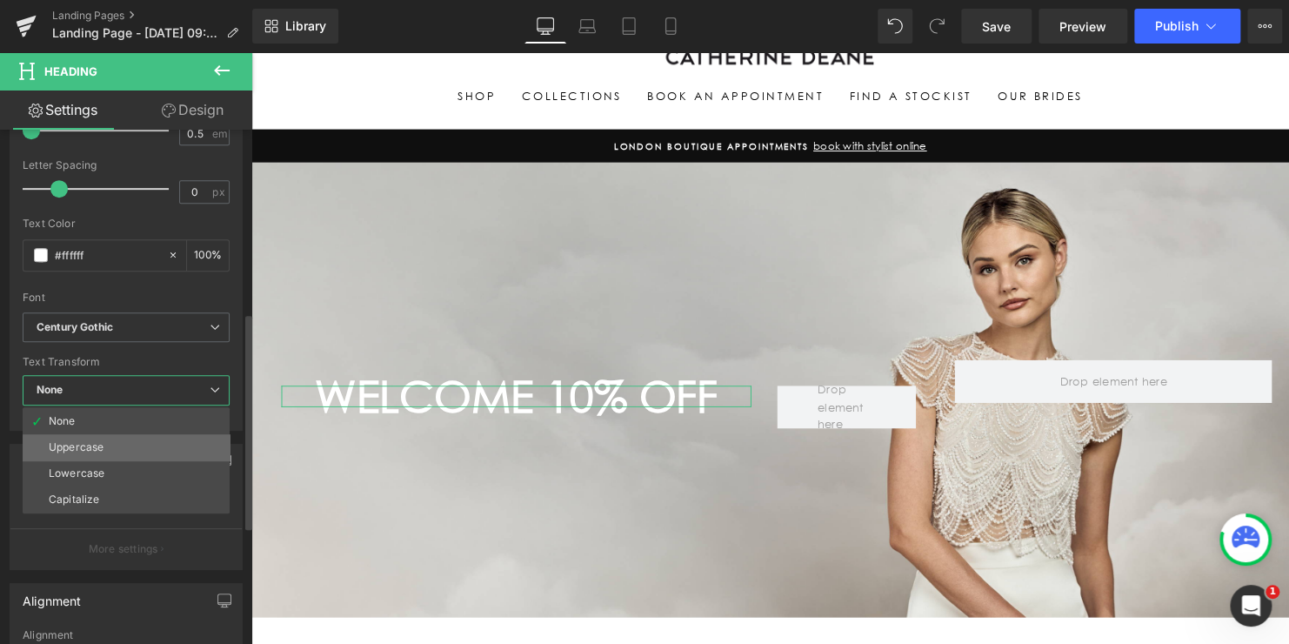
click at [81, 448] on div "Uppercase" at bounding box center [76, 447] width 55 height 12
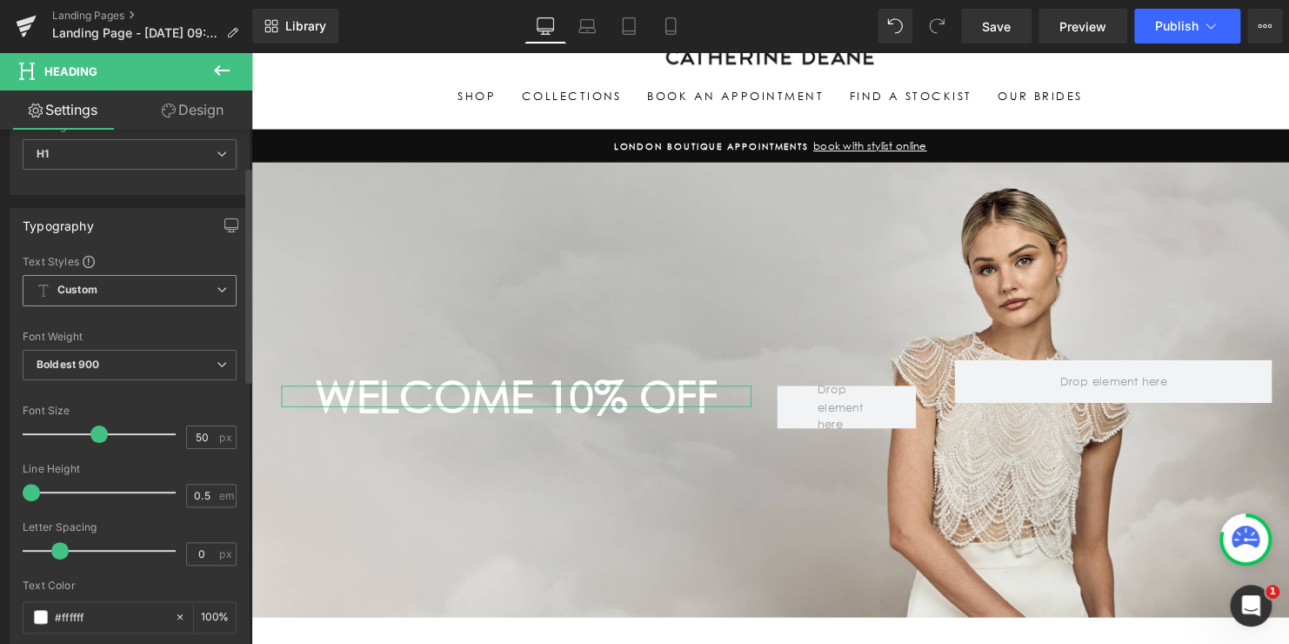
scroll to position [87, 0]
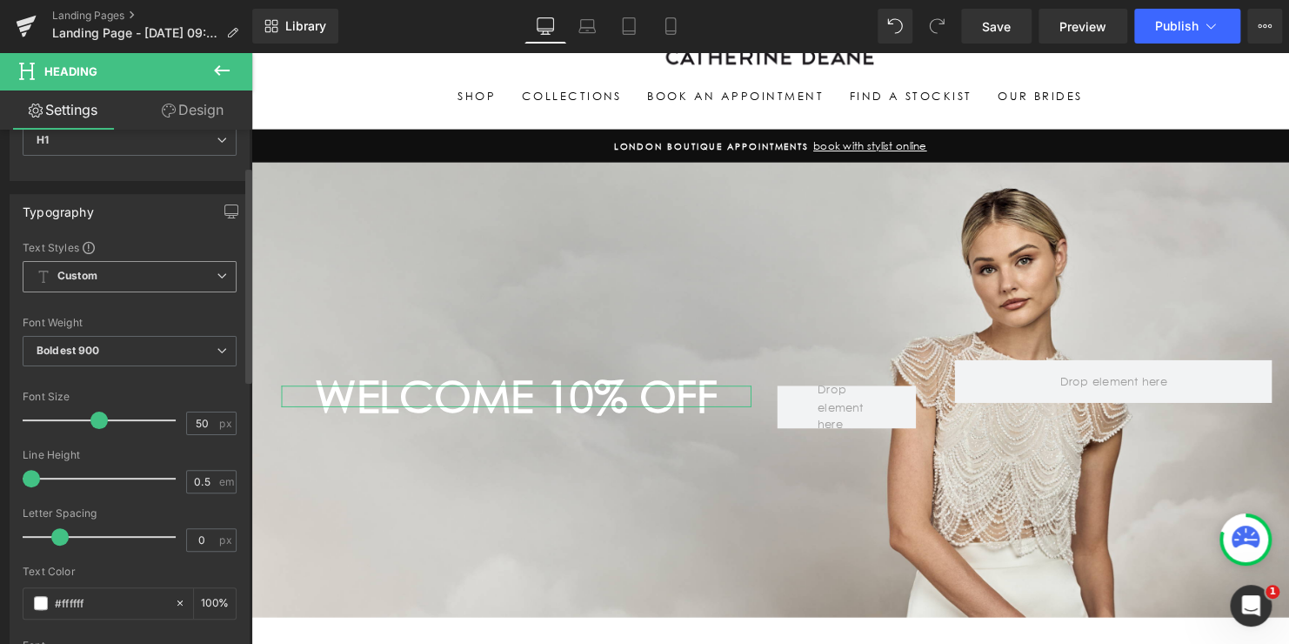
click at [141, 278] on span "Custom Setup Global Style" at bounding box center [130, 276] width 214 height 31
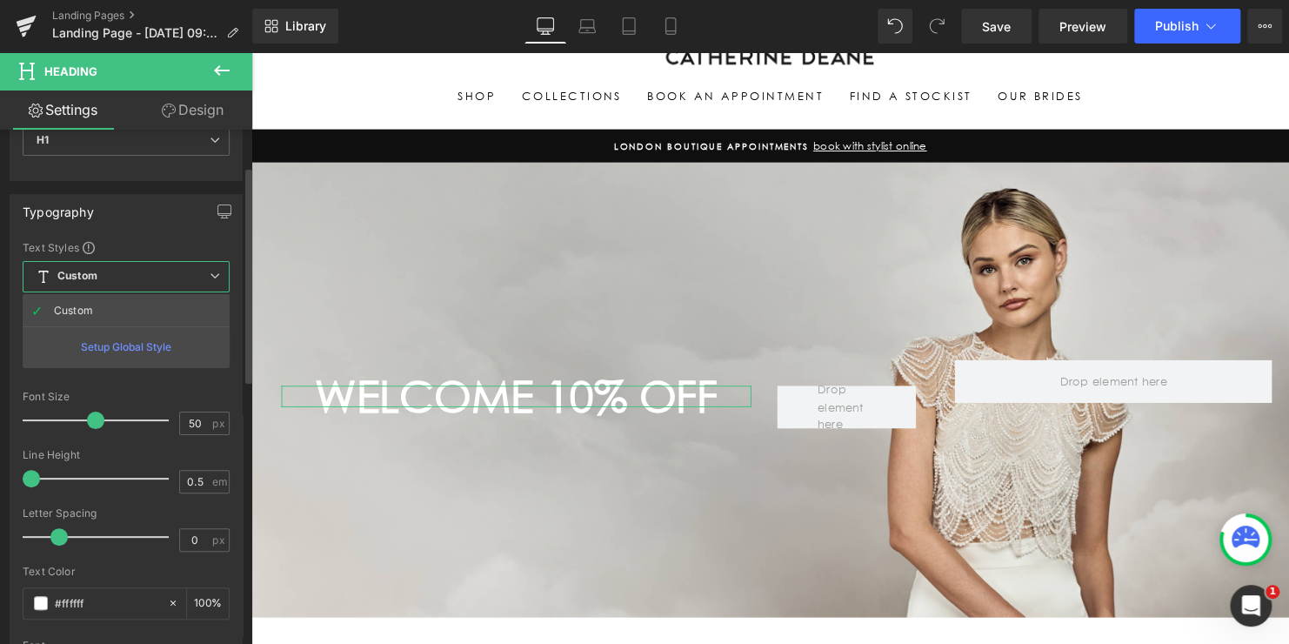
click at [141, 278] on span "Custom Setup Global Style" at bounding box center [126, 276] width 207 height 31
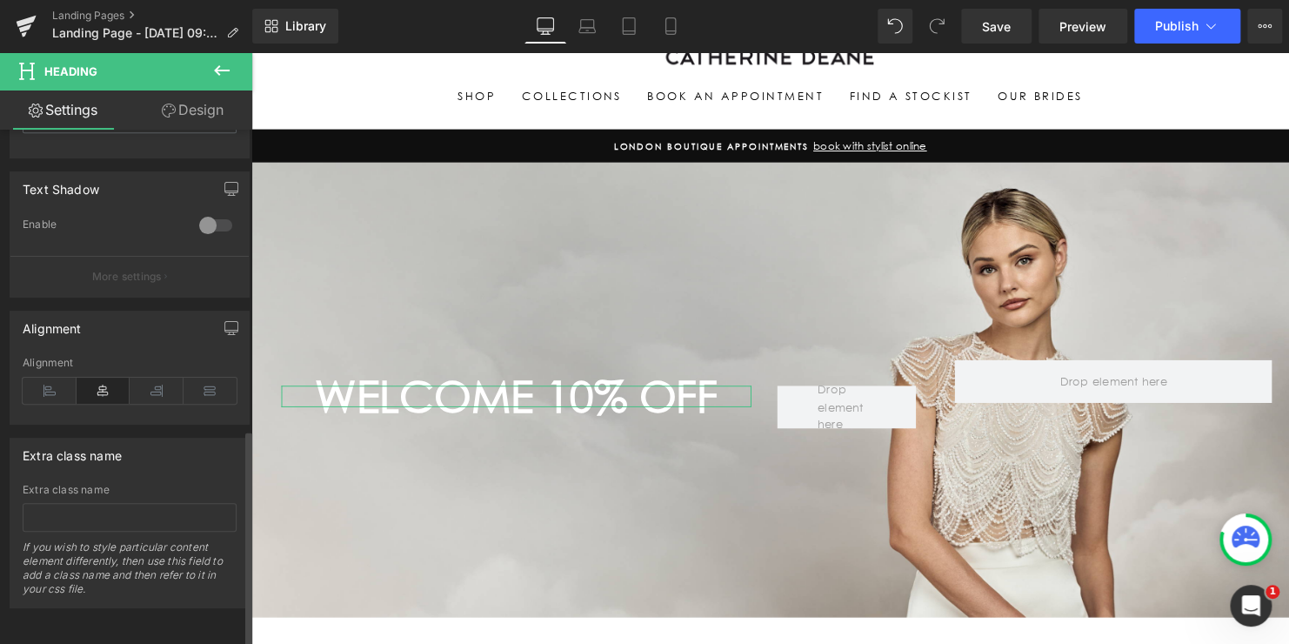
scroll to position [717, 0]
click at [52, 377] on icon at bounding box center [50, 390] width 54 height 26
click at [90, 377] on icon at bounding box center [104, 390] width 54 height 26
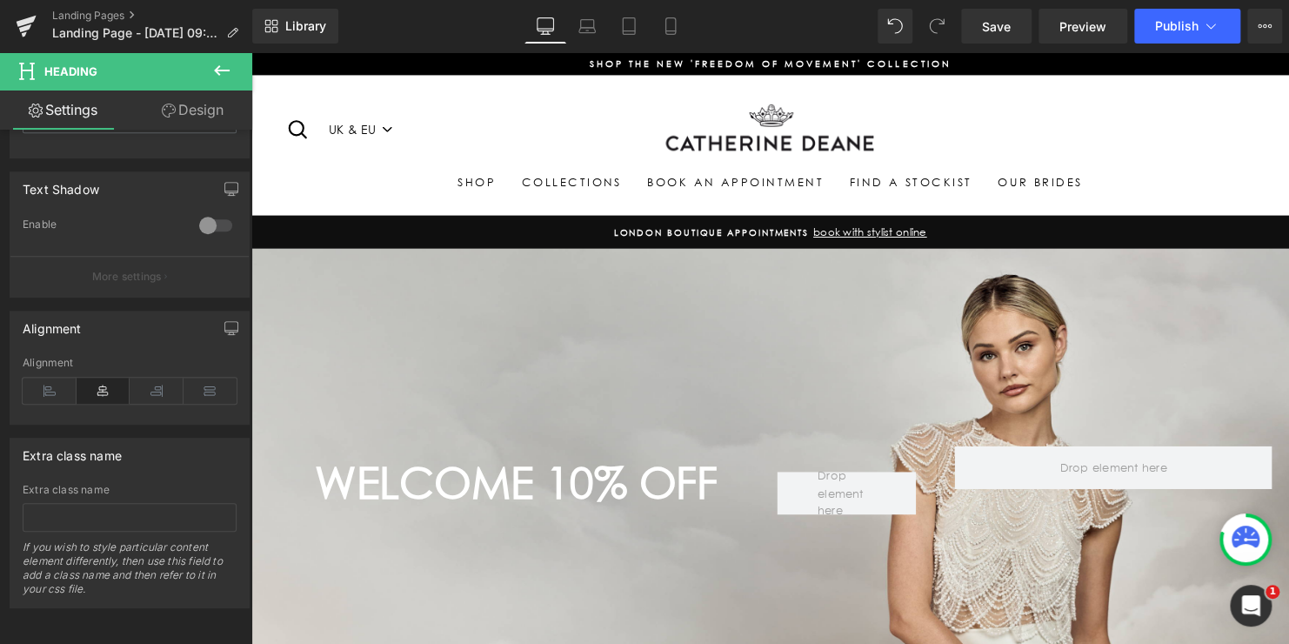
click at [213, 63] on icon at bounding box center [221, 70] width 21 height 21
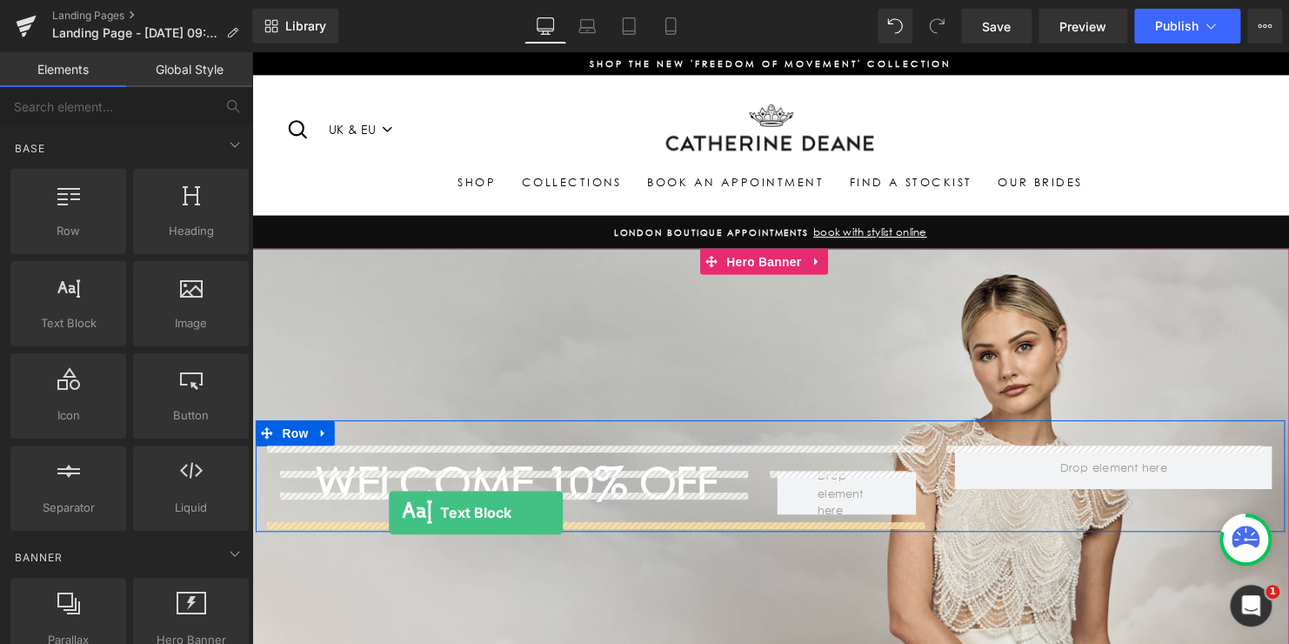
drag, startPoint x: 331, startPoint y: 357, endPoint x: 391, endPoint y: 519, distance: 173.7
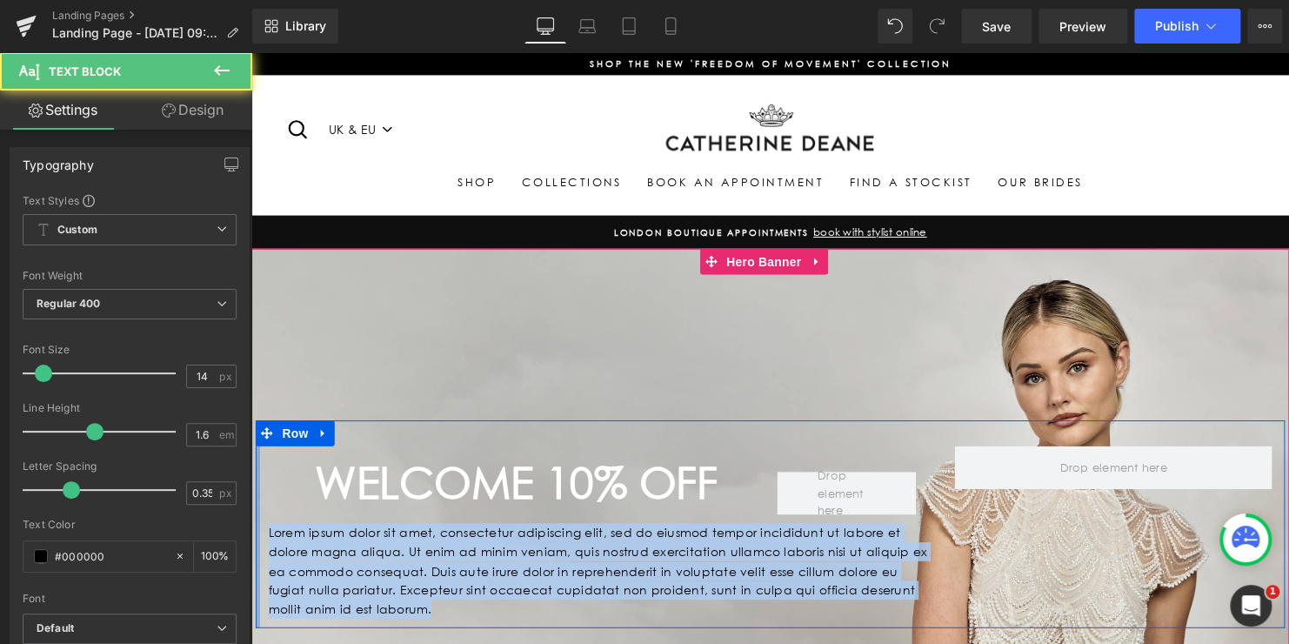
drag, startPoint x: 447, startPoint y: 612, endPoint x: 231, endPoint y: 504, distance: 241.2
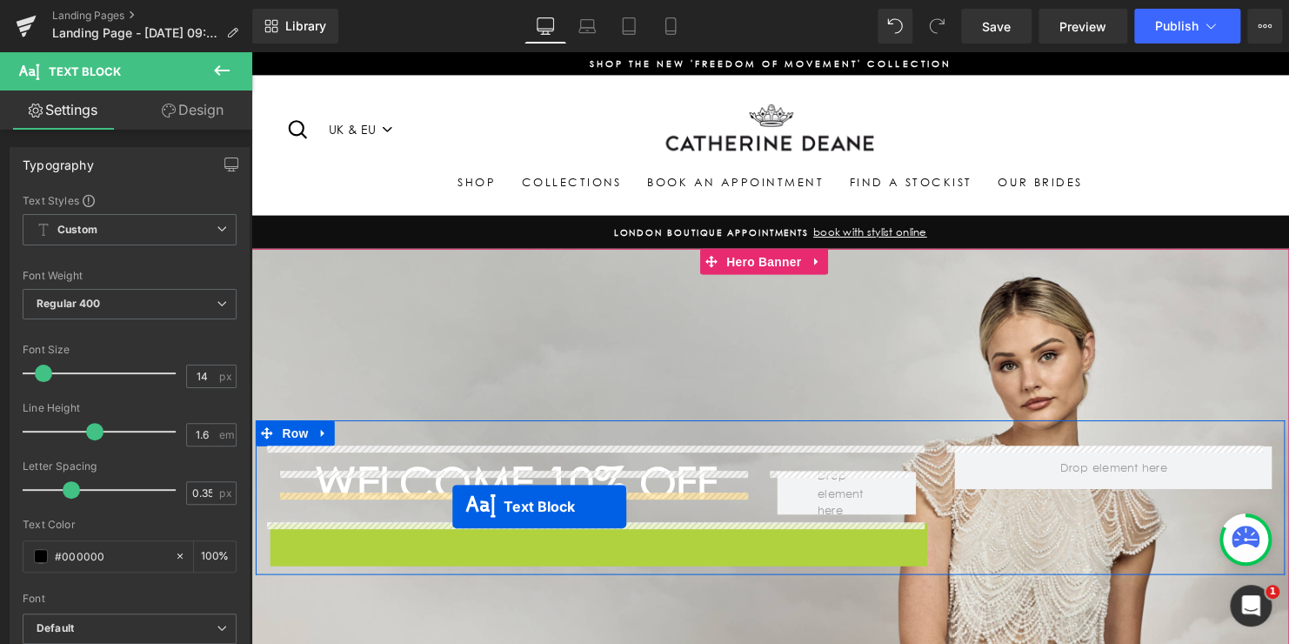
drag, startPoint x: 553, startPoint y: 538, endPoint x: 455, endPoint y: 512, distance: 101.7
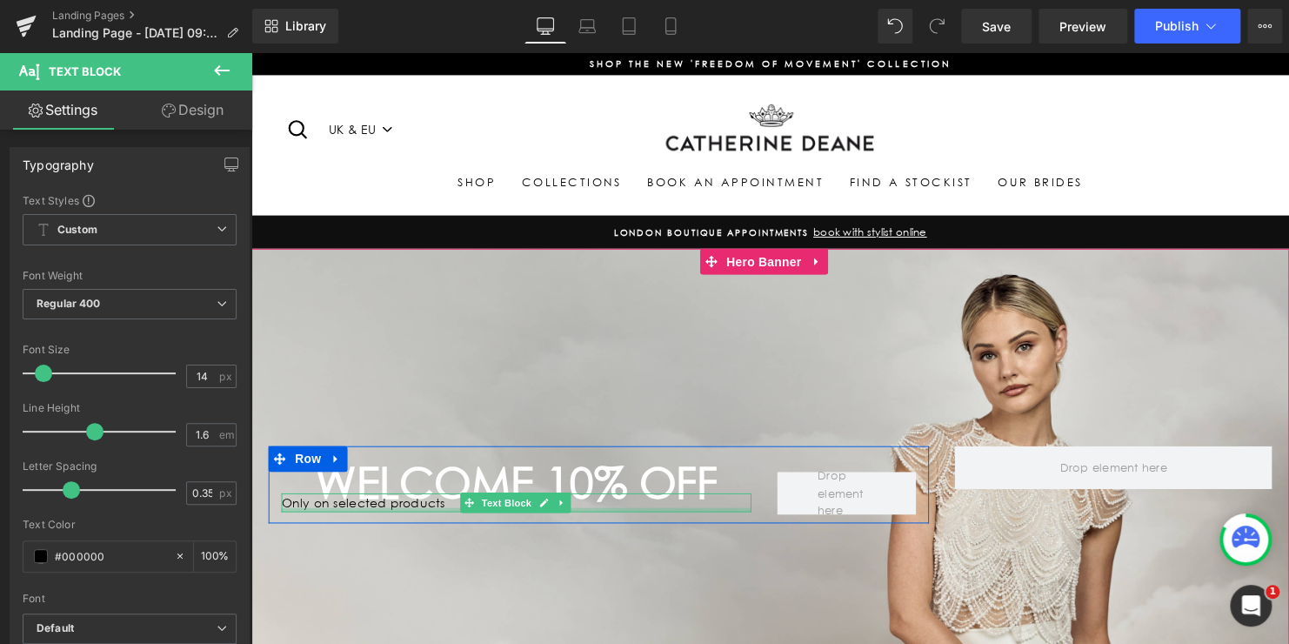
click at [357, 514] on div at bounding box center [520, 516] width 477 height 4
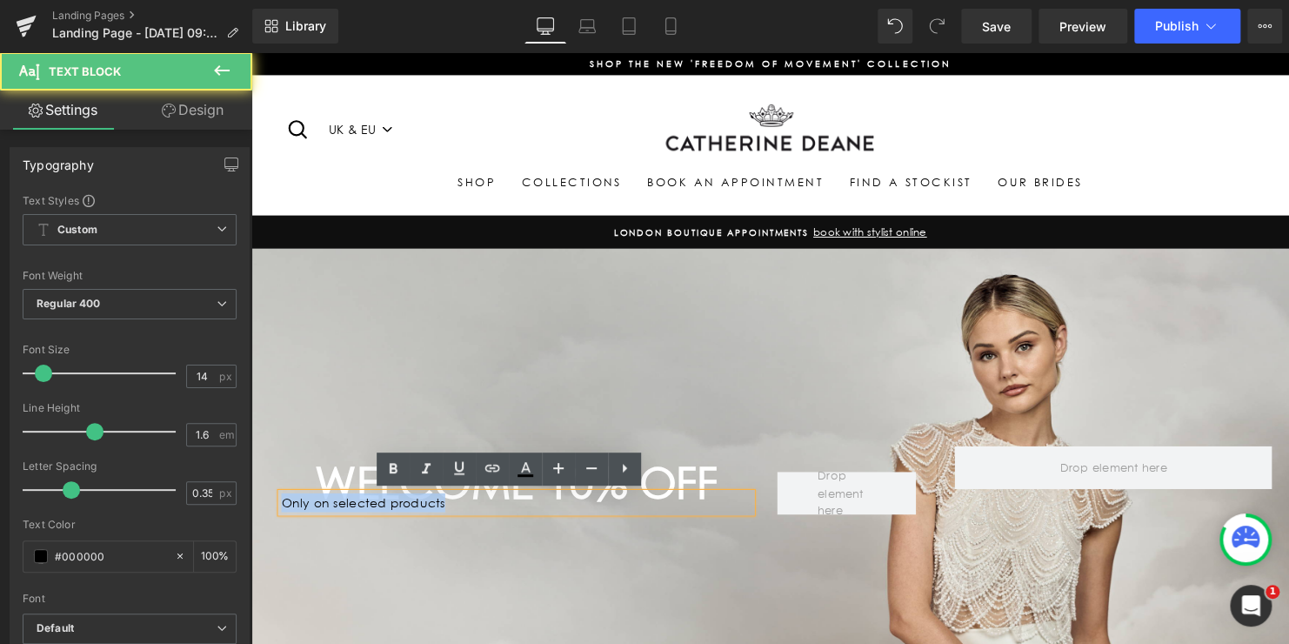
drag, startPoint x: 450, startPoint y: 509, endPoint x: 257, endPoint y: 505, distance: 193.1
click at [257, 505] on div "WELCOME 10% OFF Heading Only on selected products Text Block Row" at bounding box center [604, 490] width 696 height 78
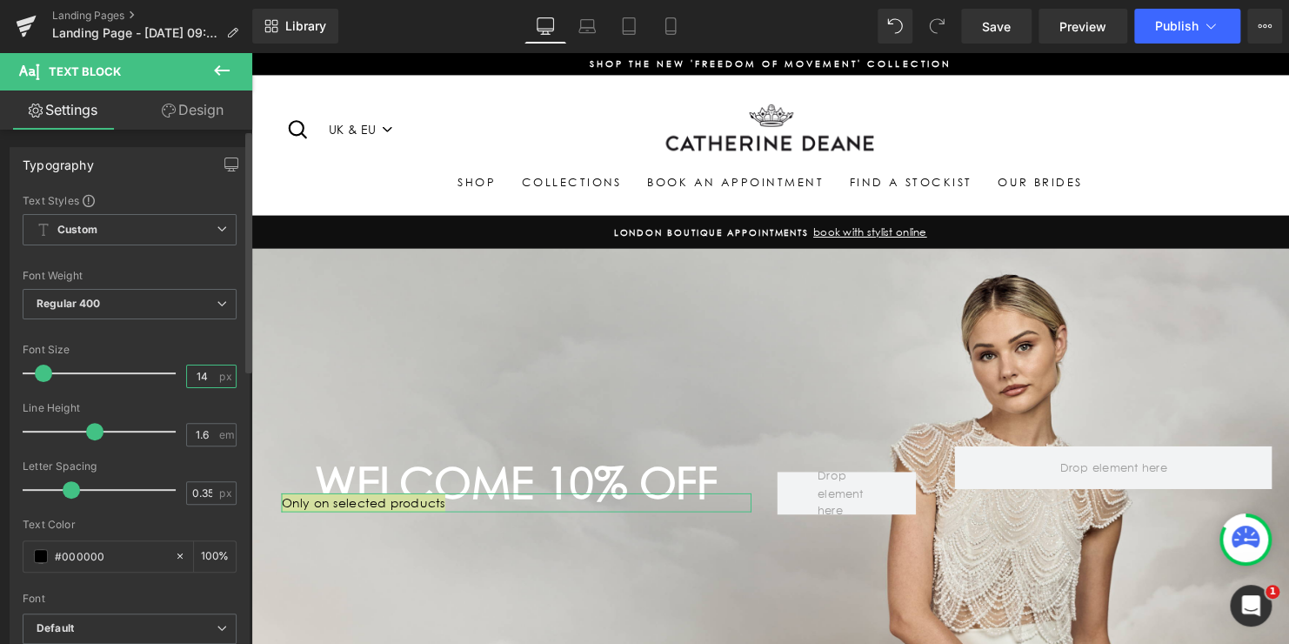
drag, startPoint x: 201, startPoint y: 378, endPoint x: 127, endPoint y: 367, distance: 74.8
click at [128, 368] on div "Font Size 14 px" at bounding box center [130, 373] width 214 height 58
type input "23"
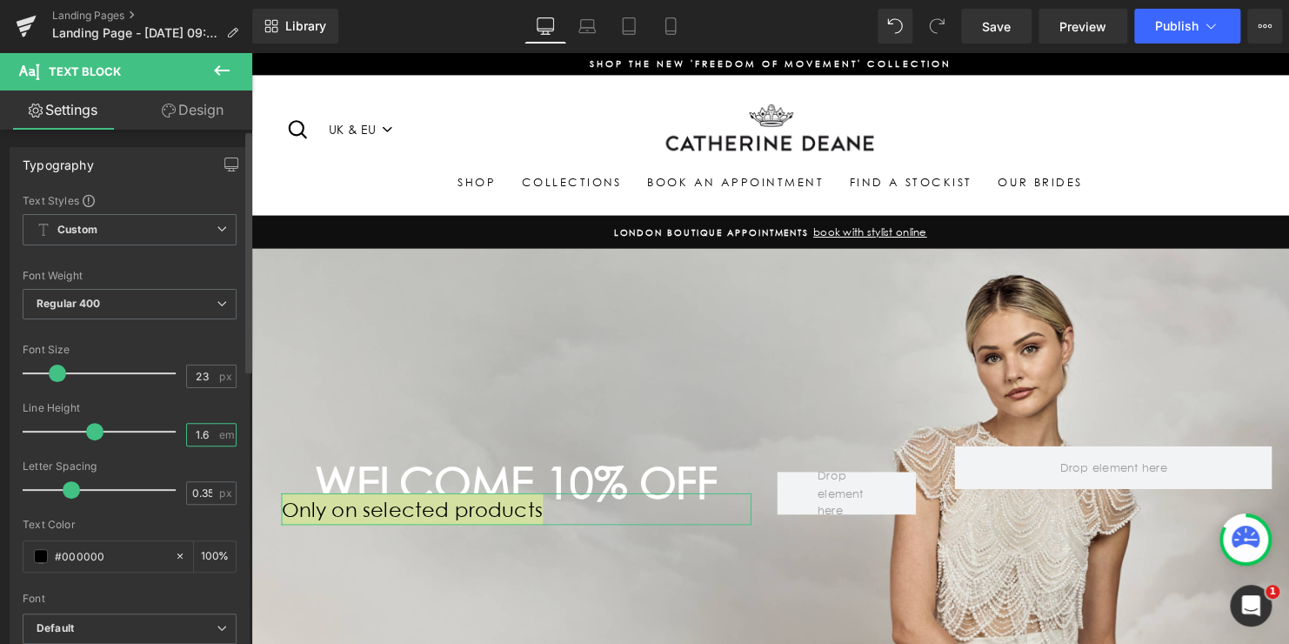
drag, startPoint x: 204, startPoint y: 430, endPoint x: 147, endPoint y: 421, distance: 58.1
click at [147, 421] on div "Line Height 1.6 em" at bounding box center [130, 431] width 214 height 58
type input "1.5"
click at [206, 491] on input "0.35" at bounding box center [202, 493] width 30 height 22
click at [203, 491] on input "0.35" at bounding box center [202, 493] width 30 height 22
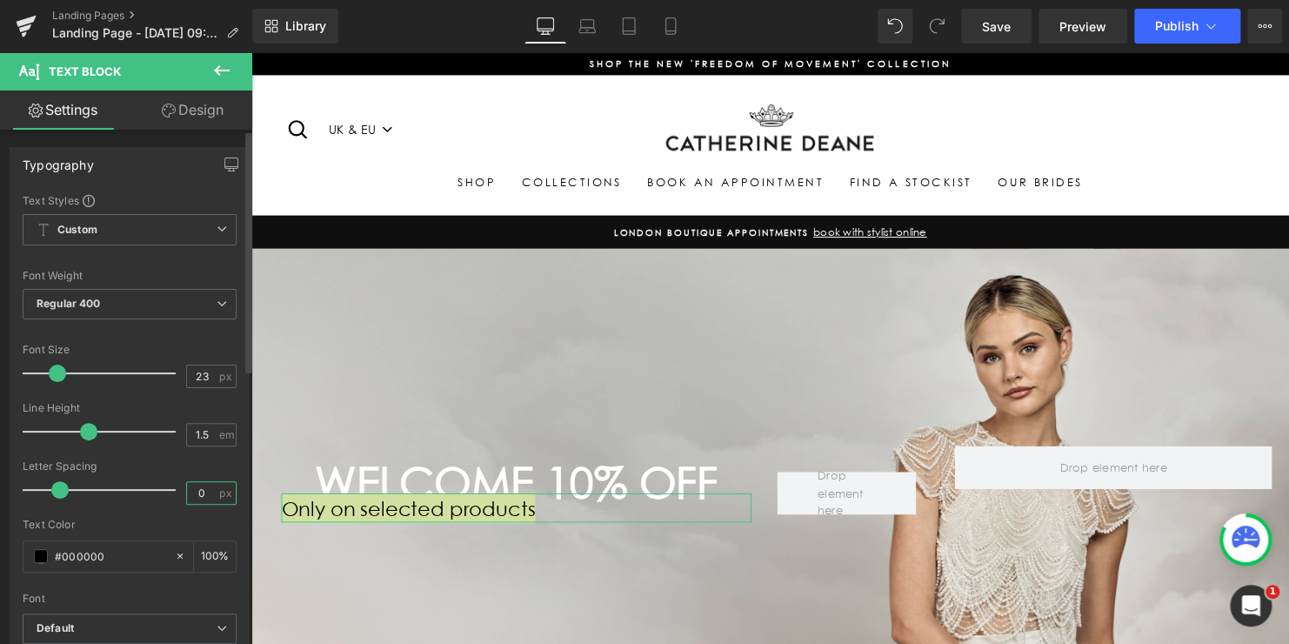
type input "0"
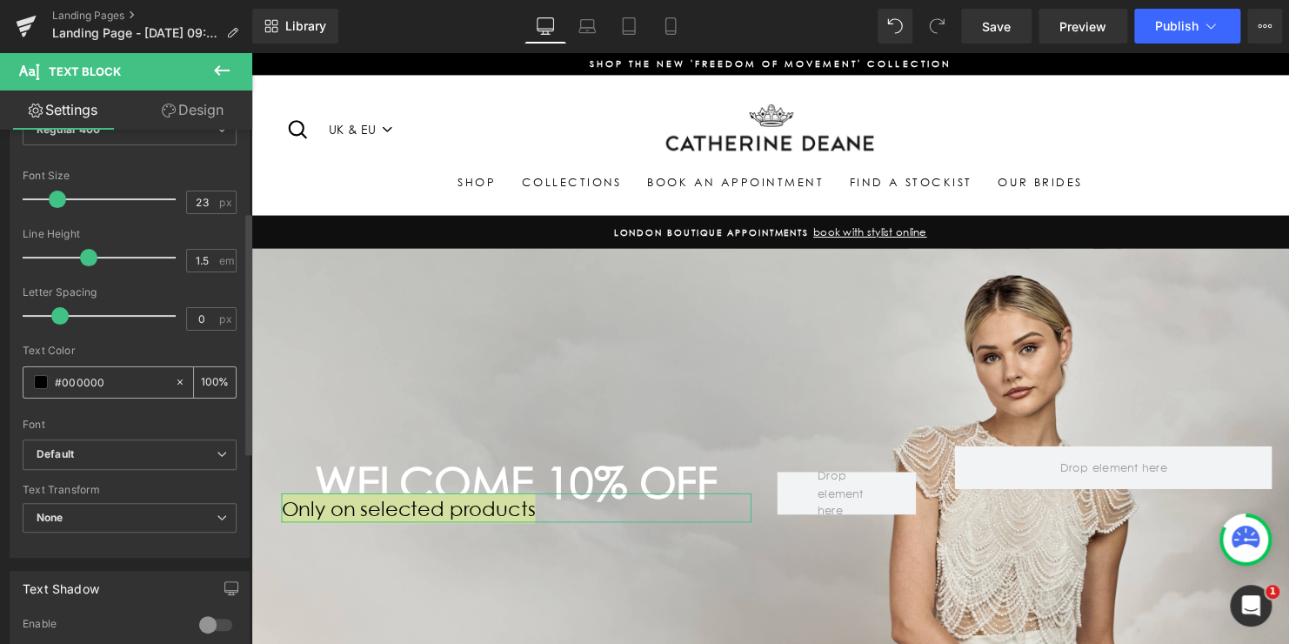
click at [42, 386] on span at bounding box center [41, 382] width 14 height 14
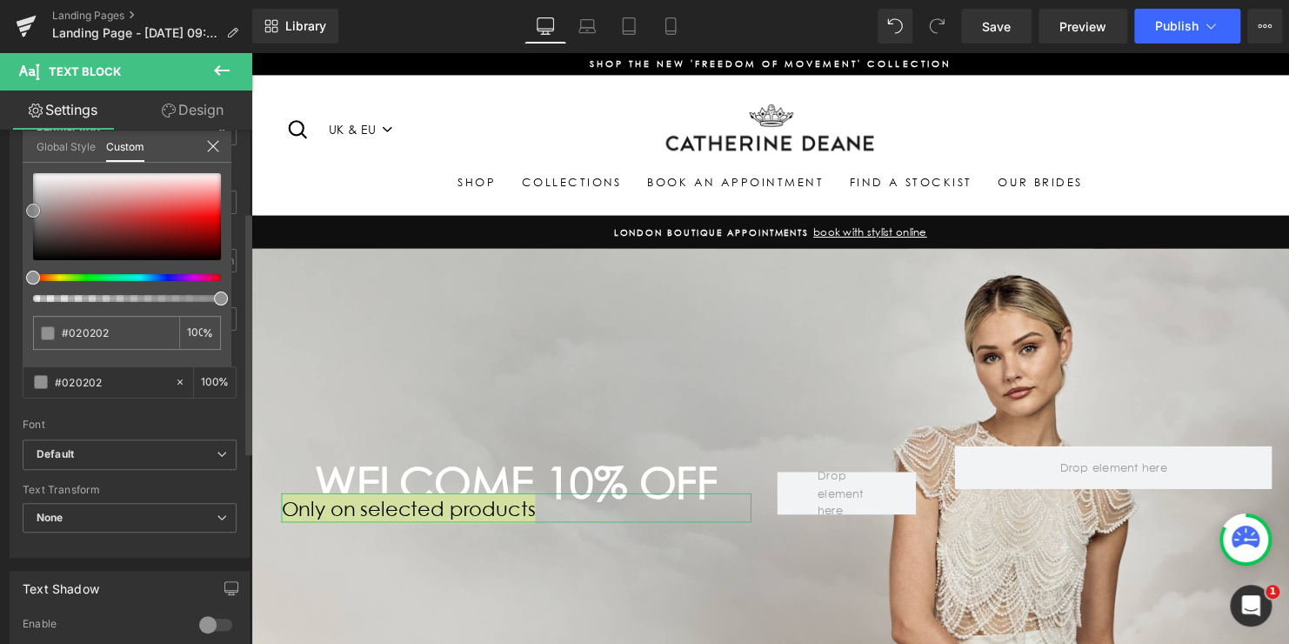
type input "#020202"
type input "#919191"
type input "#d1d1d1"
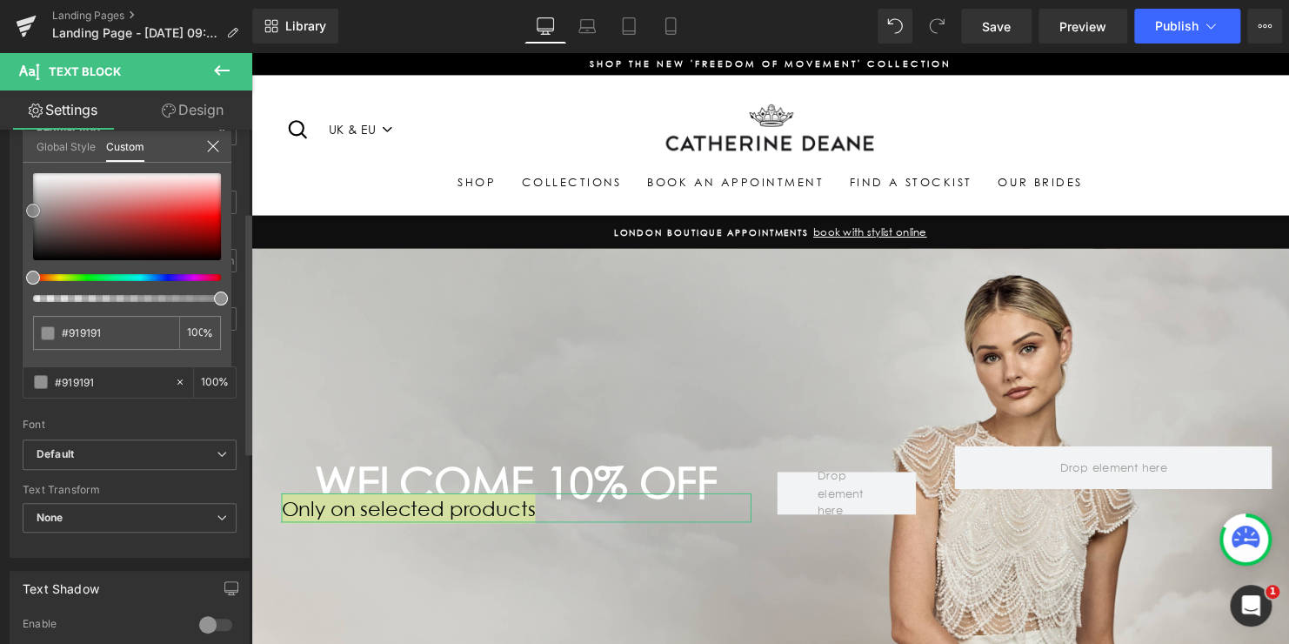
type input "#d1d1d1"
type input "#e5e5e5"
type input "#ededed"
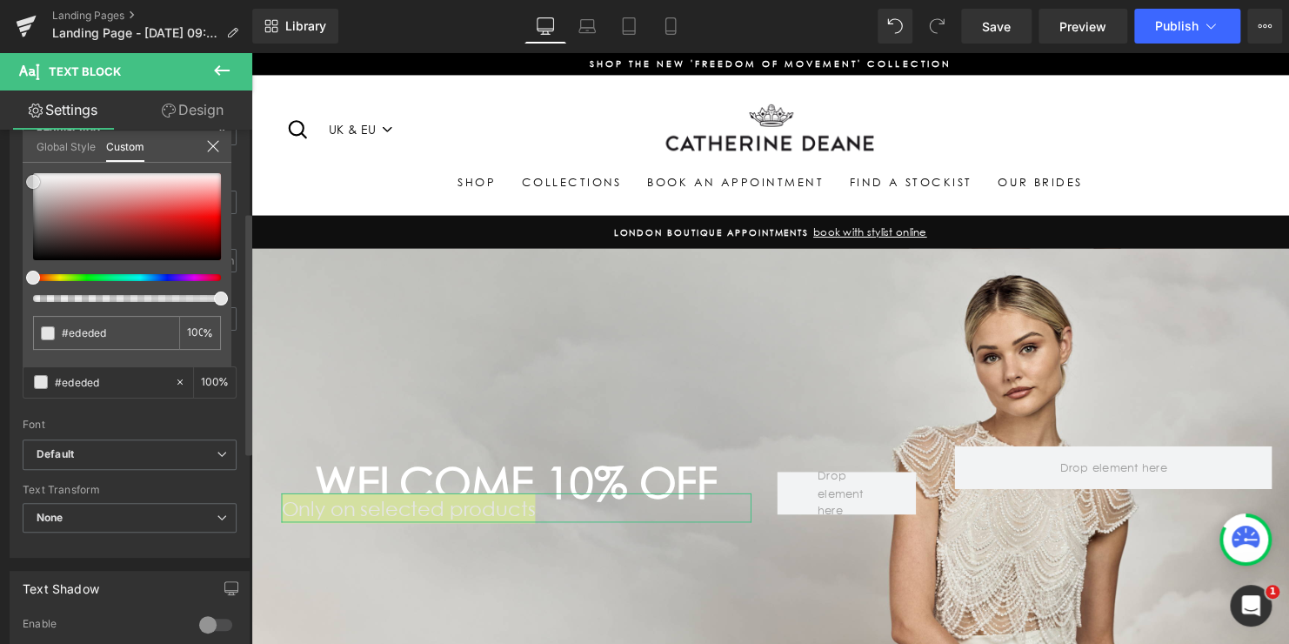
type input "#ffffff"
drag, startPoint x: 32, startPoint y: 205, endPoint x: 20, endPoint y: 166, distance: 41.0
click at [20, 166] on div "Typography Text Styles Custom Custom Setup Global Style Custom Setup Global Sty…" at bounding box center [130, 259] width 260 height 598
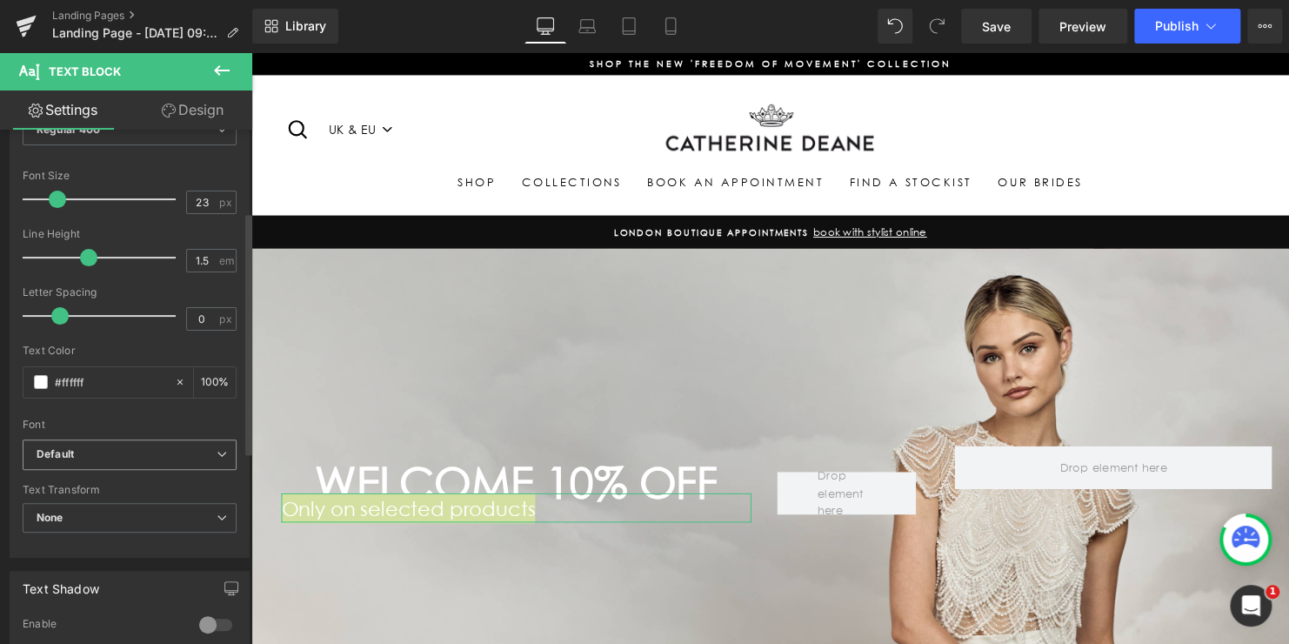
click at [64, 448] on icon "Default" at bounding box center [55, 454] width 37 height 15
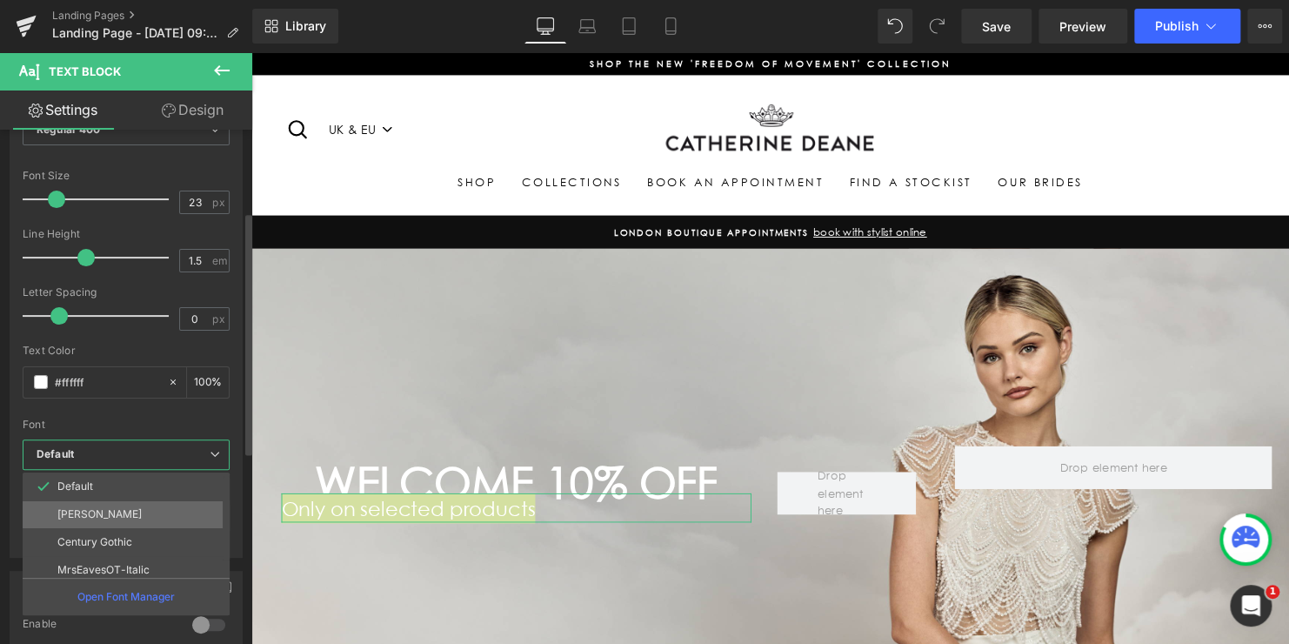
click at [65, 515] on p "[PERSON_NAME]" at bounding box center [99, 514] width 84 height 12
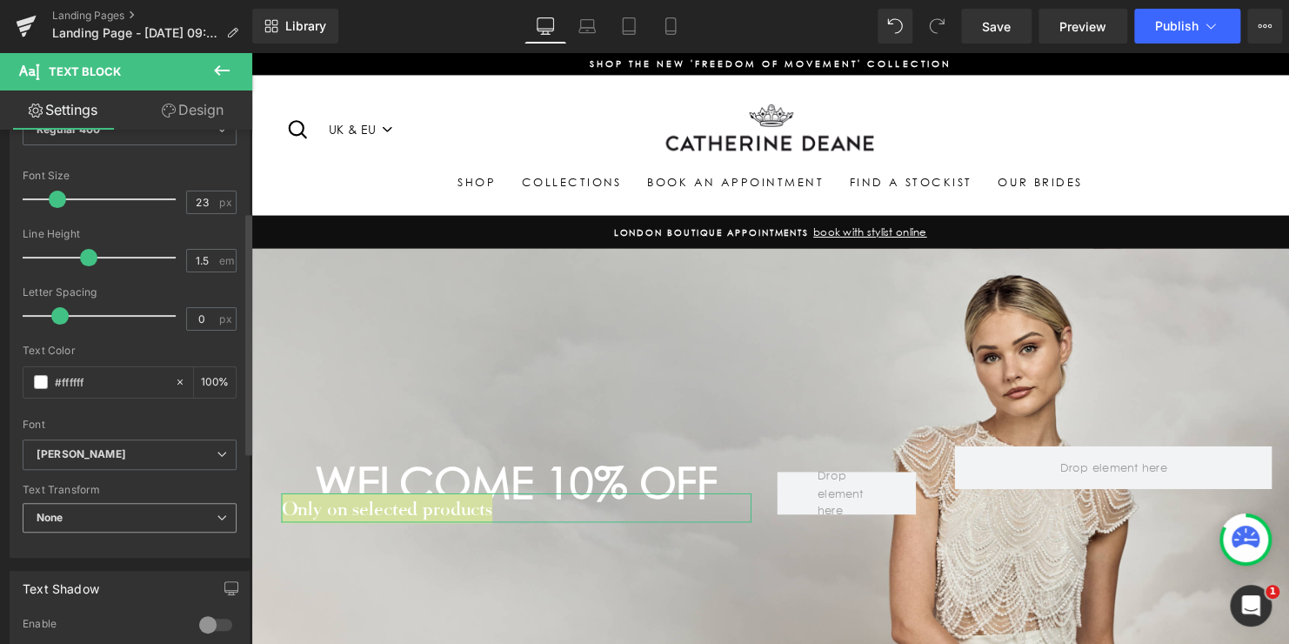
click at [99, 518] on span "None" at bounding box center [130, 518] width 214 height 30
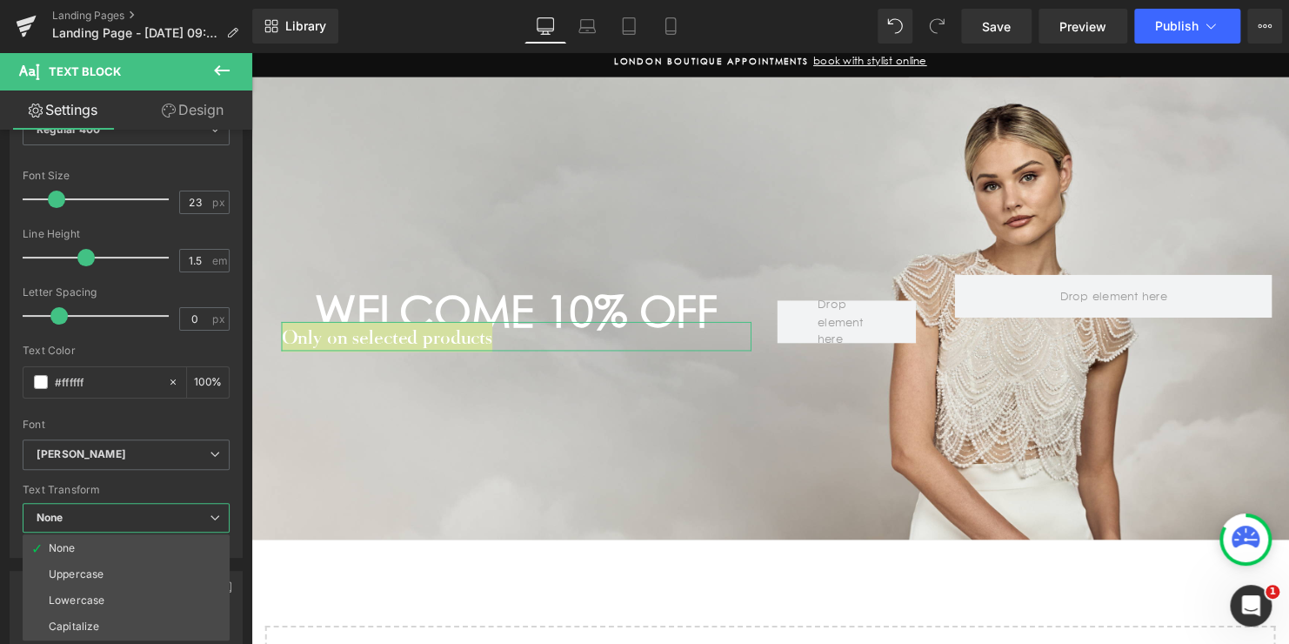
click at [190, 118] on link "Design" at bounding box center [193, 109] width 126 height 39
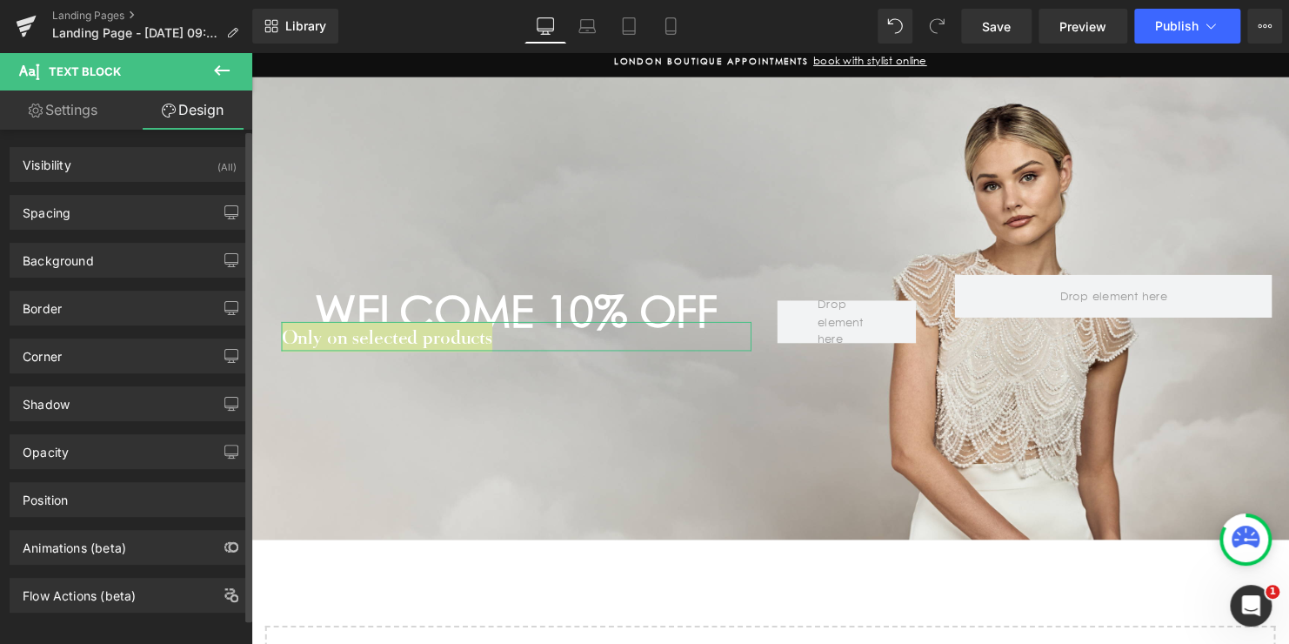
type input "0"
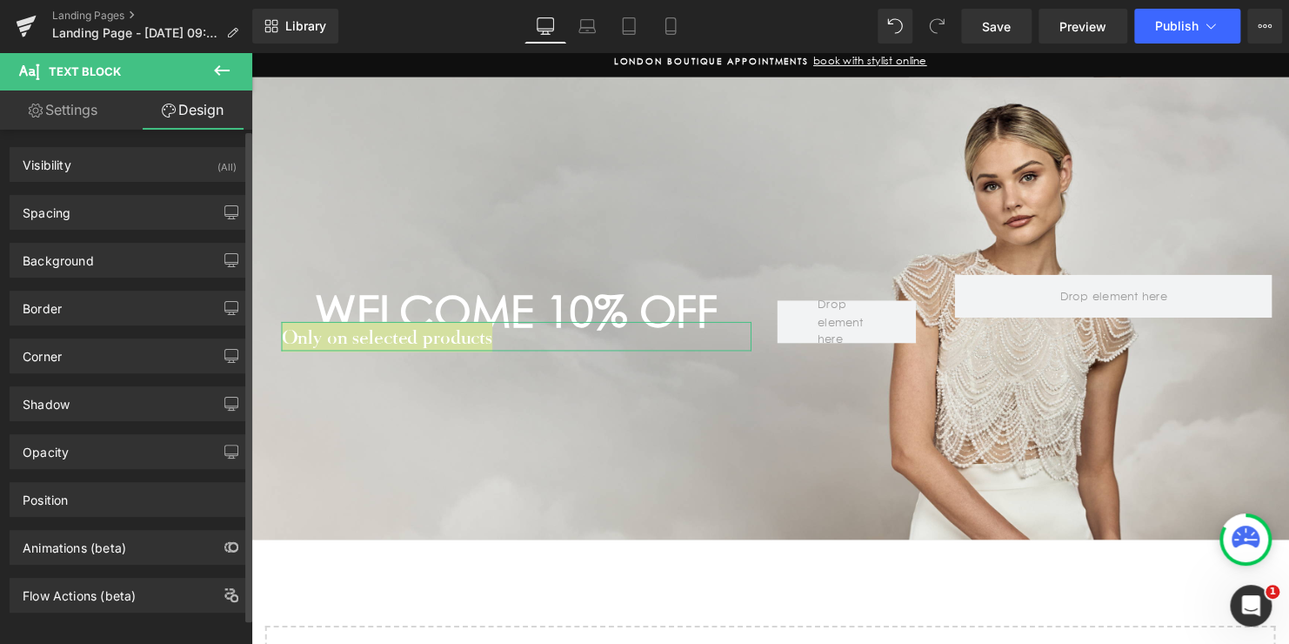
type input "0"
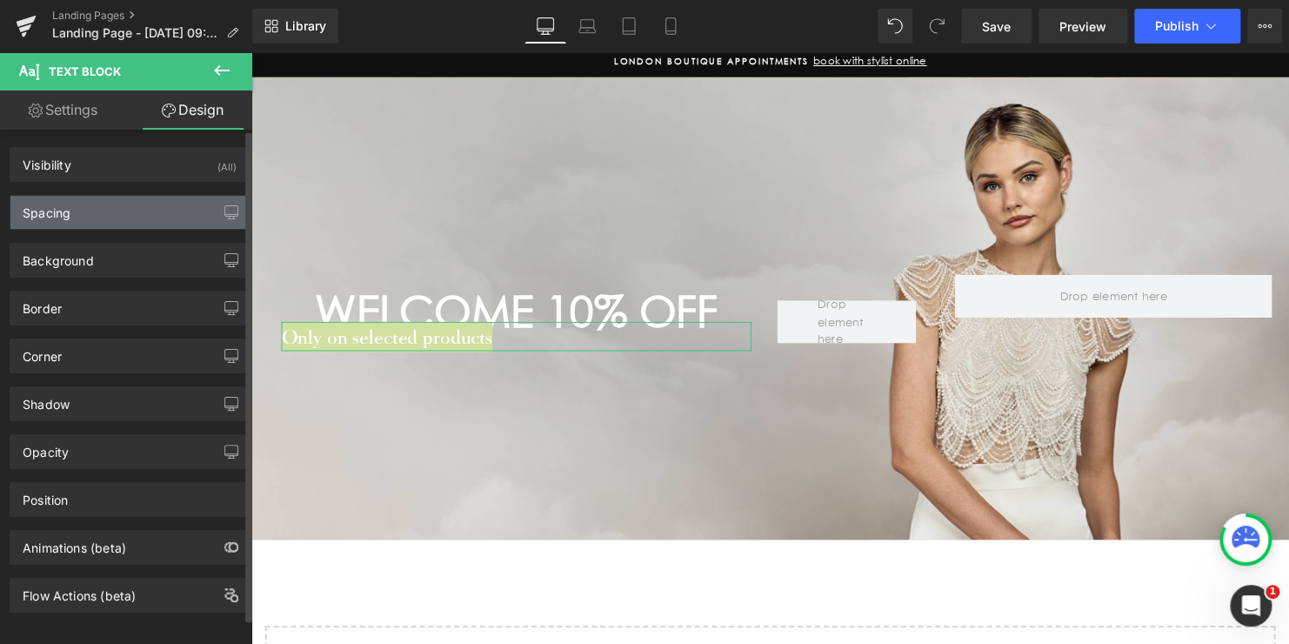
click at [135, 204] on div "Spacing" at bounding box center [129, 212] width 238 height 33
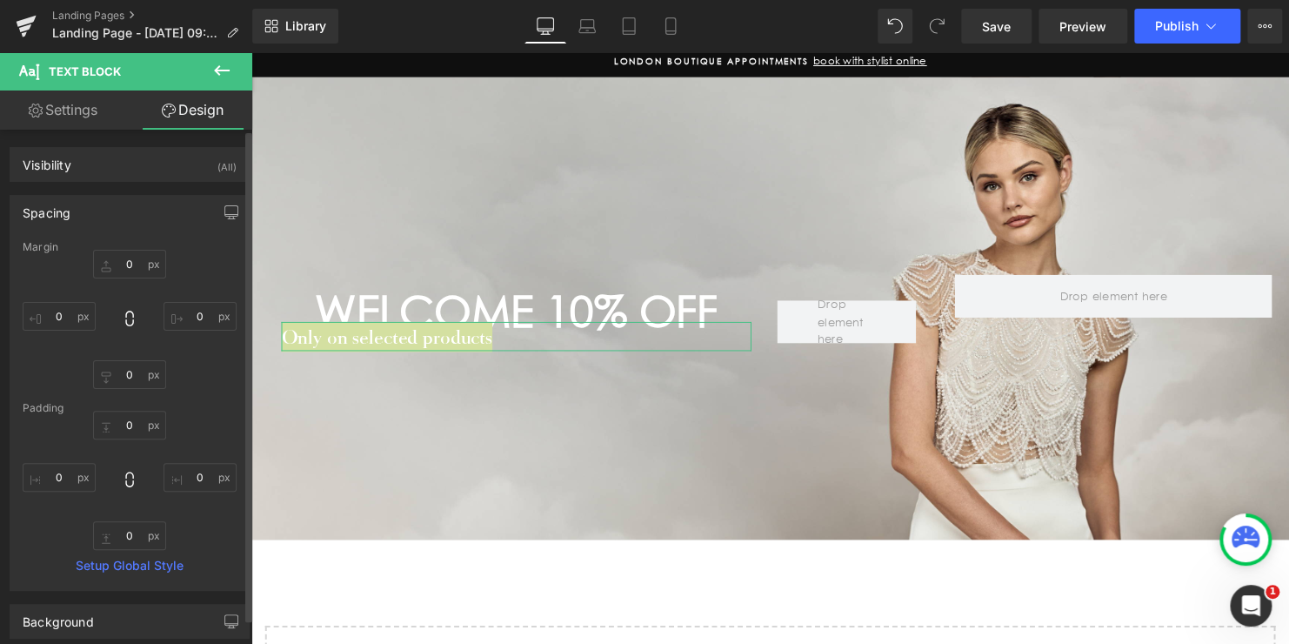
click at [142, 207] on div "Spacing" at bounding box center [129, 212] width 238 height 33
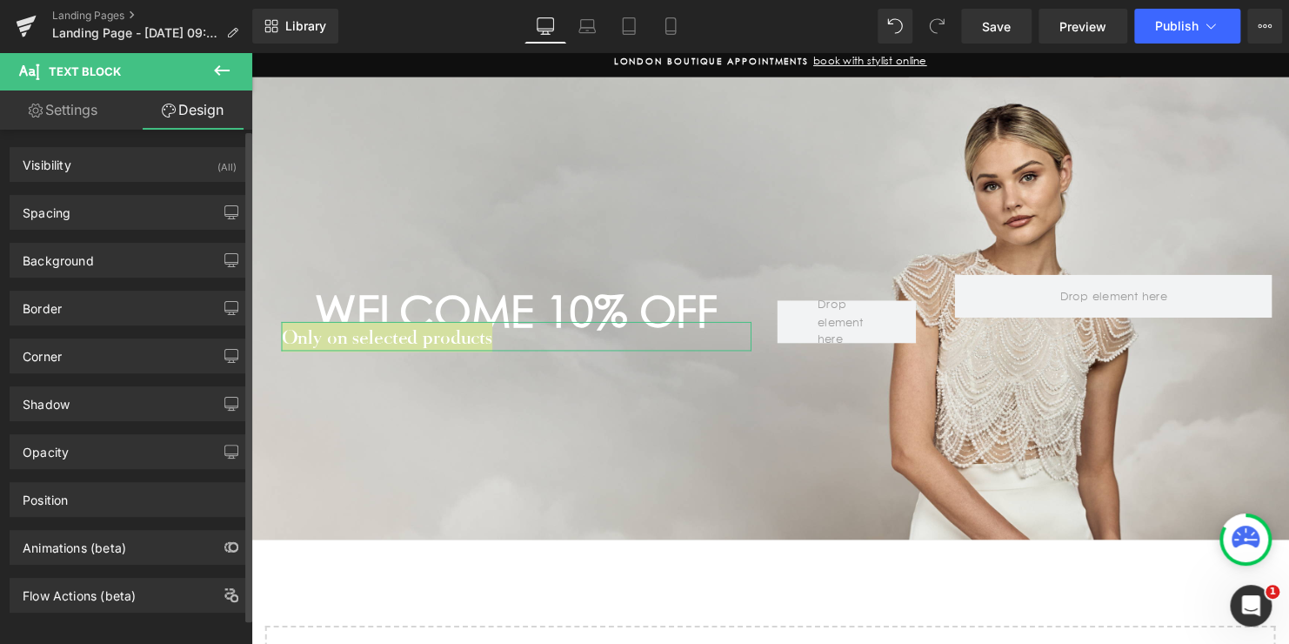
scroll to position [14, 0]
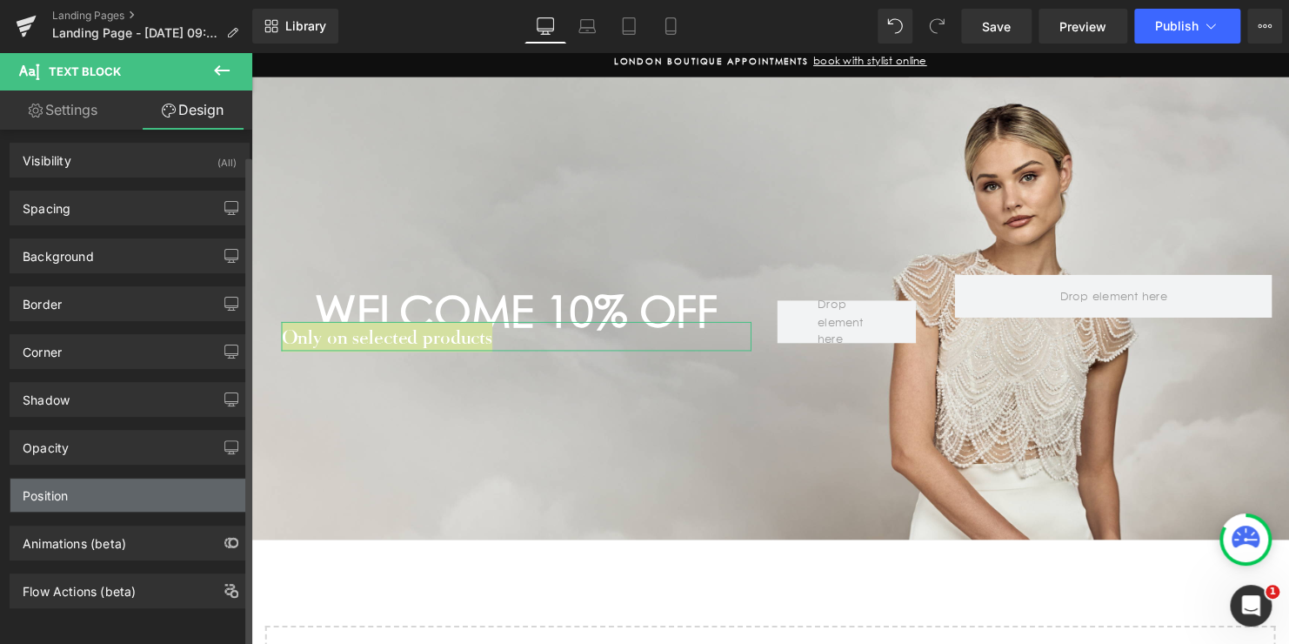
click at [60, 484] on div "Position" at bounding box center [45, 490] width 45 height 24
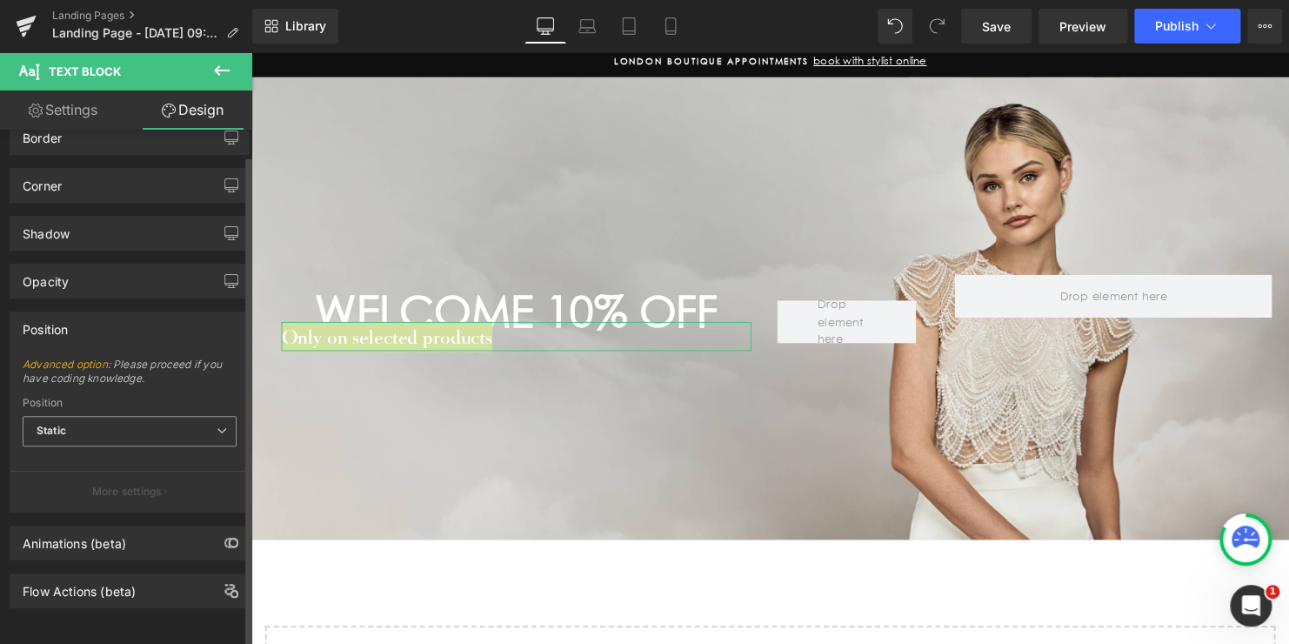
scroll to position [179, 0]
click at [70, 115] on link "Settings" at bounding box center [63, 109] width 126 height 39
type input "100"
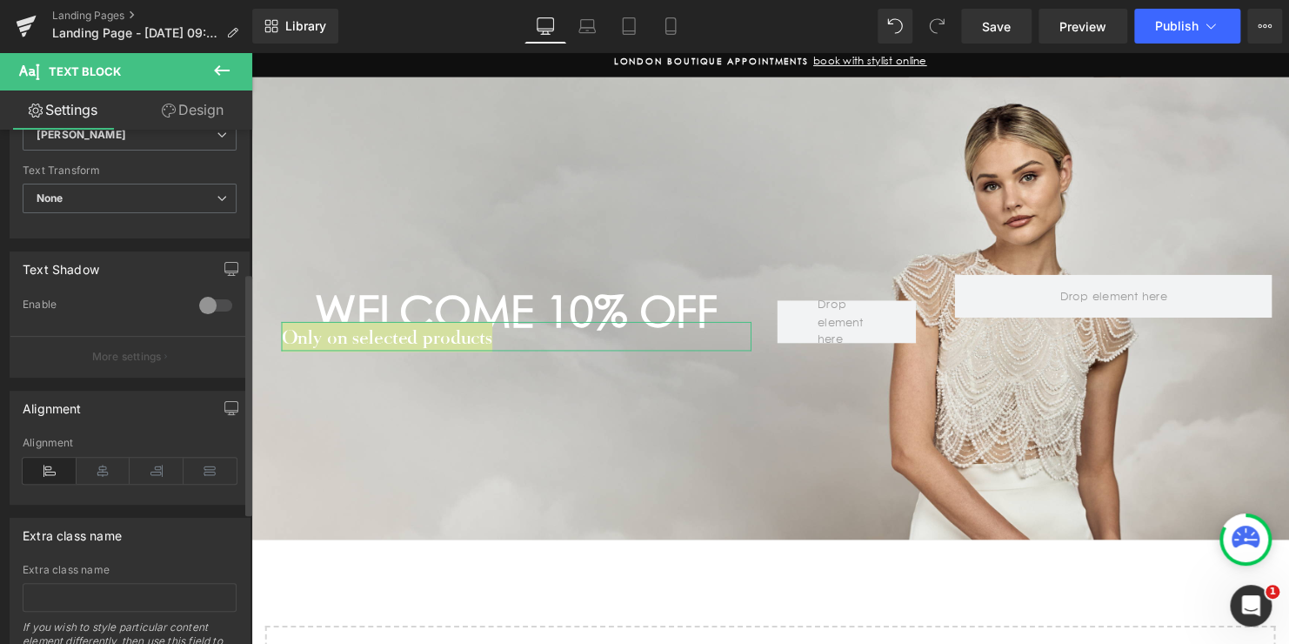
scroll to position [522, 0]
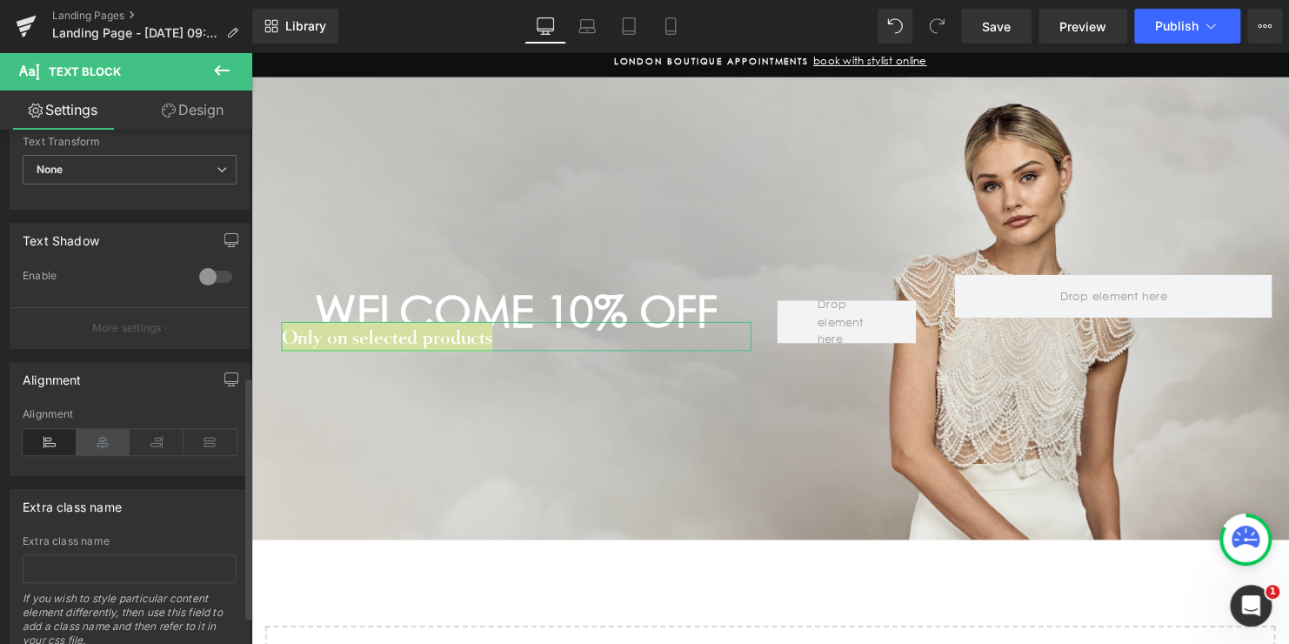
click at [101, 447] on icon at bounding box center [104, 442] width 54 height 26
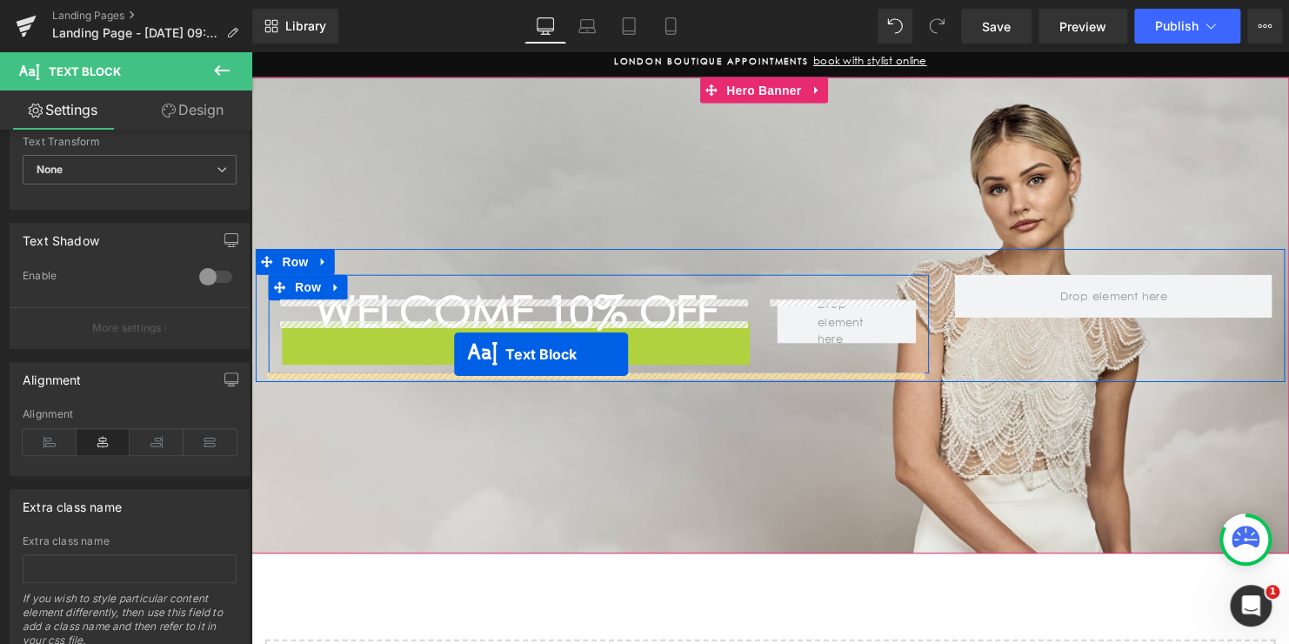
drag, startPoint x: 462, startPoint y: 340, endPoint x: 457, endPoint y: 358, distance: 18.8
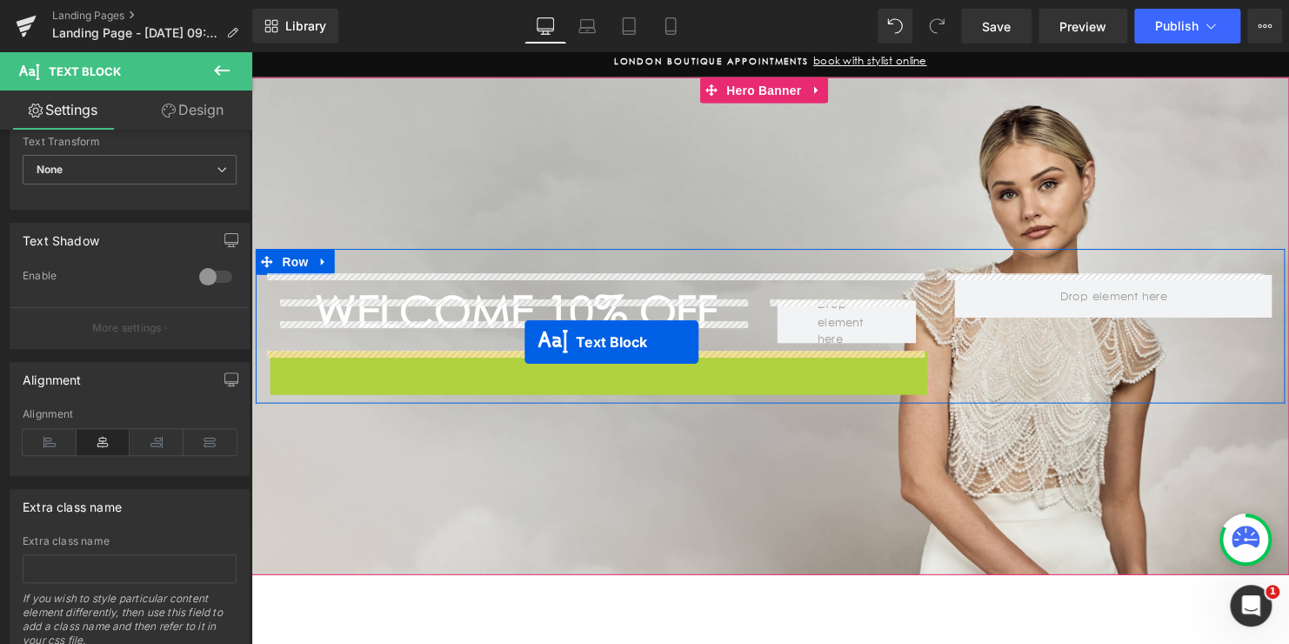
drag, startPoint x: 552, startPoint y: 370, endPoint x: 529, endPoint y: 346, distance: 33.2
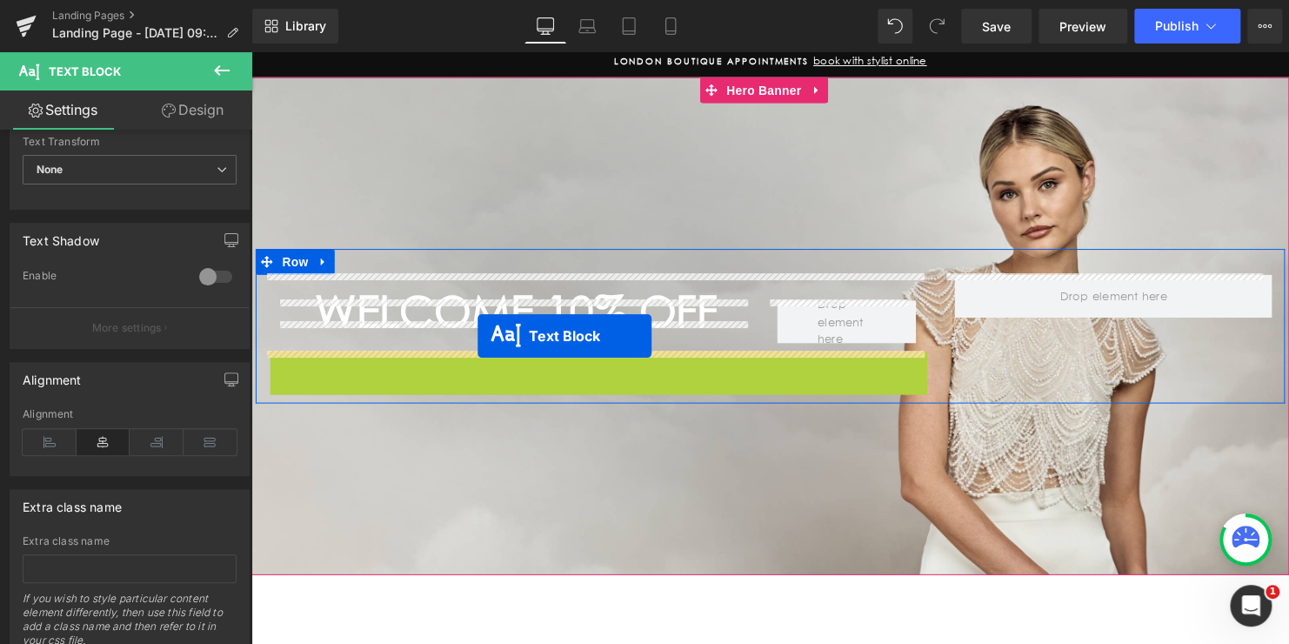
drag, startPoint x: 555, startPoint y: 366, endPoint x: 481, endPoint y: 340, distance: 78.4
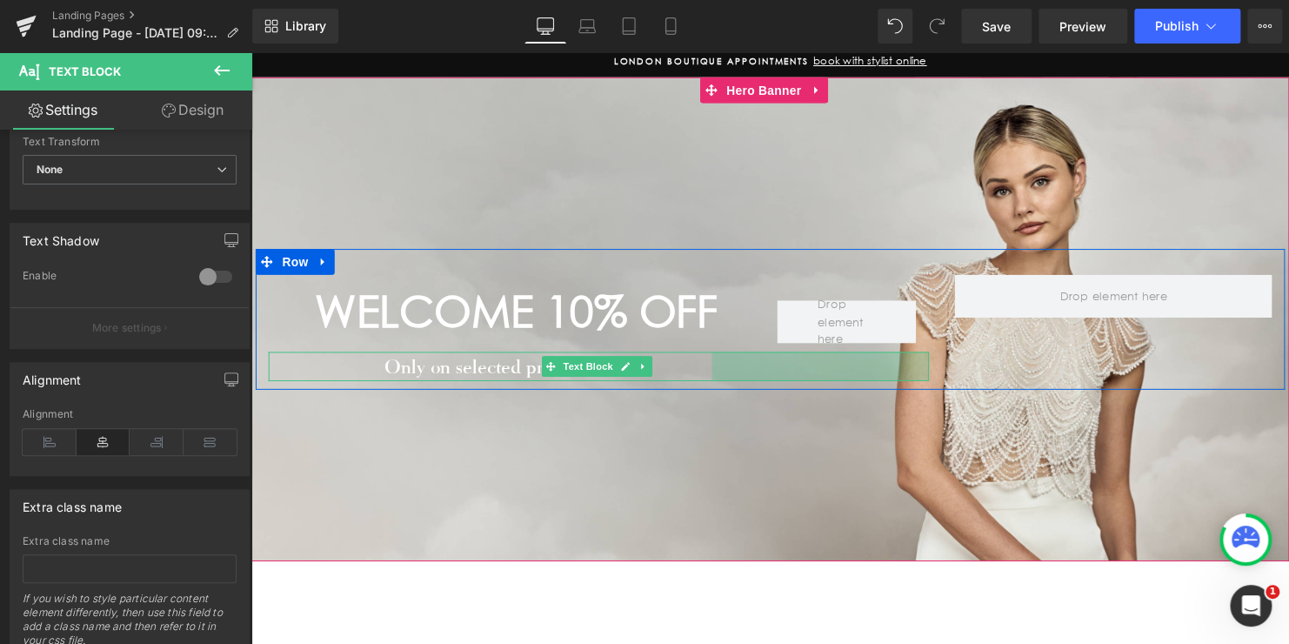
drag, startPoint x: 926, startPoint y: 366, endPoint x: 706, endPoint y: 361, distance: 220.1
click at [706, 361] on div "Only on selected products Text Block 253px" at bounding box center [604, 371] width 670 height 30
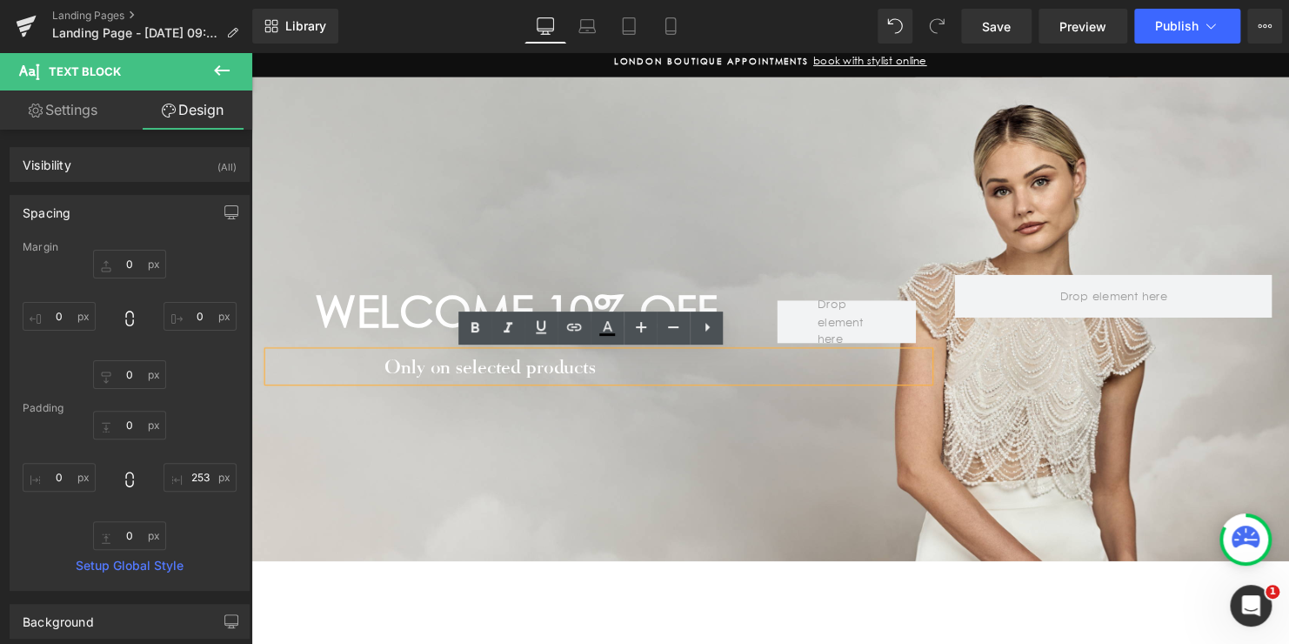
click at [546, 373] on p "Only on selected products" at bounding box center [494, 371] width 450 height 30
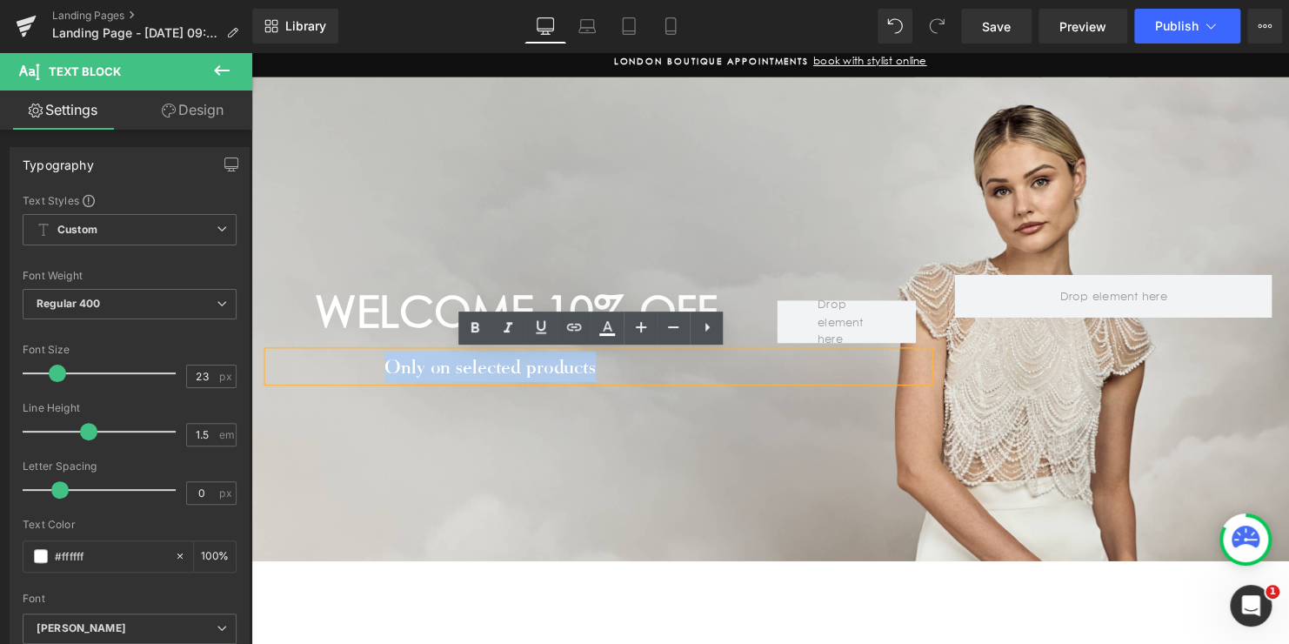
drag, startPoint x: 563, startPoint y: 373, endPoint x: 357, endPoint y: 372, distance: 205.3
click at [357, 372] on p "Only on selected products" at bounding box center [494, 371] width 450 height 30
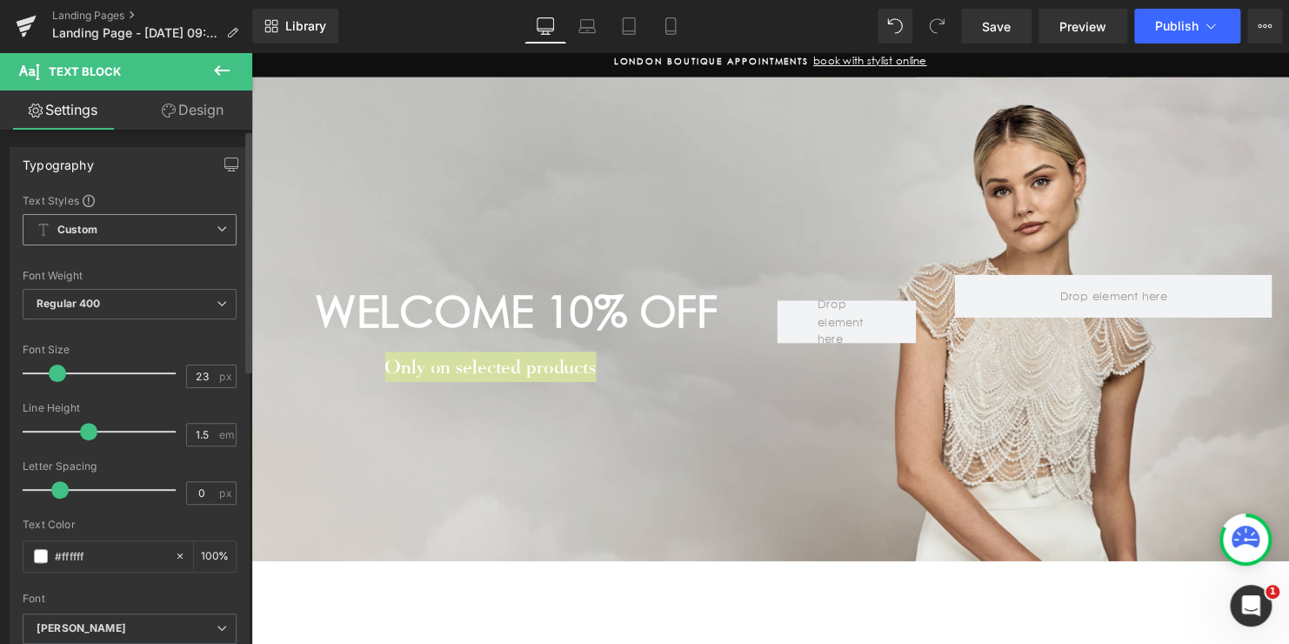
click at [80, 233] on b "Custom" at bounding box center [77, 230] width 40 height 15
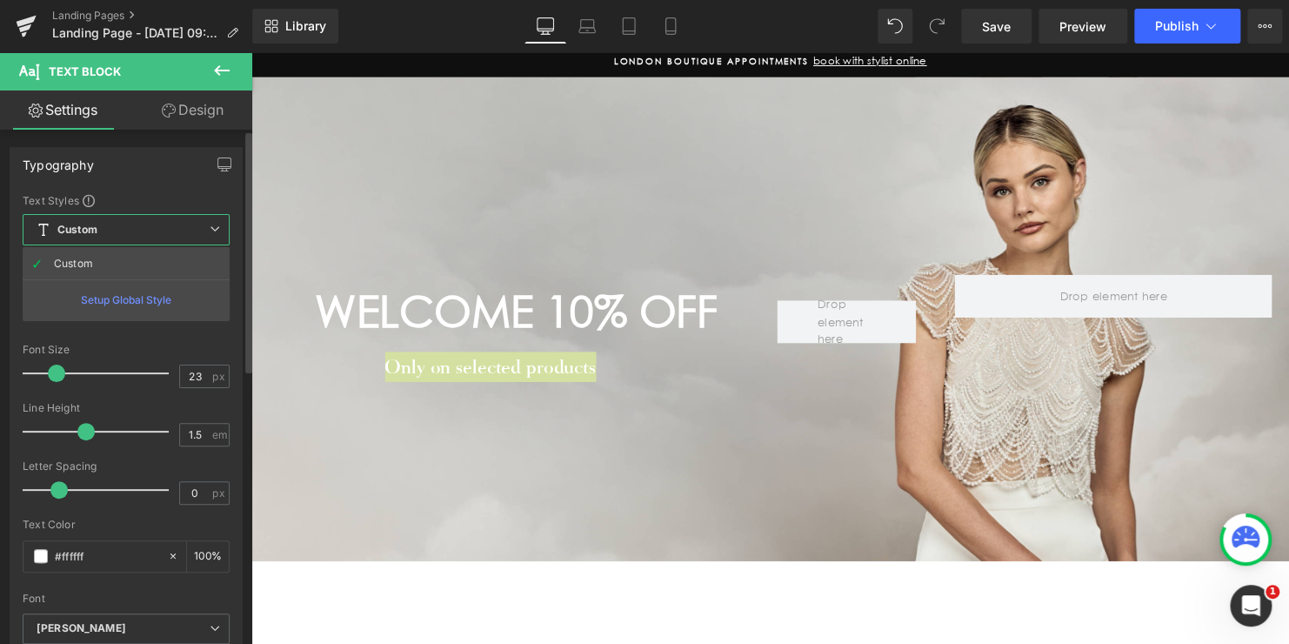
click at [80, 233] on b "Custom" at bounding box center [77, 230] width 40 height 15
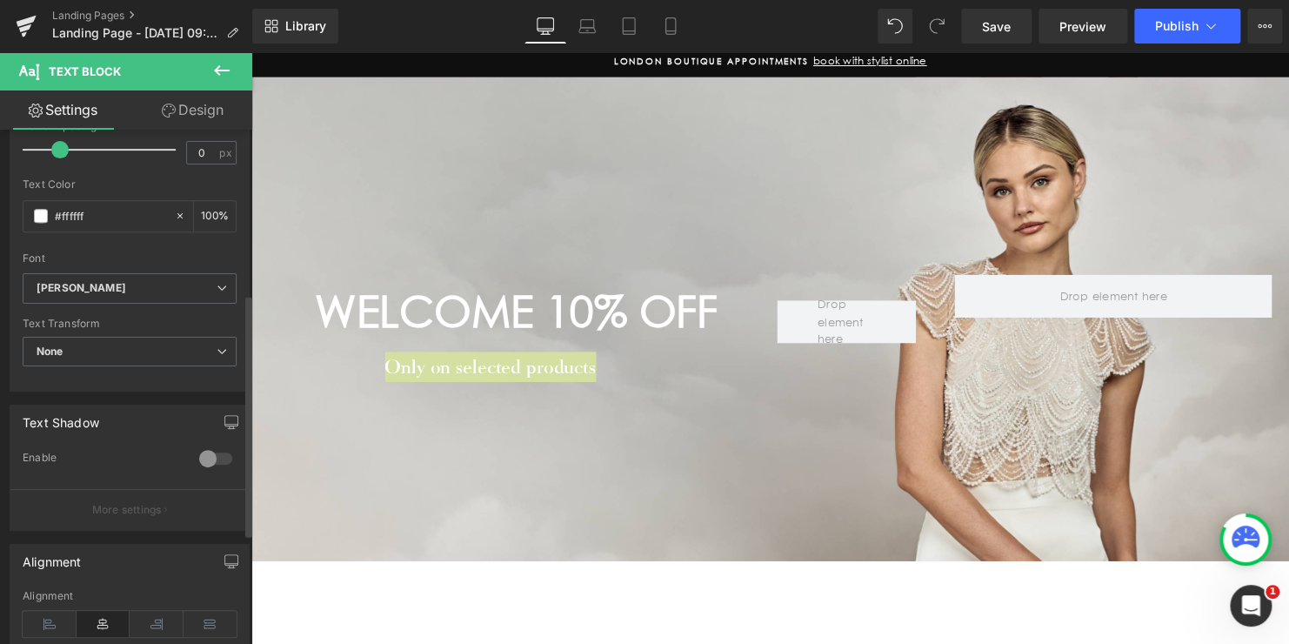
scroll to position [348, 0]
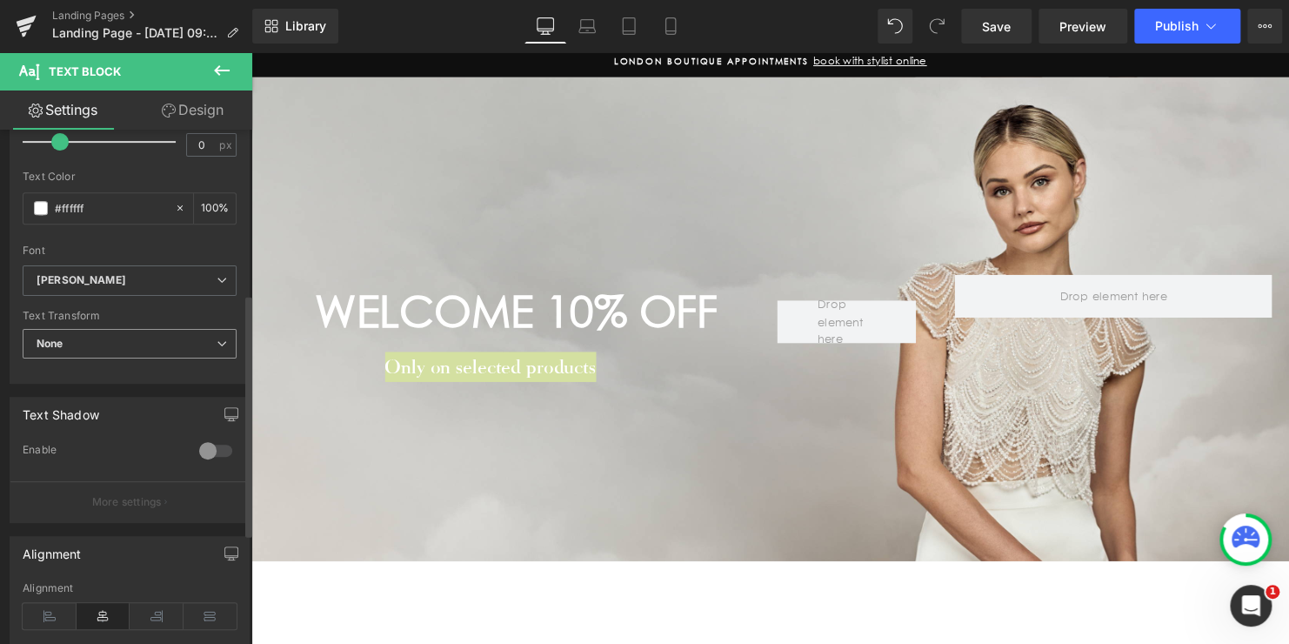
click at [77, 343] on span "None" at bounding box center [130, 344] width 214 height 30
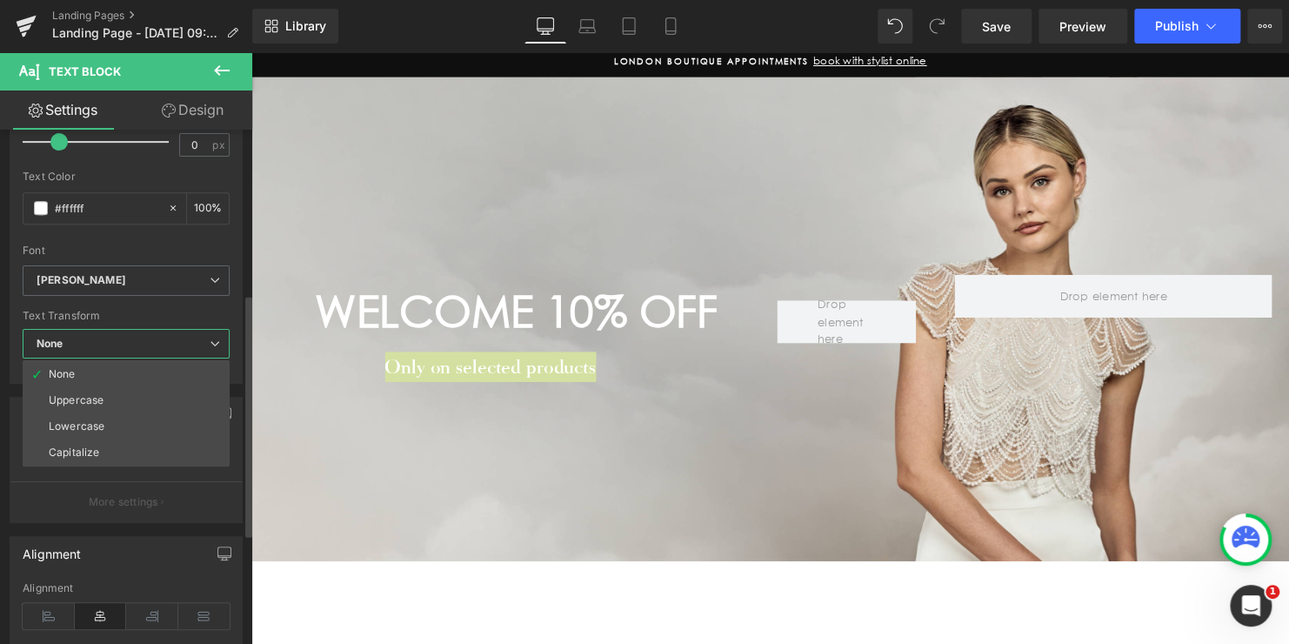
click at [77, 343] on span "None" at bounding box center [126, 344] width 207 height 30
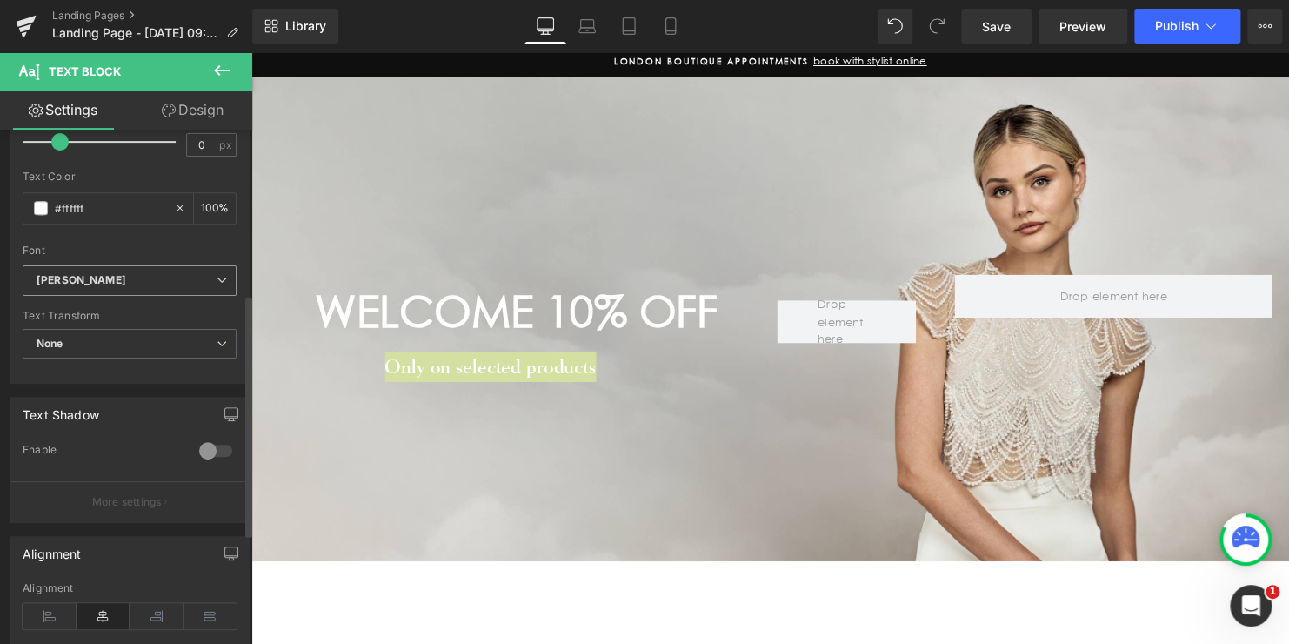
click at [86, 279] on b "[PERSON_NAME]" at bounding box center [127, 280] width 180 height 15
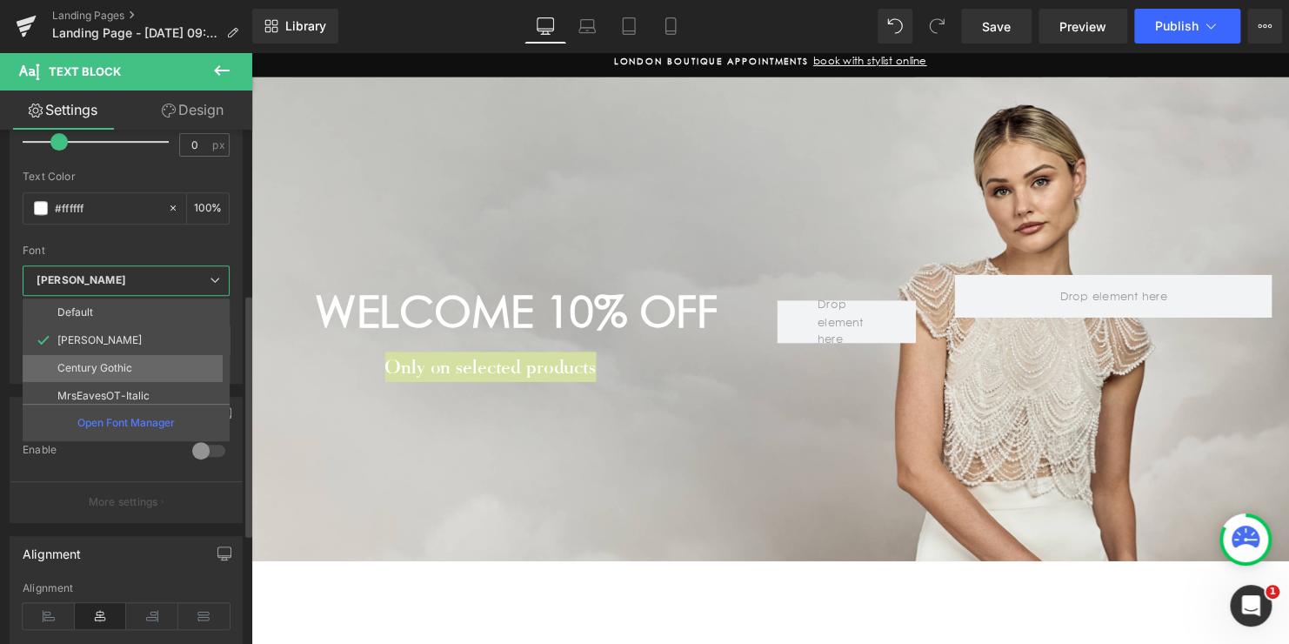
scroll to position [63, 0]
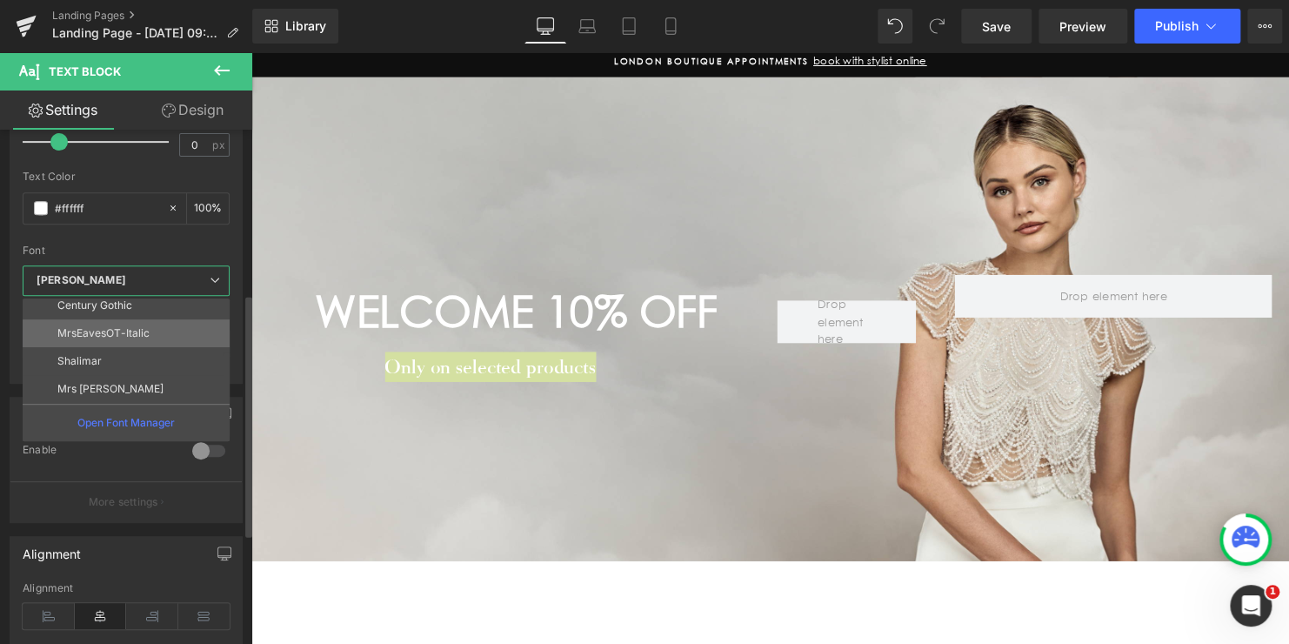
click at [100, 331] on p "MrsEavesOT-Italic" at bounding box center [103, 333] width 92 height 12
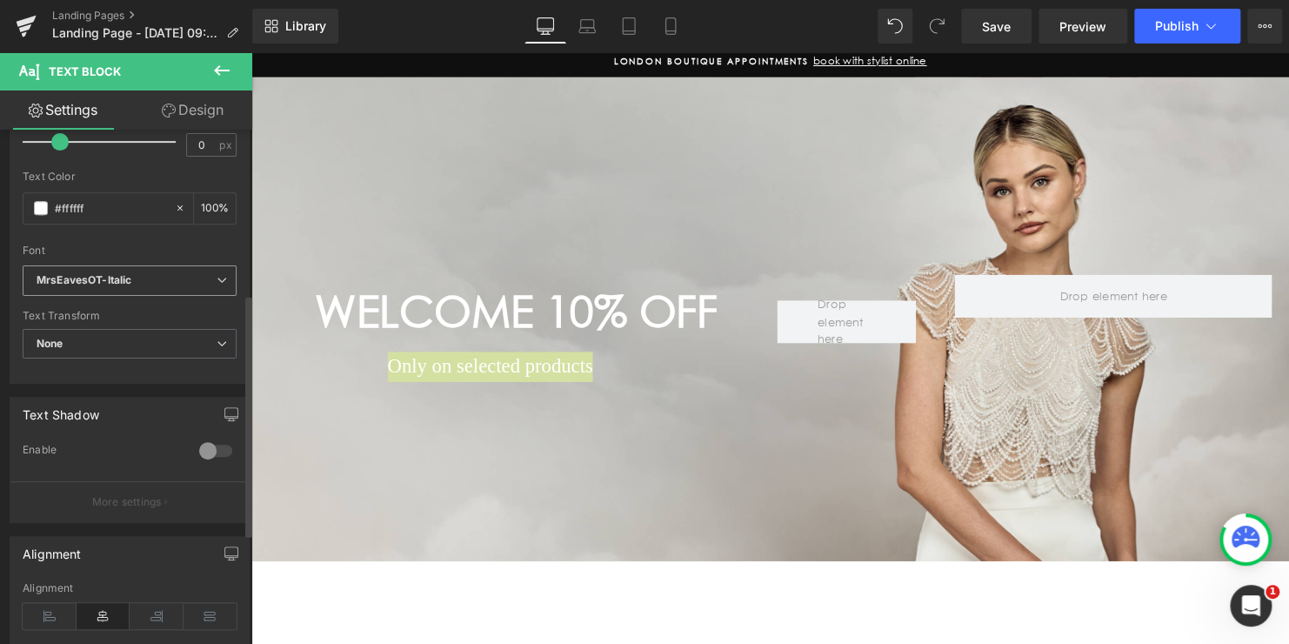
click at [119, 277] on icon "MrsEavesOT-Italic" at bounding box center [84, 280] width 95 height 15
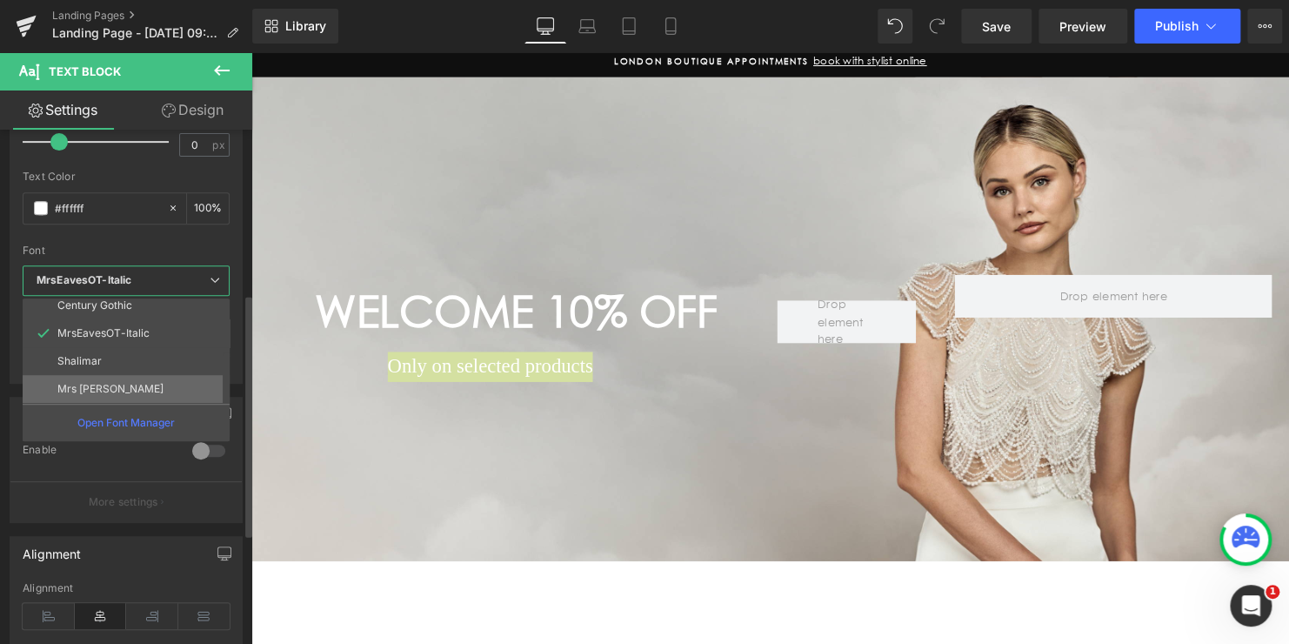
click at [121, 383] on p "Mrs [PERSON_NAME]" at bounding box center [110, 389] width 106 height 12
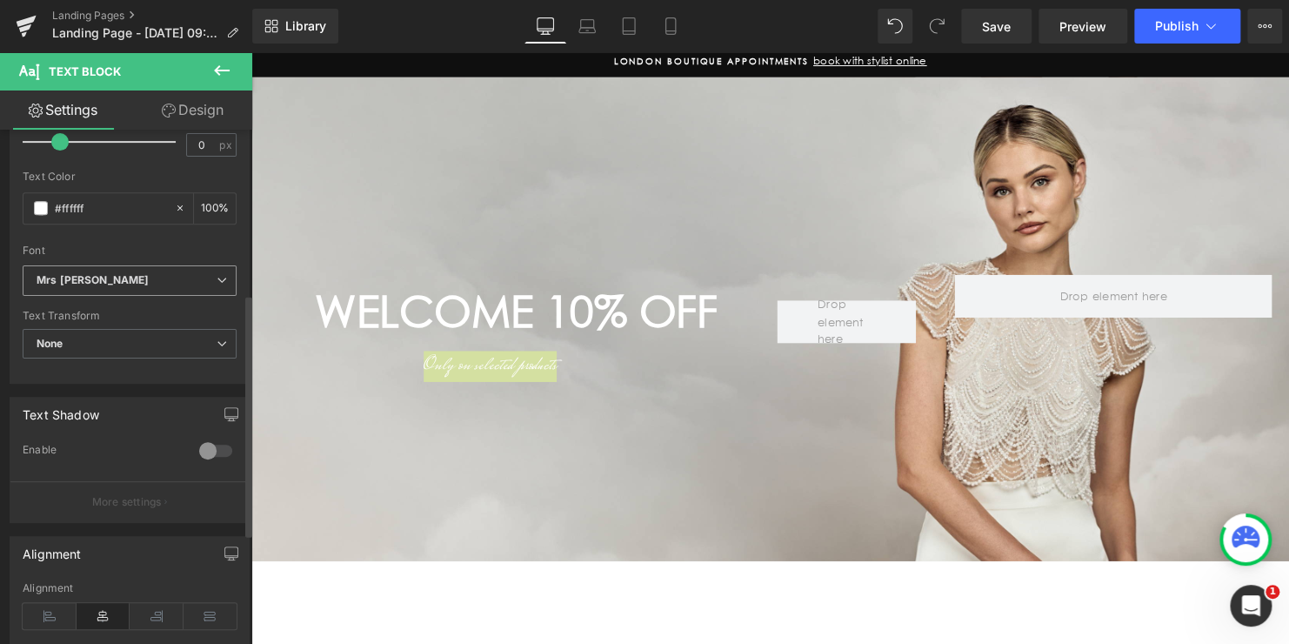
click at [117, 282] on icon "Mrs [PERSON_NAME]" at bounding box center [93, 280] width 112 height 15
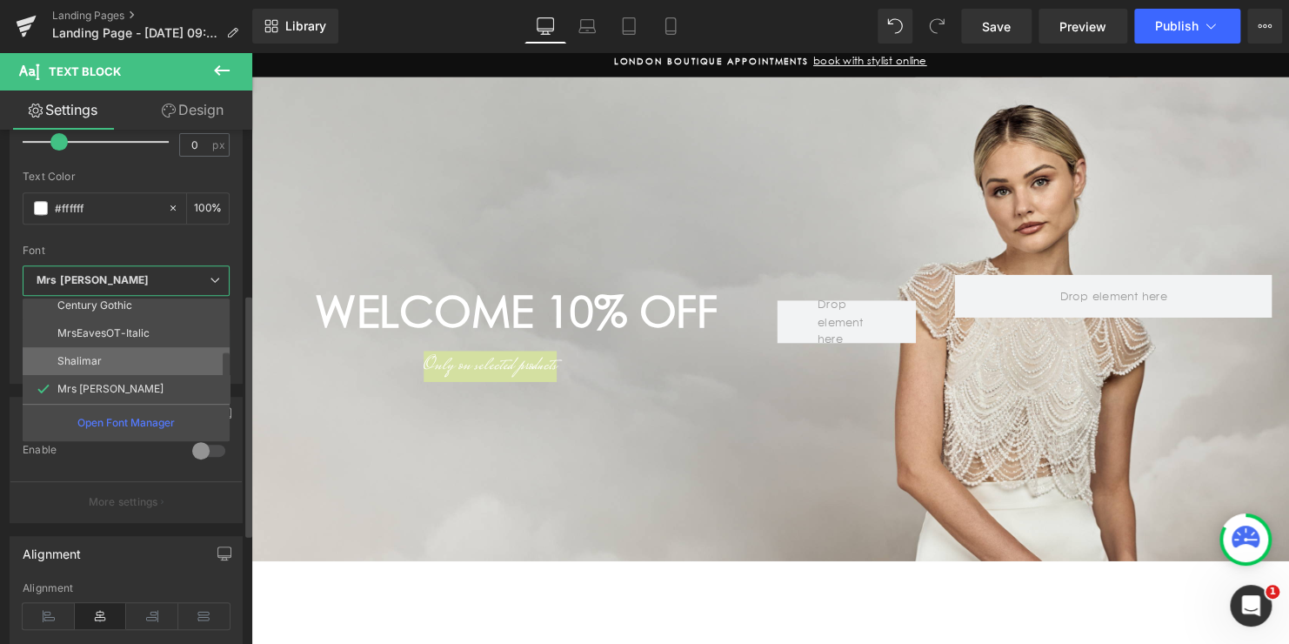
click at [111, 358] on li "Shalimar" at bounding box center [130, 361] width 215 height 28
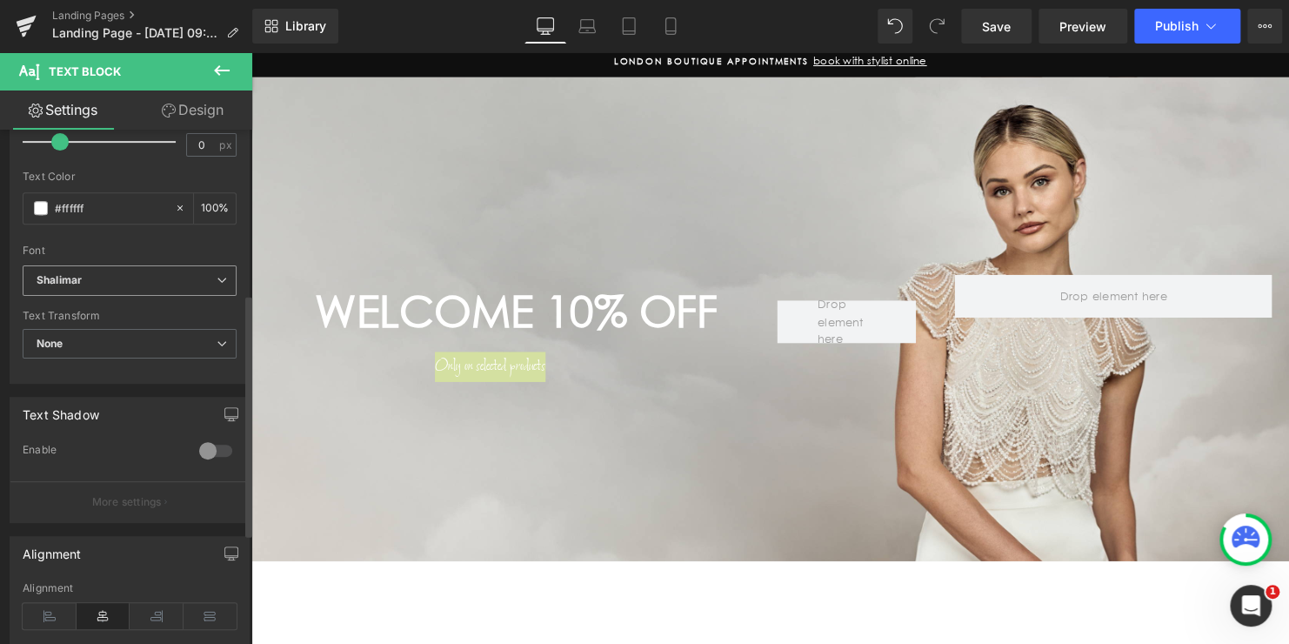
click at [116, 288] on span "Shalimar" at bounding box center [130, 280] width 214 height 30
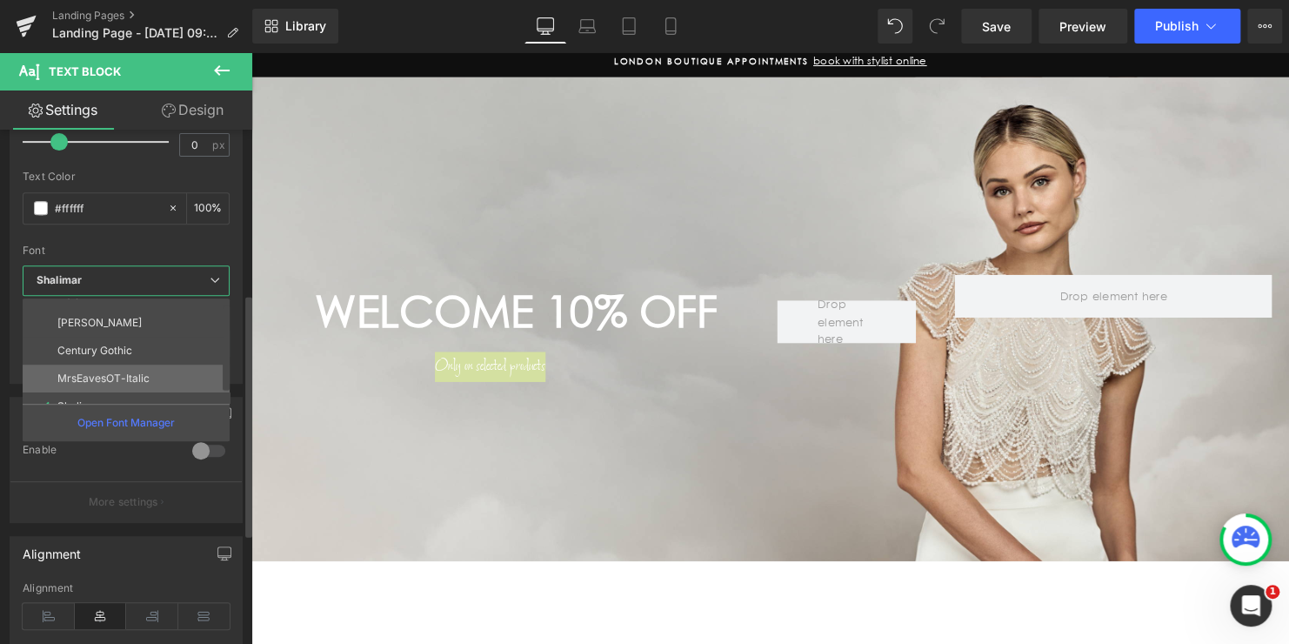
scroll to position [0, 0]
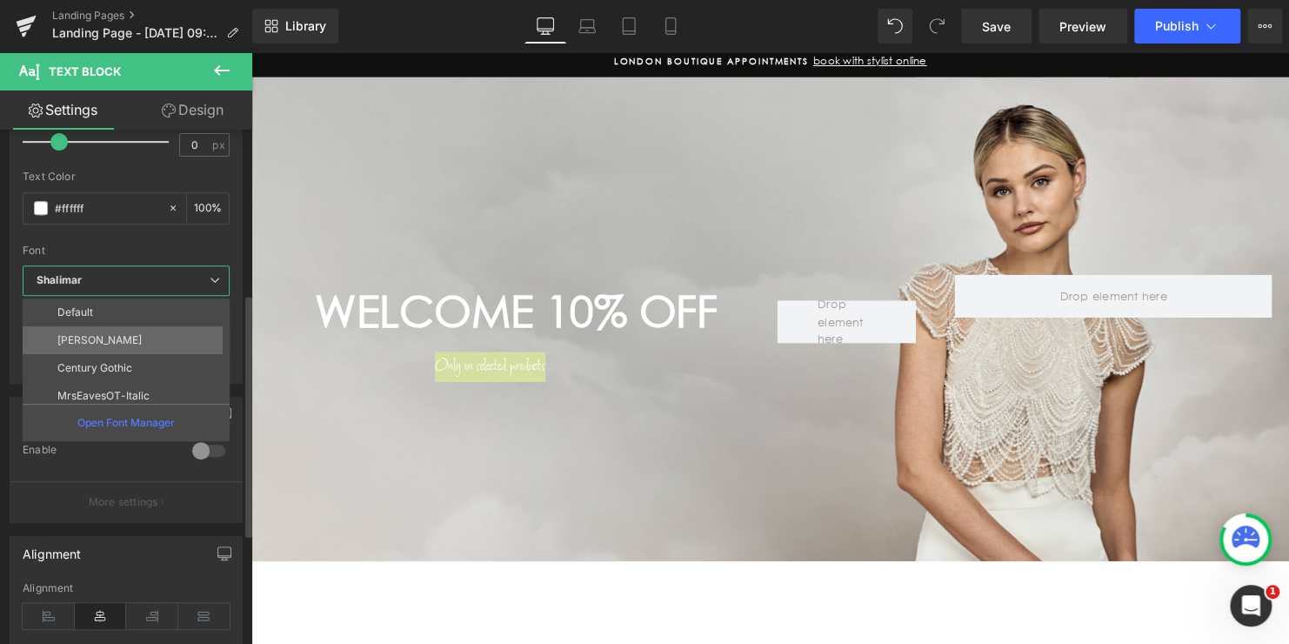
click at [113, 337] on li "[PERSON_NAME]" at bounding box center [130, 340] width 215 height 28
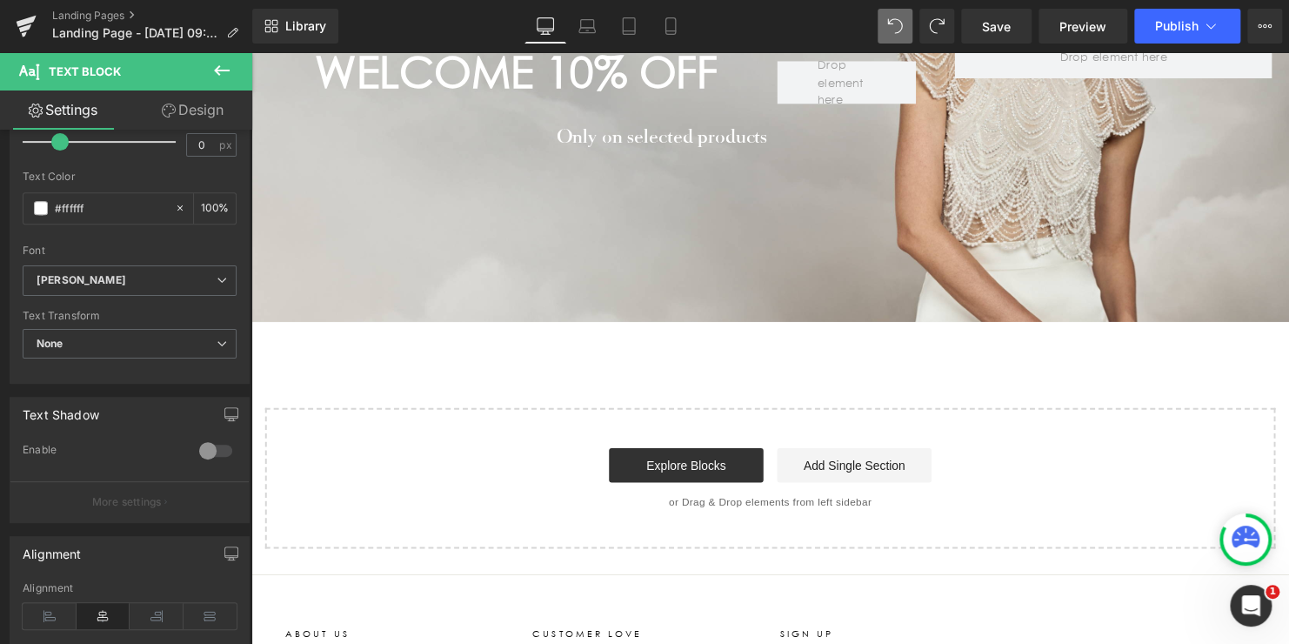
scroll to position [330, 0]
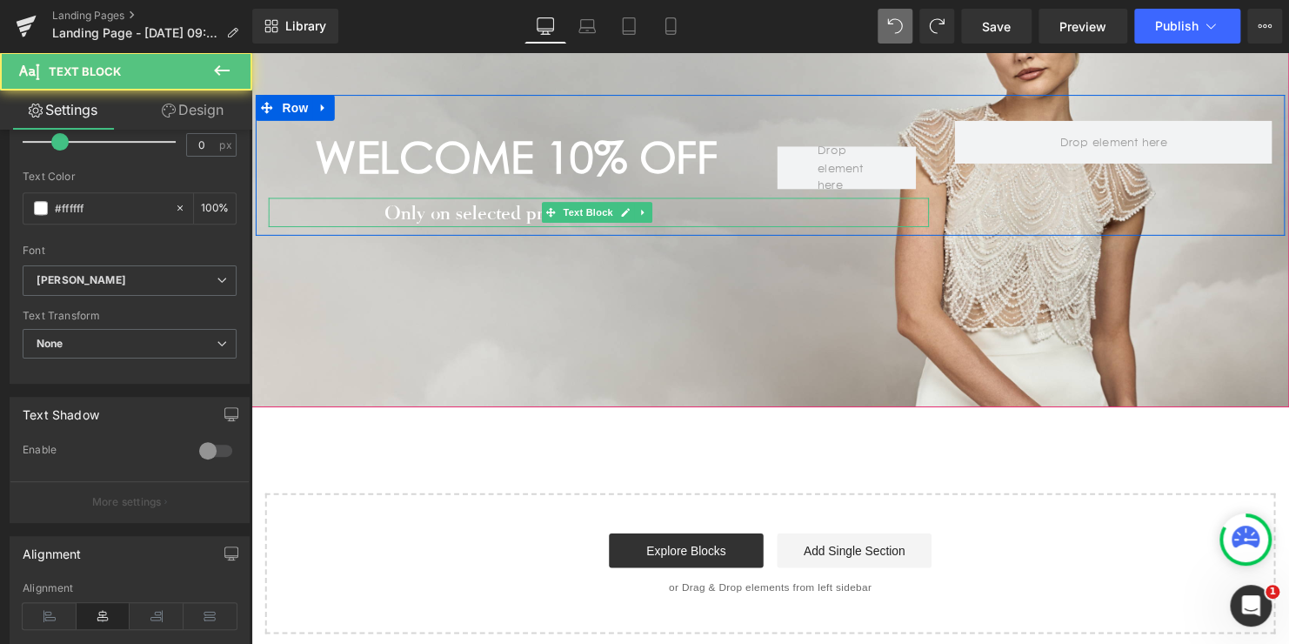
click at [481, 212] on p "Only on selected products" at bounding box center [494, 215] width 450 height 30
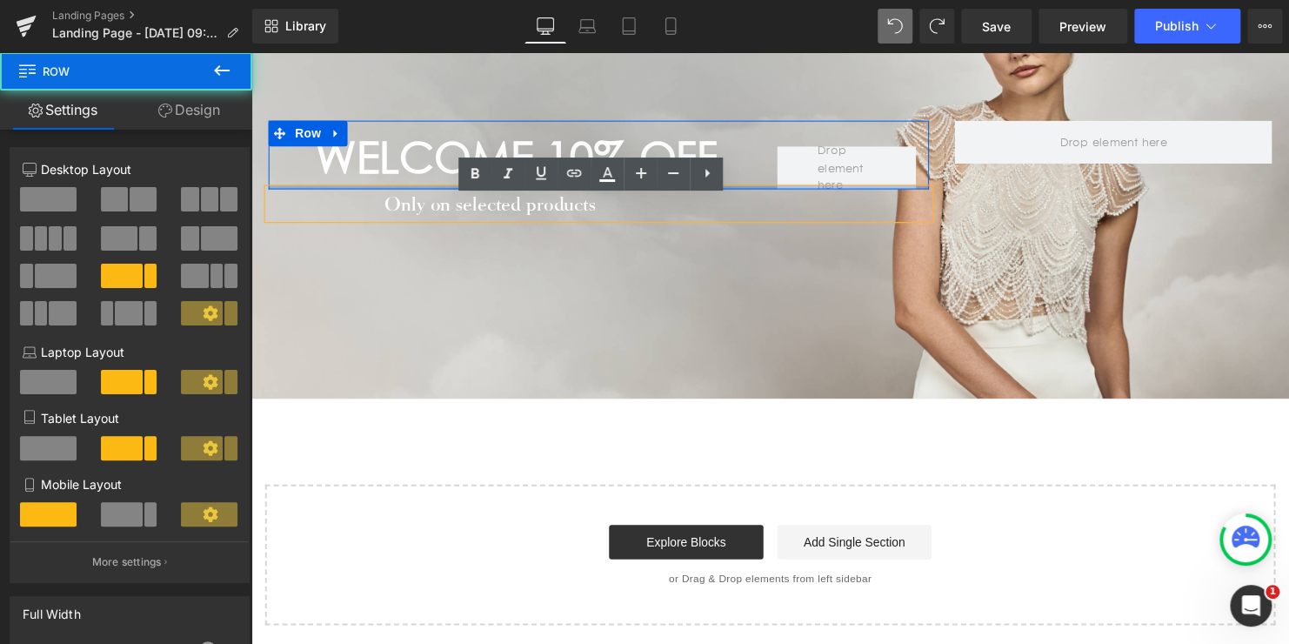
scroll to position [321, 0]
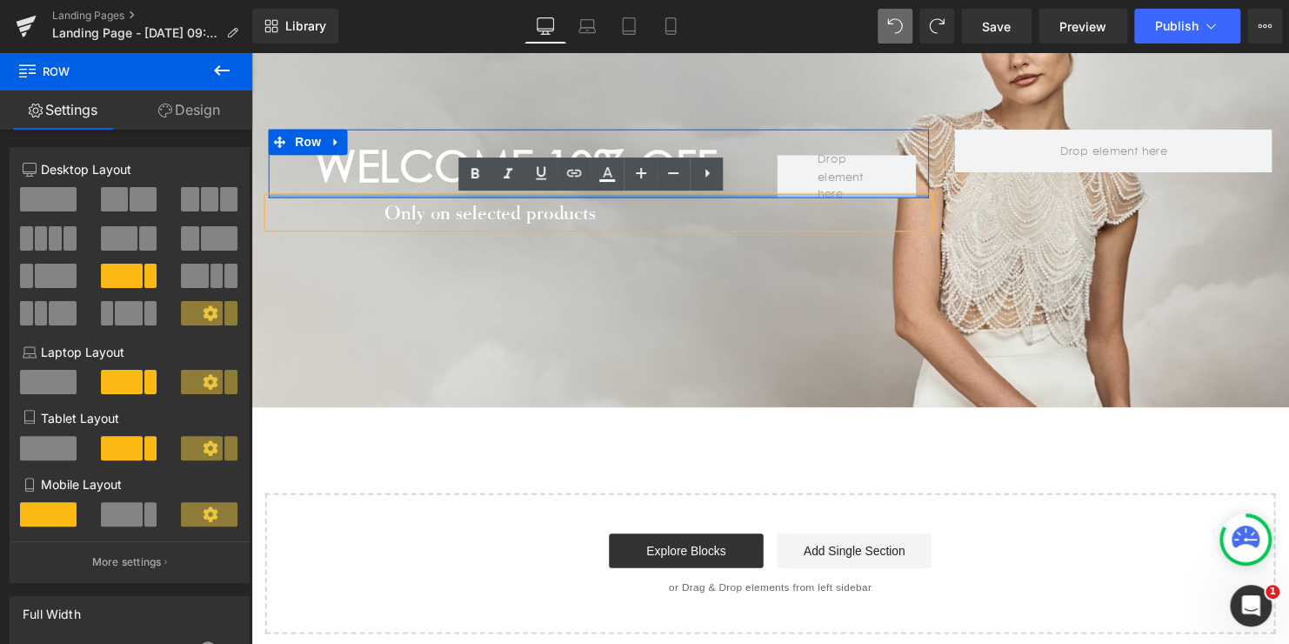
drag, startPoint x: 378, startPoint y: 192, endPoint x: 377, endPoint y: 173, distance: 19.2
click at [377, 173] on div "WELCOME 10% OFF Heading Row" at bounding box center [604, 165] width 670 height 70
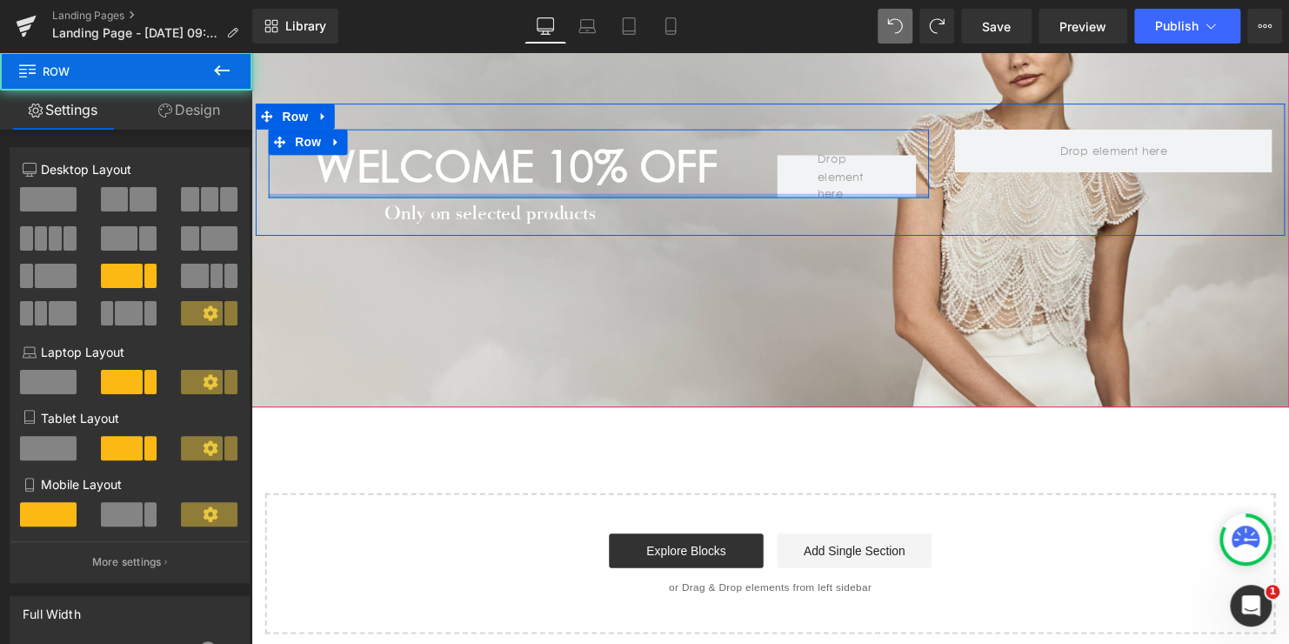
click at [432, 197] on div "WELCOME 10% OFF Heading Row" at bounding box center [604, 165] width 670 height 70
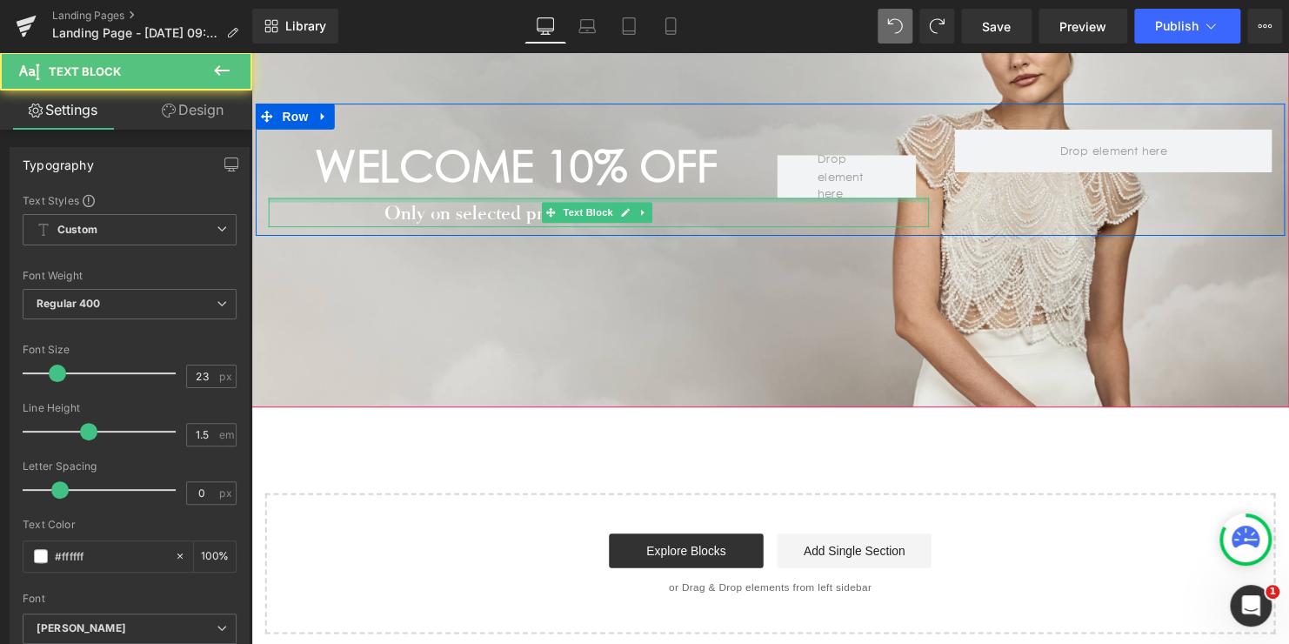
click at [426, 190] on div "WELCOME 10% OFF Heading Row Only on selected products Text Block 253px" at bounding box center [604, 180] width 696 height 100
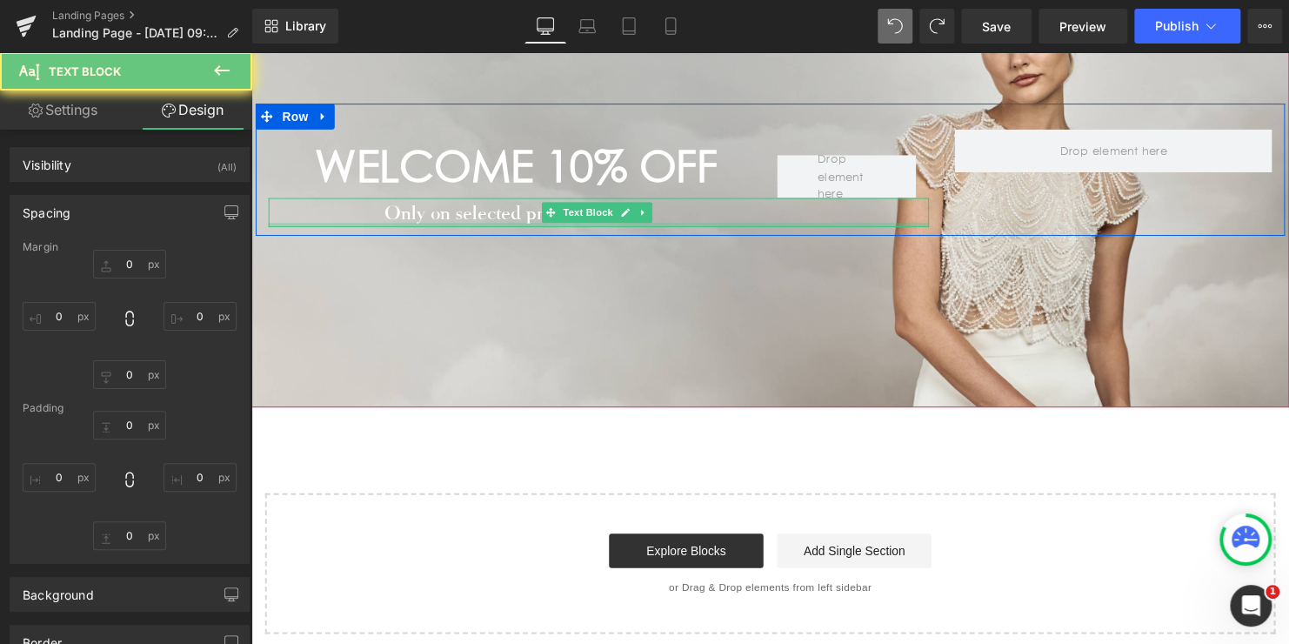
type input "0"
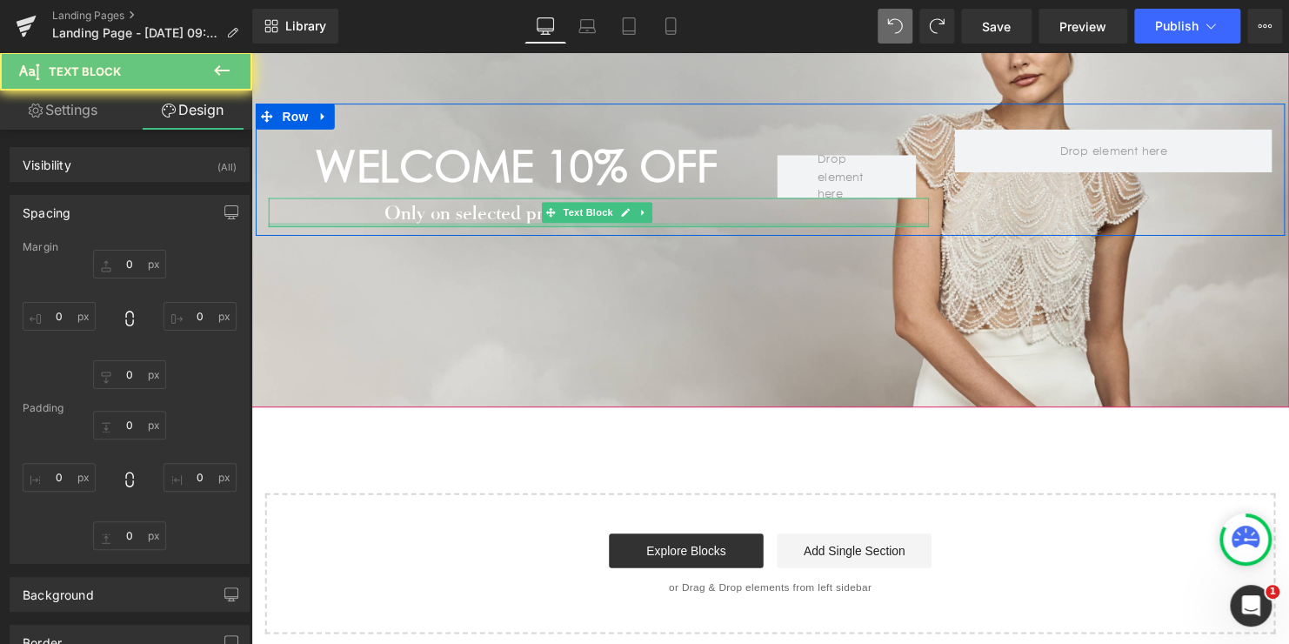
type input "253"
type input "0"
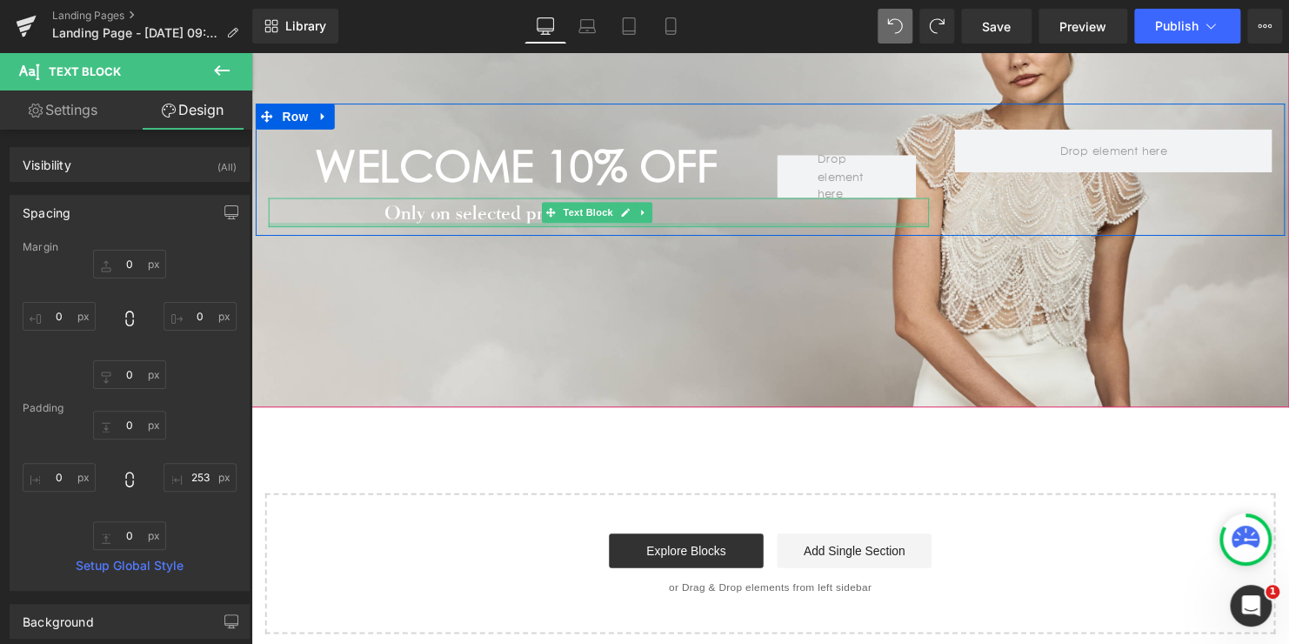
type input "0px"
click at [425, 221] on div "Only on selected products Text Block 253px" at bounding box center [604, 215] width 670 height 30
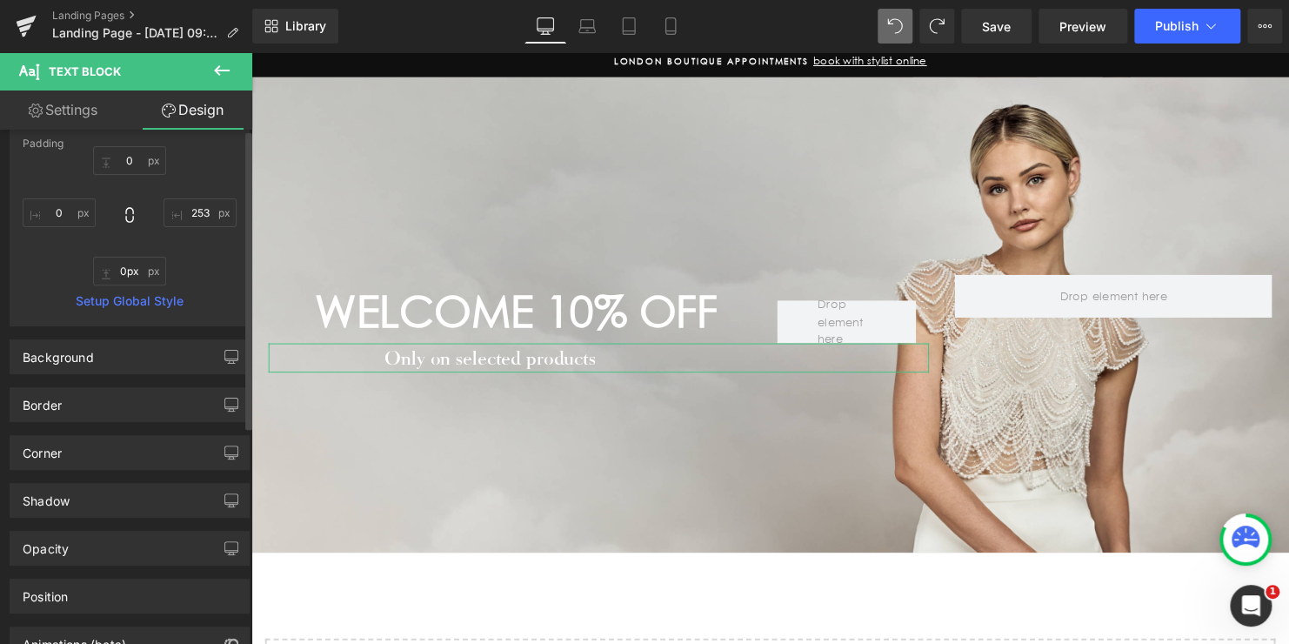
scroll to position [0, 0]
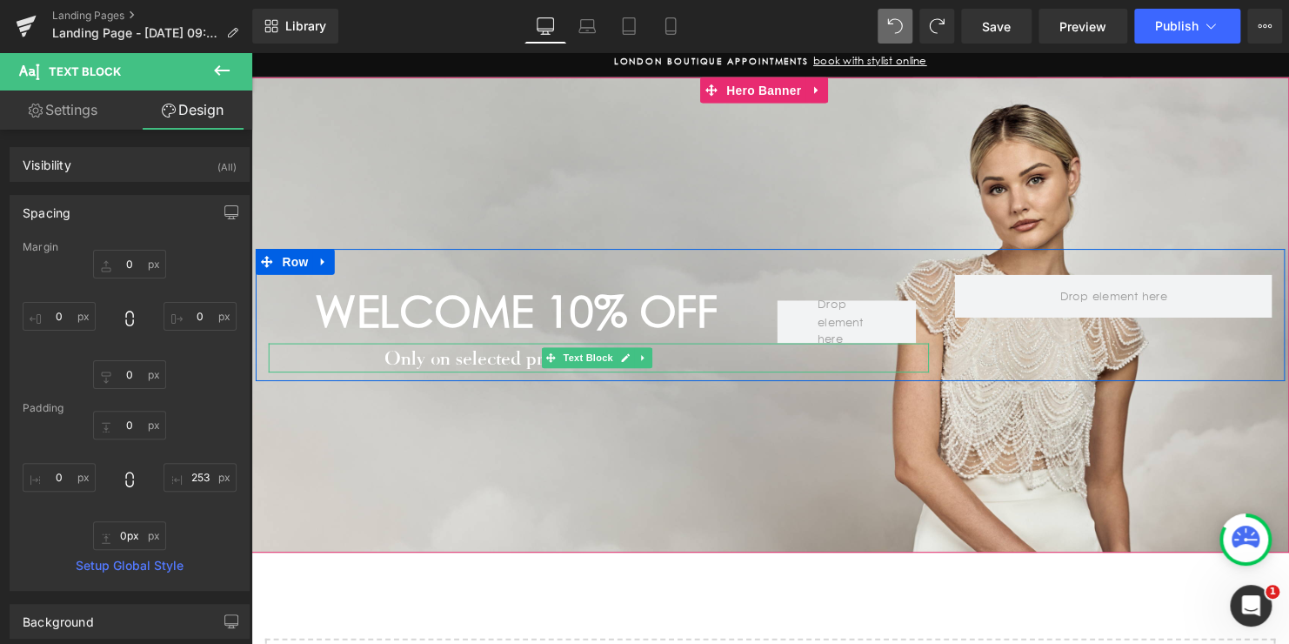
click at [503, 363] on p "Only on selected products" at bounding box center [494, 362] width 450 height 30
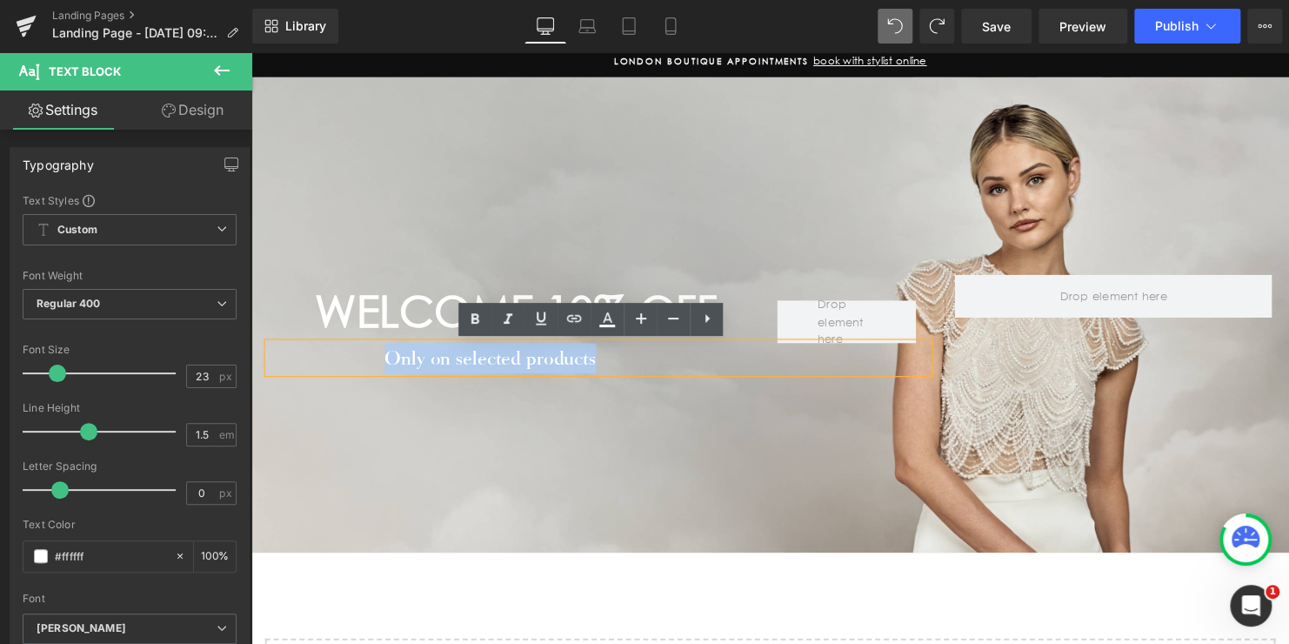
drag, startPoint x: 379, startPoint y: 357, endPoint x: 664, endPoint y: 363, distance: 284.5
click at [664, 363] on p "Only on selected products" at bounding box center [494, 362] width 450 height 30
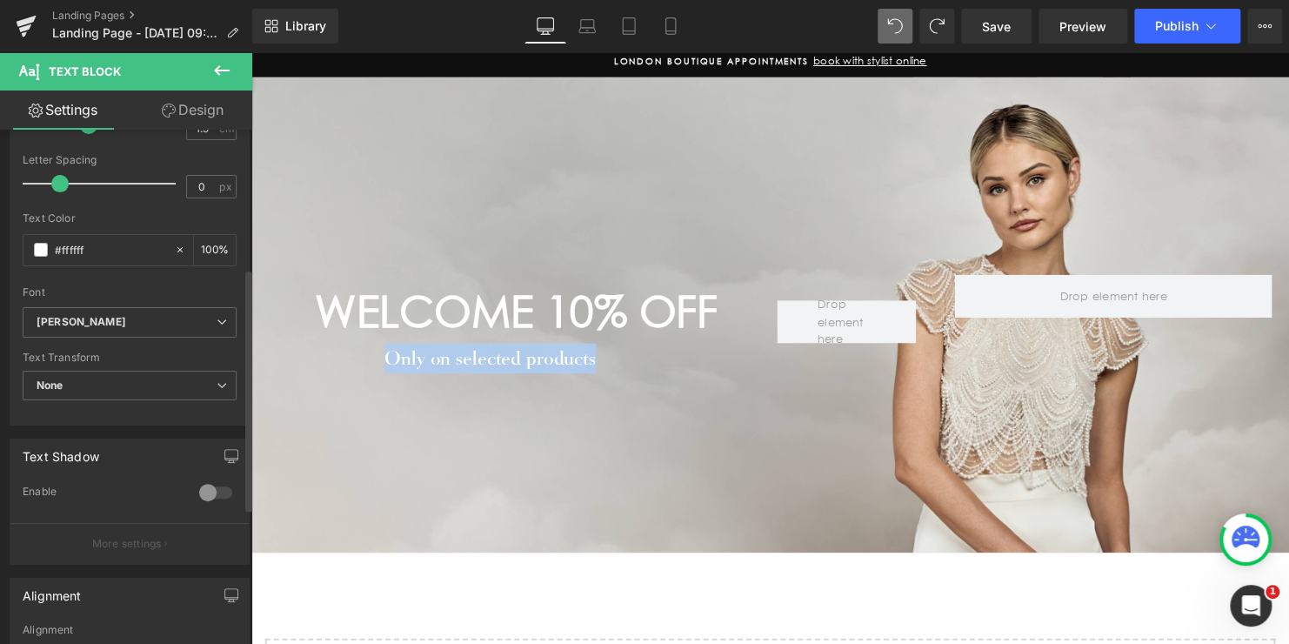
scroll to position [348, 0]
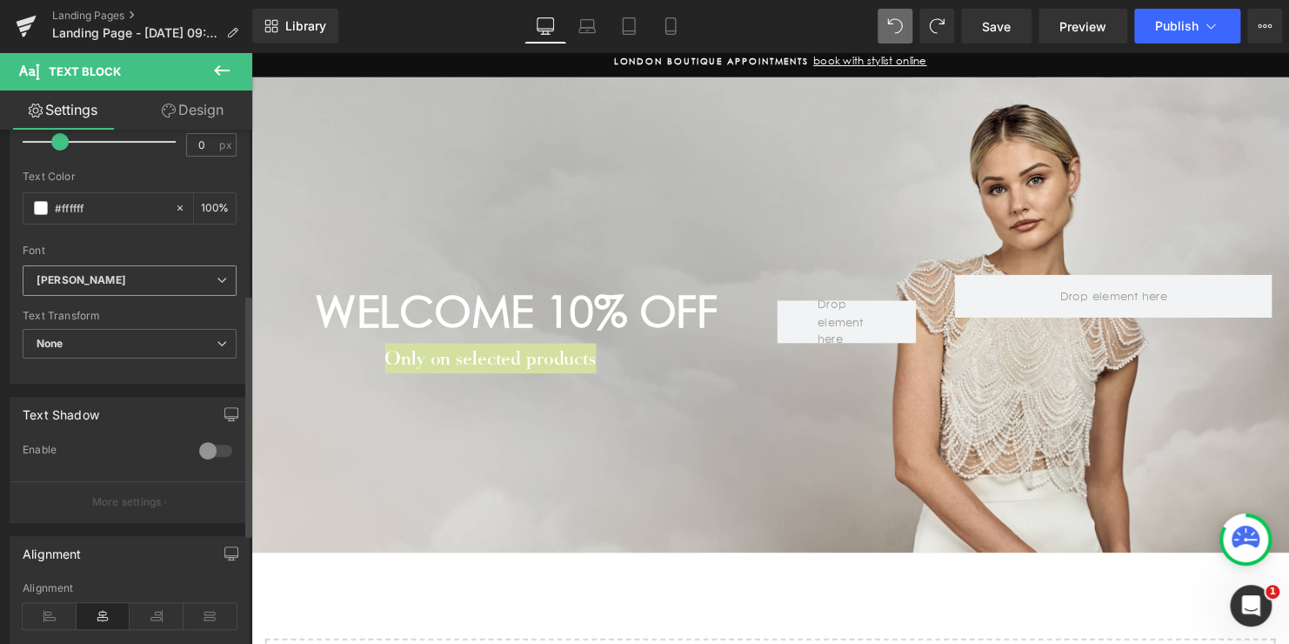
click at [116, 283] on b "[PERSON_NAME]" at bounding box center [127, 280] width 180 height 15
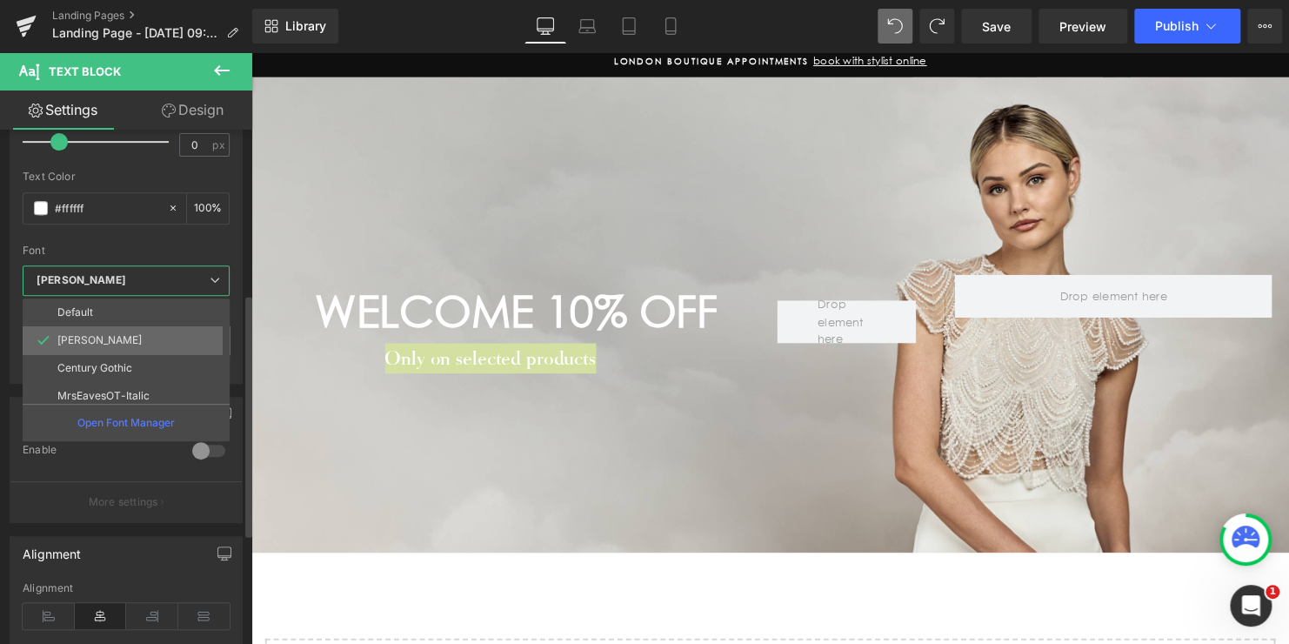
click at [104, 337] on li "[PERSON_NAME]" at bounding box center [130, 340] width 215 height 28
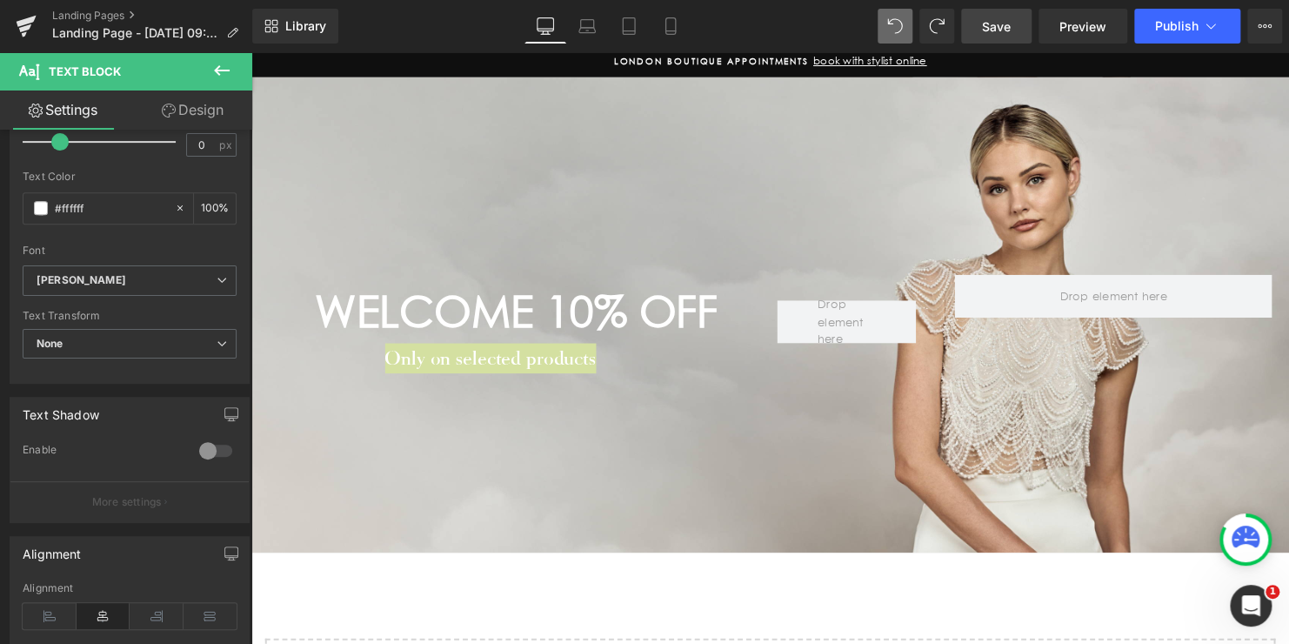
click at [998, 28] on span "Save" at bounding box center [996, 26] width 29 height 18
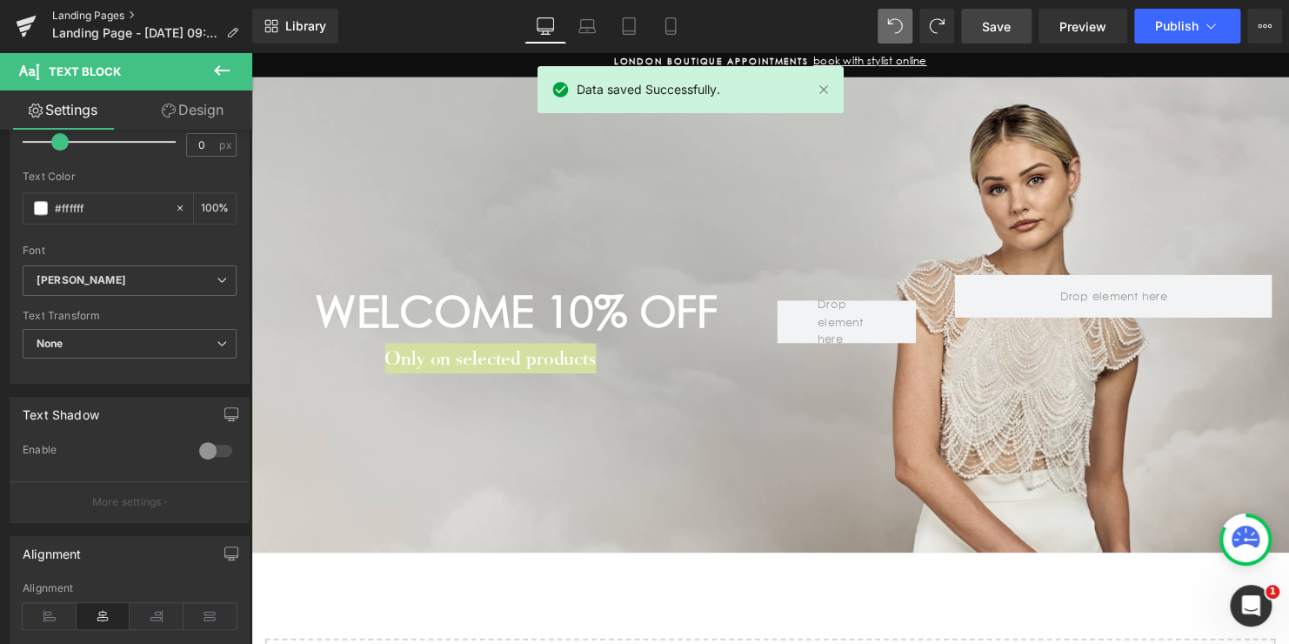
click at [90, 13] on link "Landing Pages" at bounding box center [152, 16] width 200 height 14
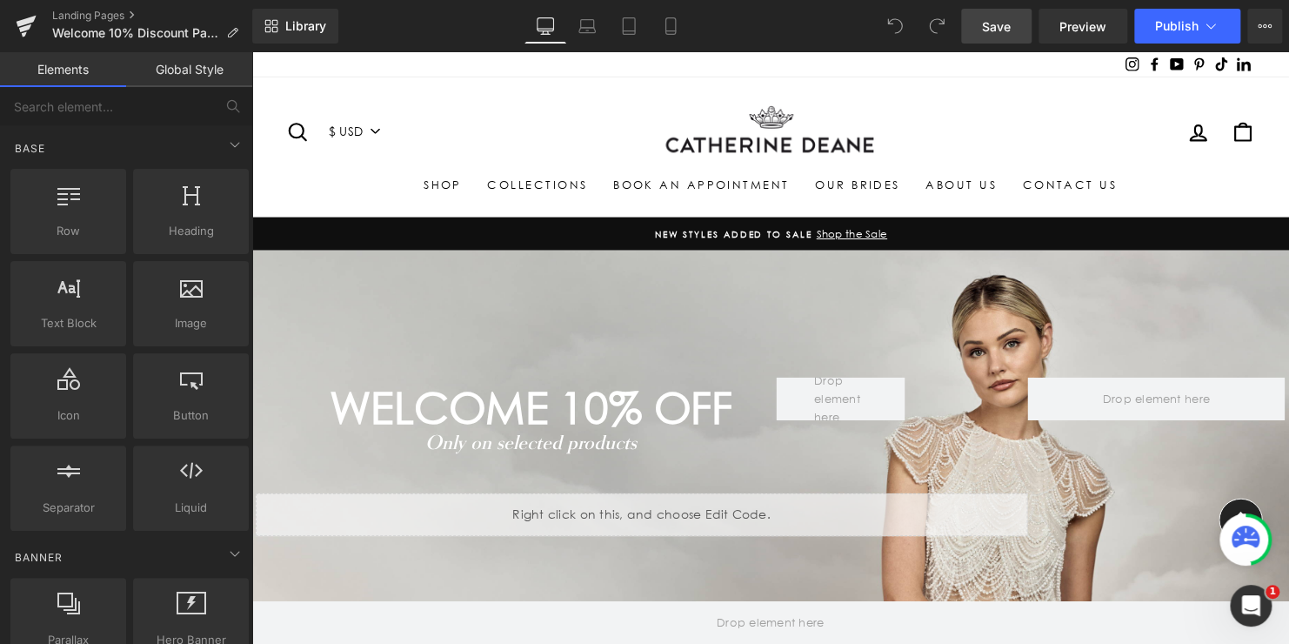
click at [998, 28] on span "Save" at bounding box center [996, 26] width 29 height 18
click at [88, 15] on link "Landing Pages" at bounding box center [152, 16] width 200 height 14
